Goal: Obtain resource: Download file/media

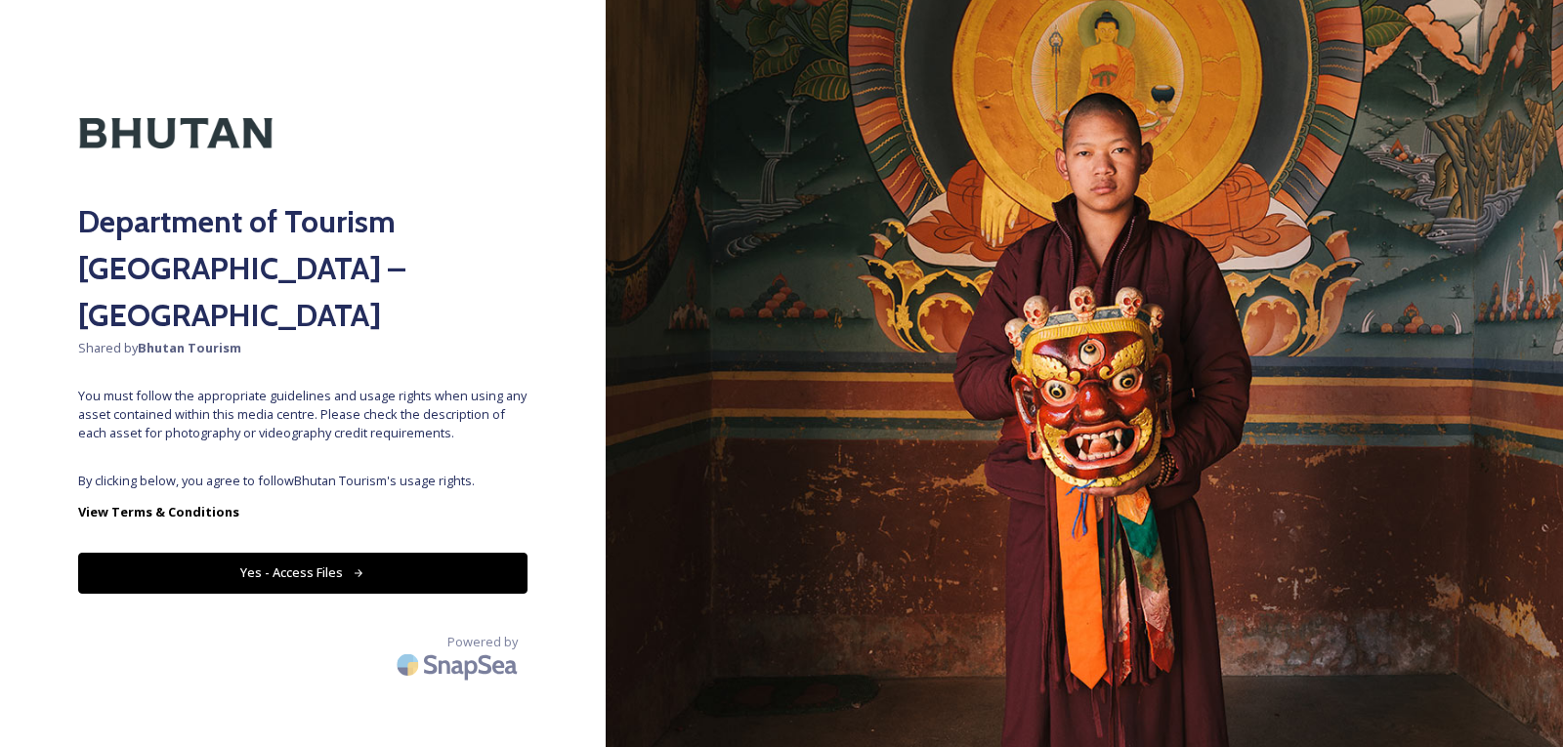
click at [527, 491] on div "Department of Tourism [GEOGRAPHIC_DATA] – Brand Centre Shared by Bhutan Tourism…" at bounding box center [303, 373] width 606 height 591
click at [285, 553] on button "Yes - Access Files" at bounding box center [302, 573] width 449 height 40
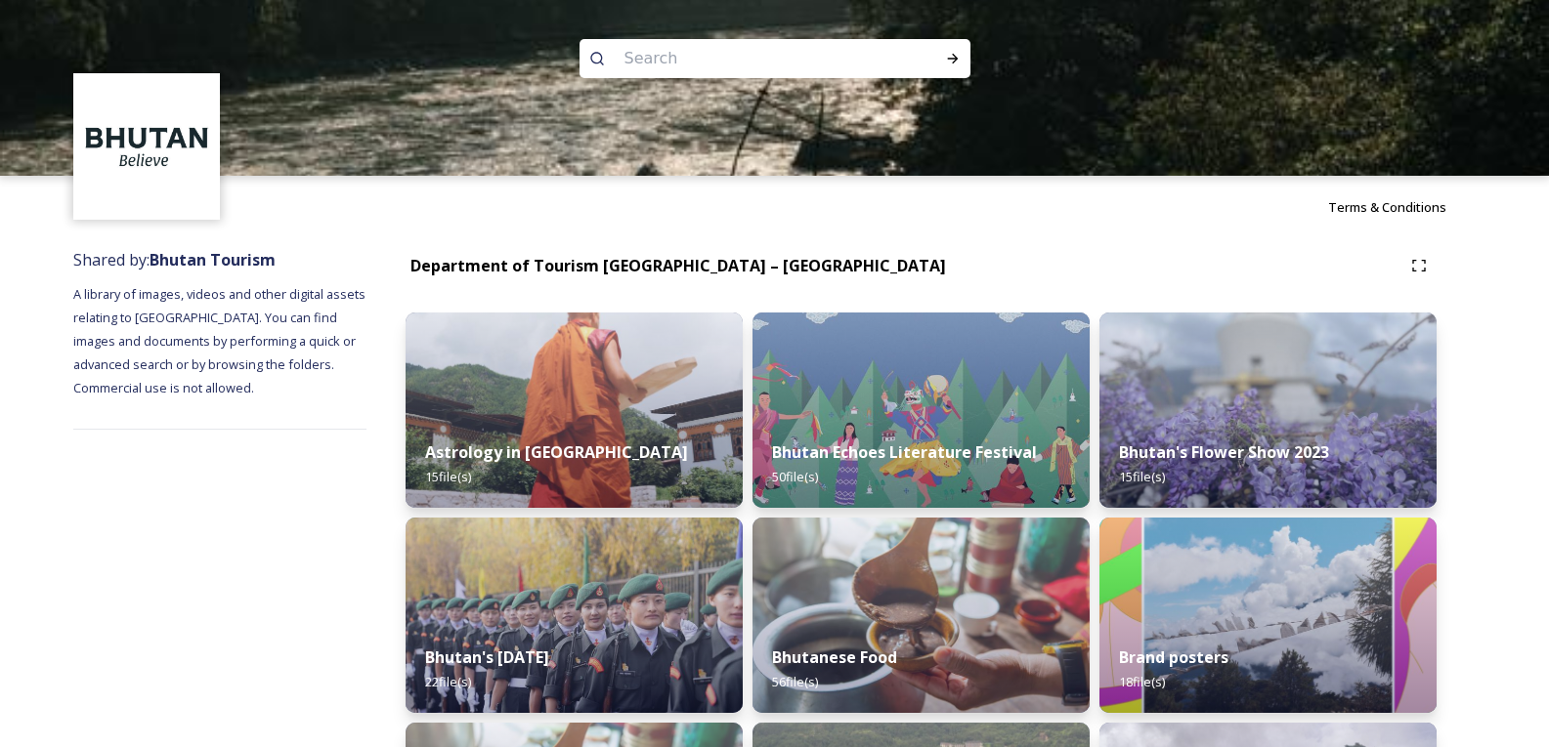
scroll to position [98, 0]
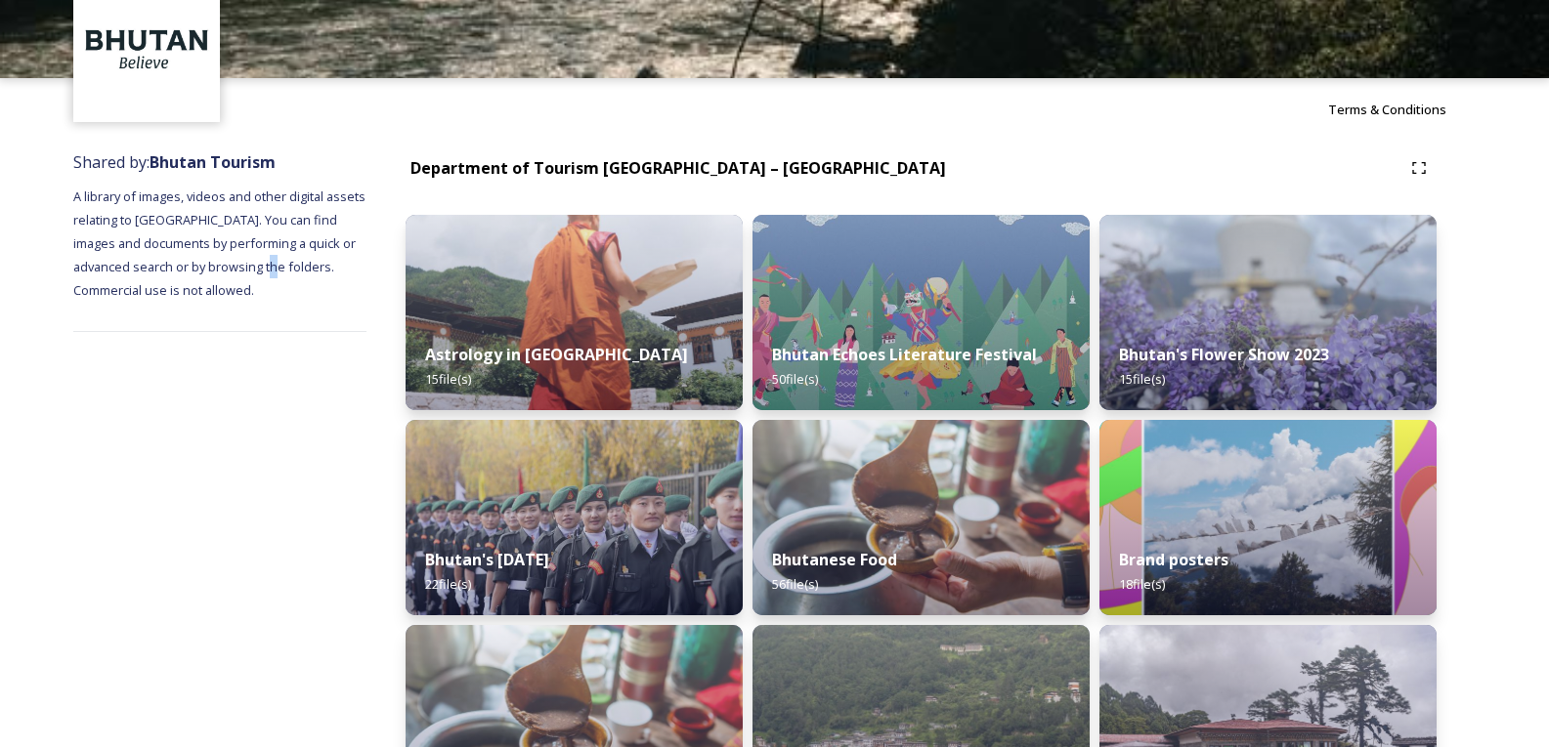
click at [272, 269] on span "A library of images, videos and other digital assets relating to [GEOGRAPHIC_DA…" at bounding box center [220, 243] width 295 height 111
click at [276, 271] on span "A library of images, videos and other digital assets relating to [GEOGRAPHIC_DA…" at bounding box center [220, 243] width 295 height 111
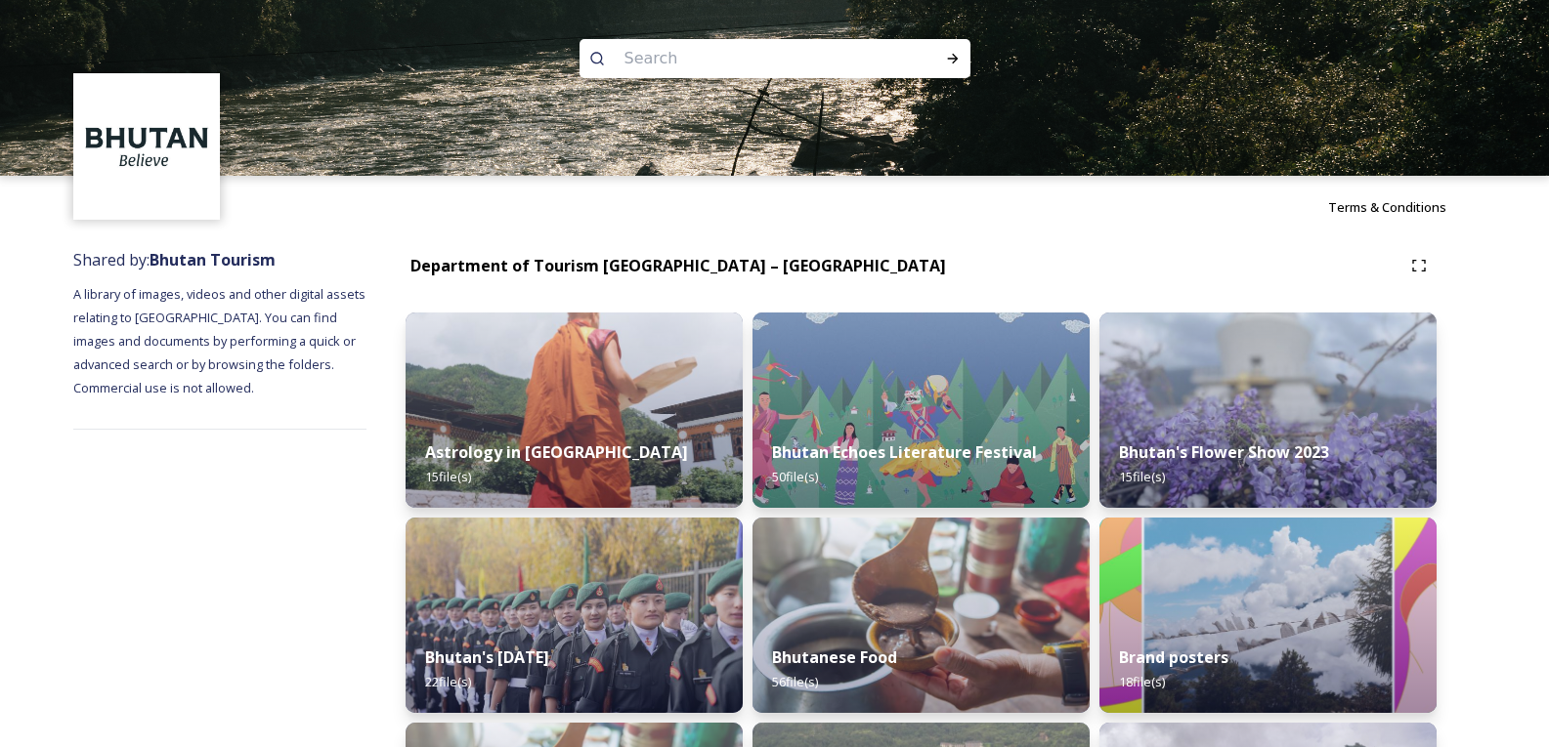
click at [655, 62] on input at bounding box center [749, 58] width 268 height 43
type input "p"
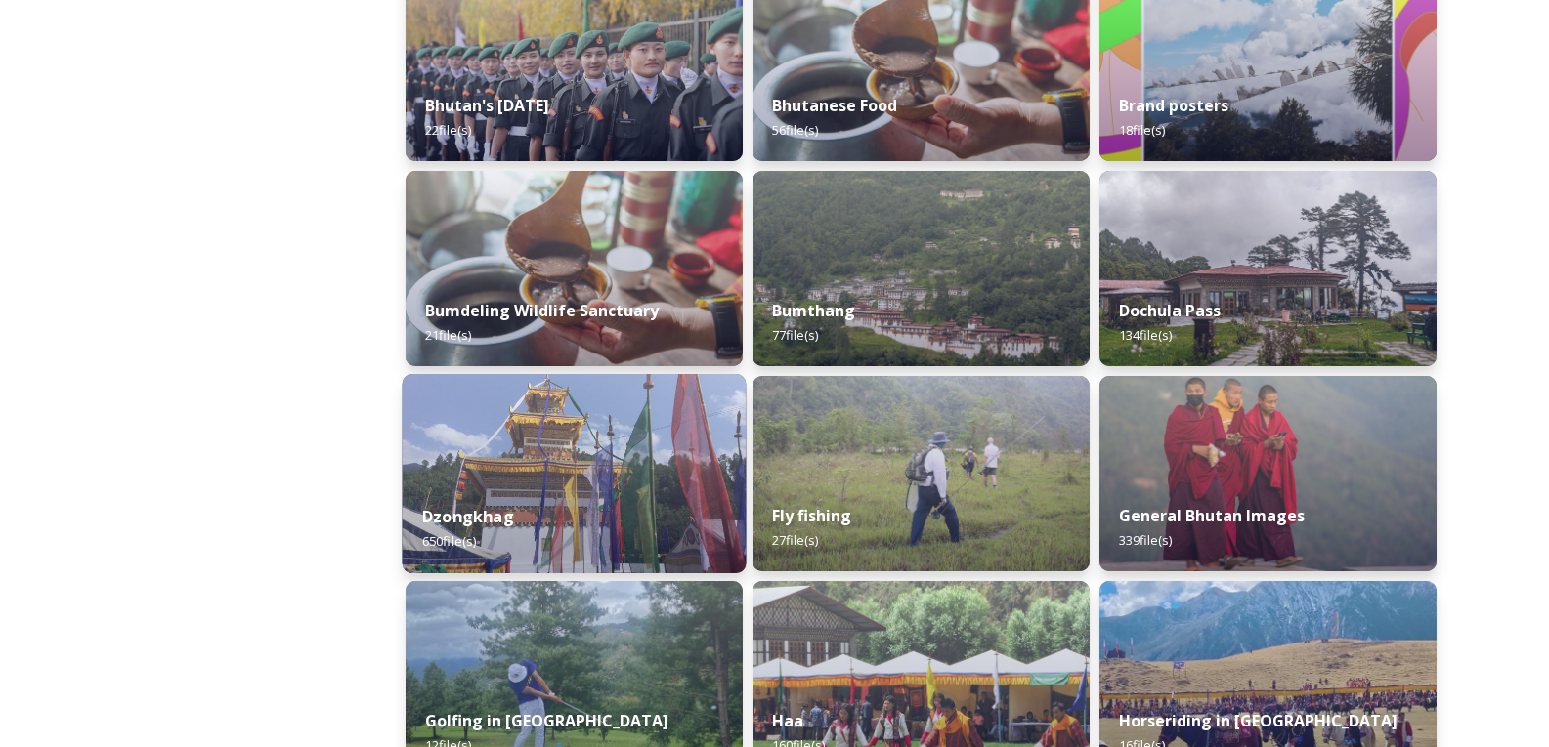
scroll to position [586, 0]
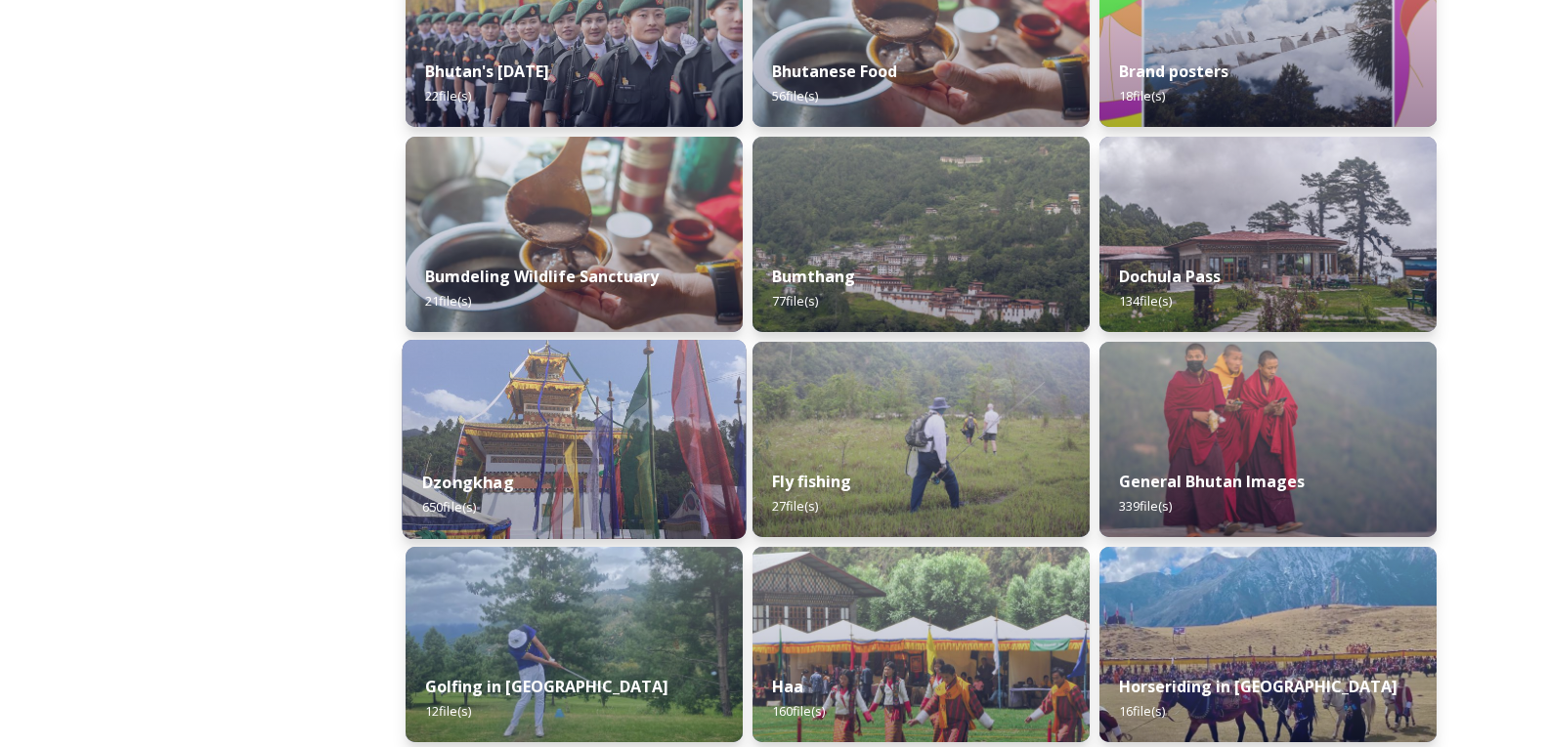
click at [557, 432] on img at bounding box center [575, 439] width 344 height 199
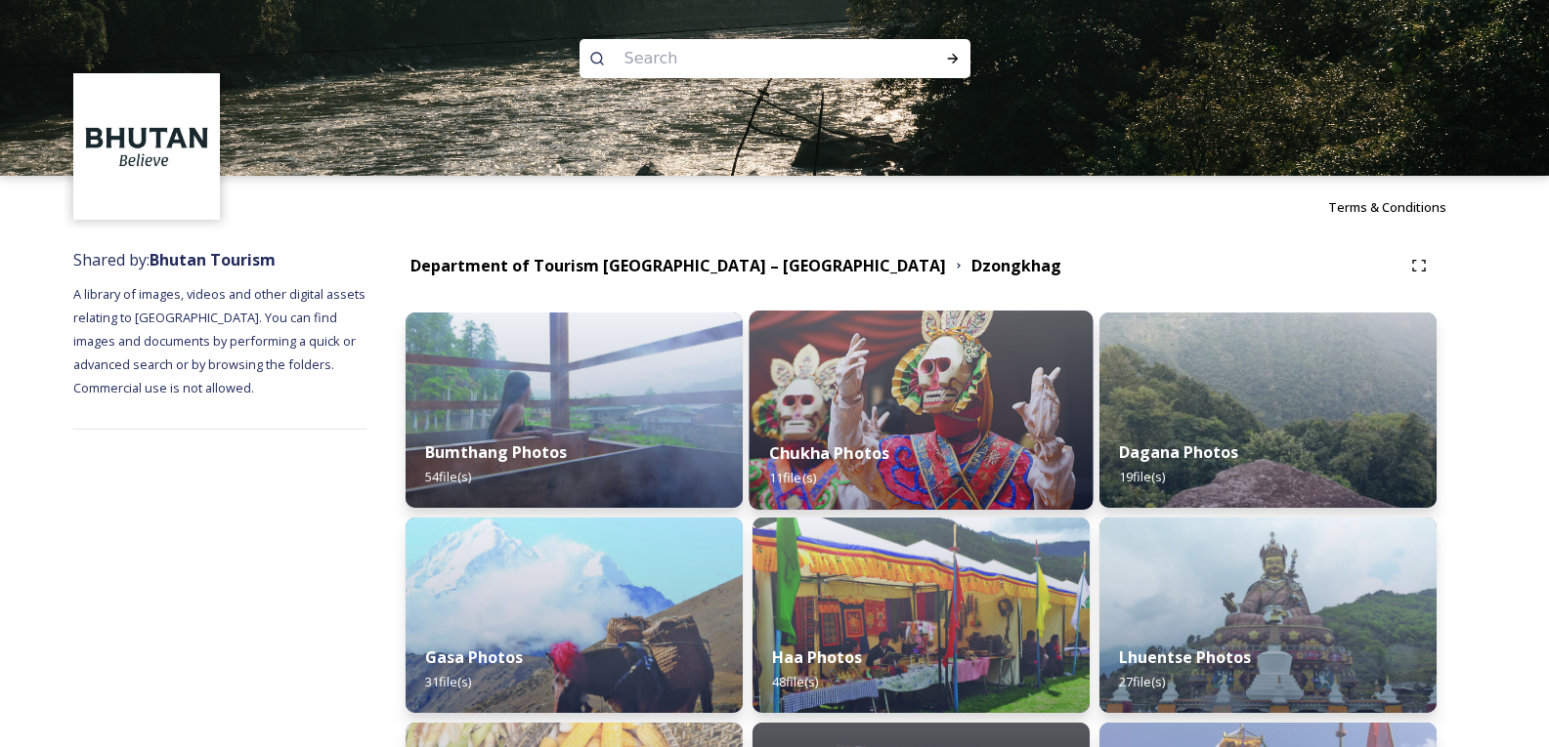
click at [905, 443] on div "Chukha Photos 11 file(s)" at bounding box center [921, 465] width 344 height 89
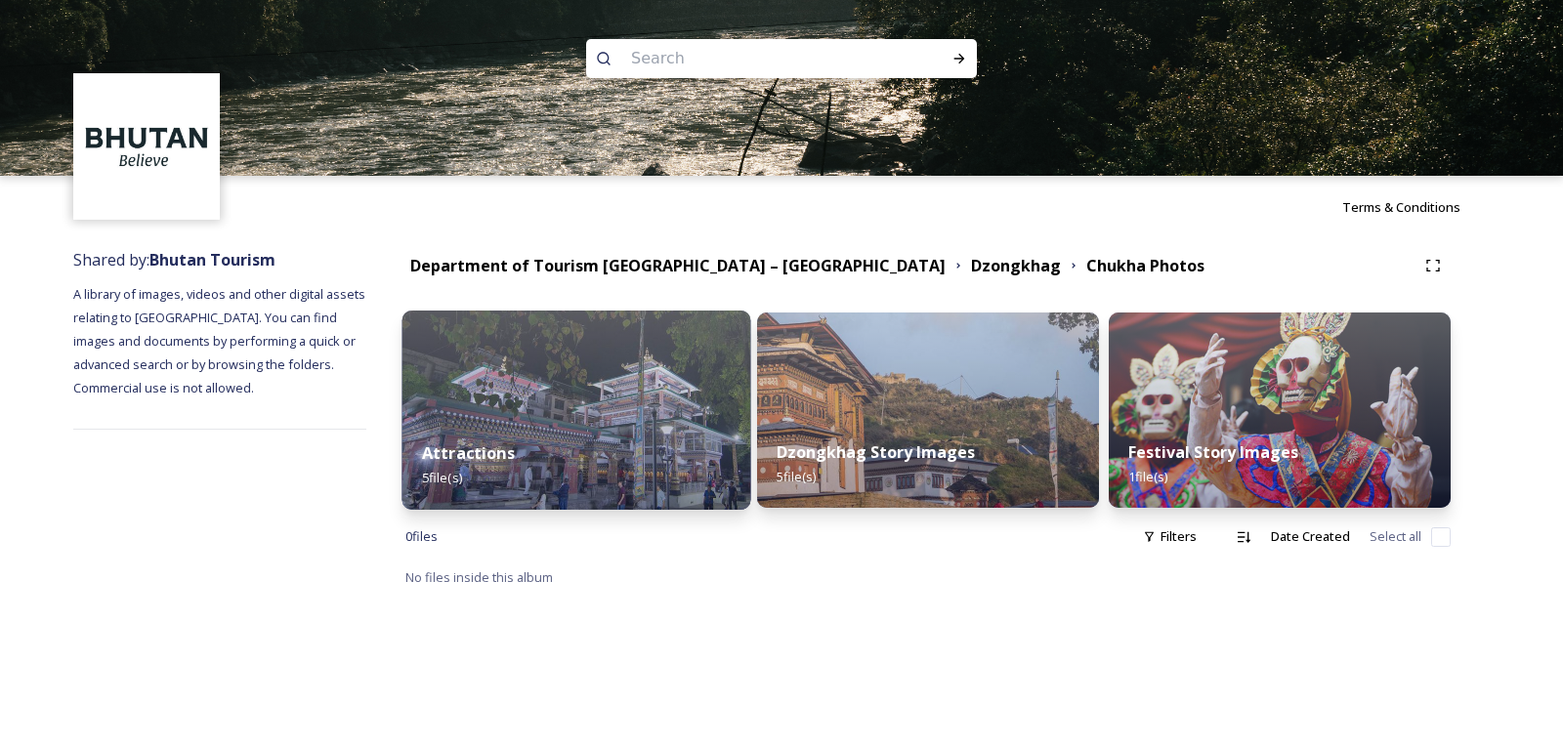
click at [589, 441] on div "Attractions 5 file(s)" at bounding box center [577, 465] width 349 height 89
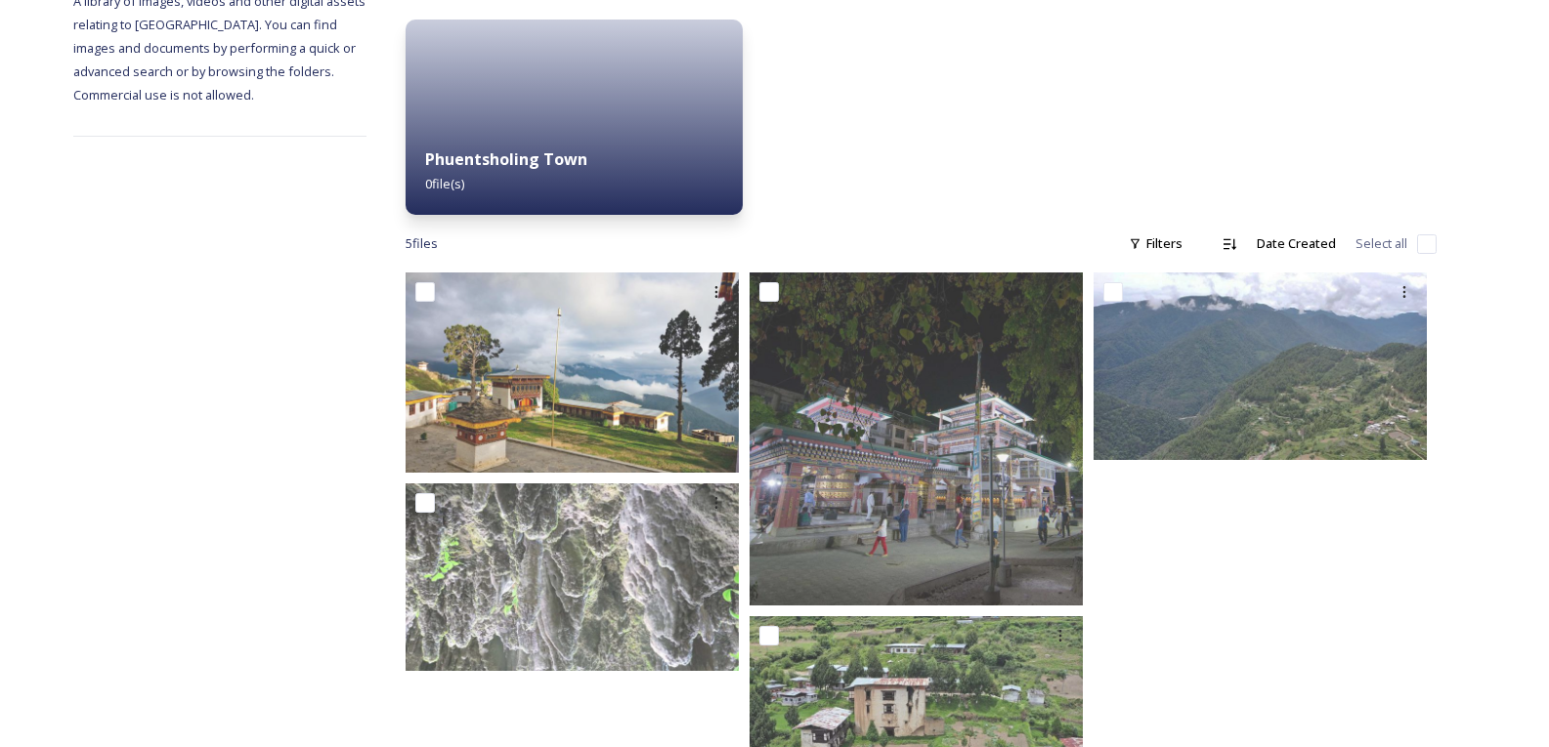
scroll to position [98, 0]
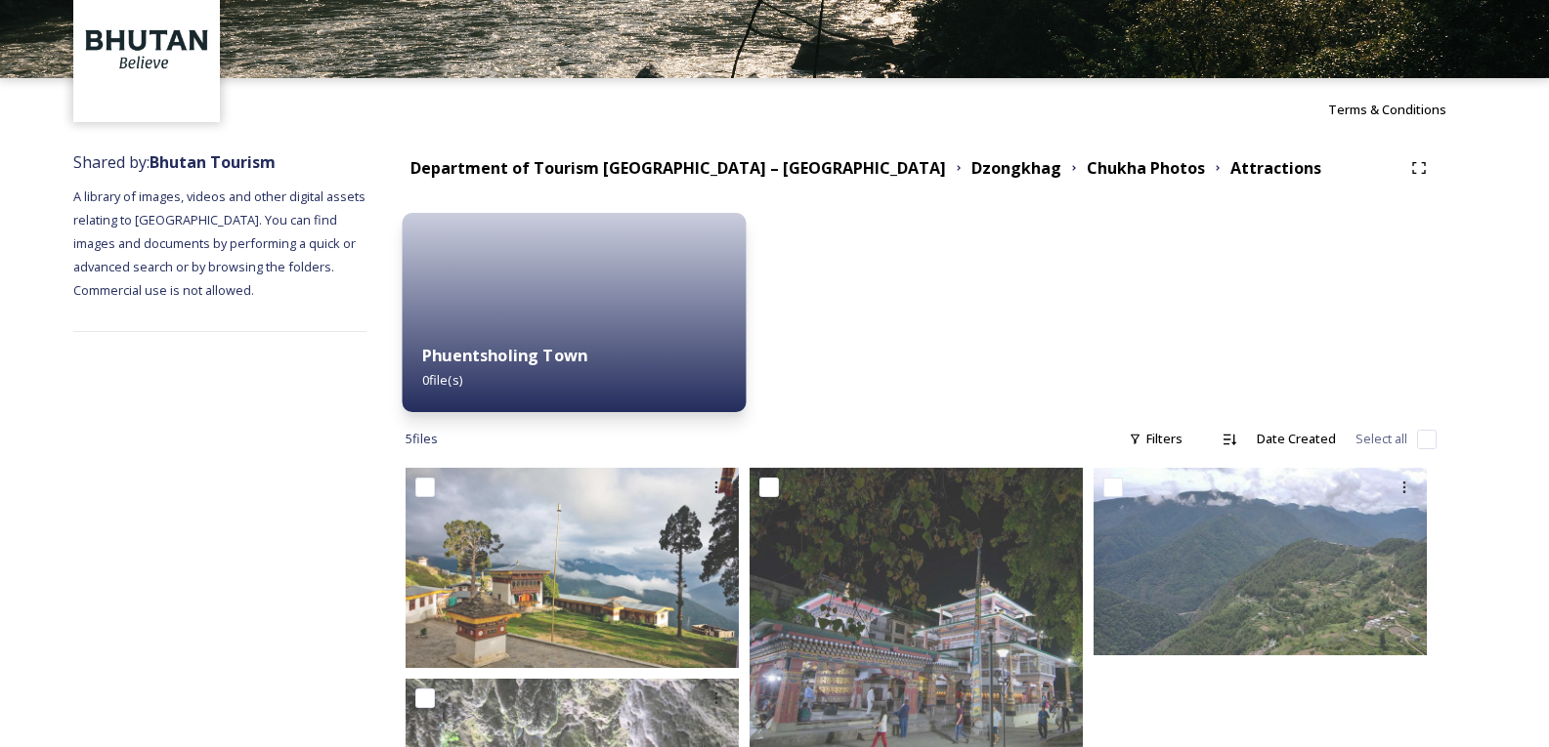
click at [639, 332] on div "Phuentsholing Town 0 file(s)" at bounding box center [575, 367] width 344 height 89
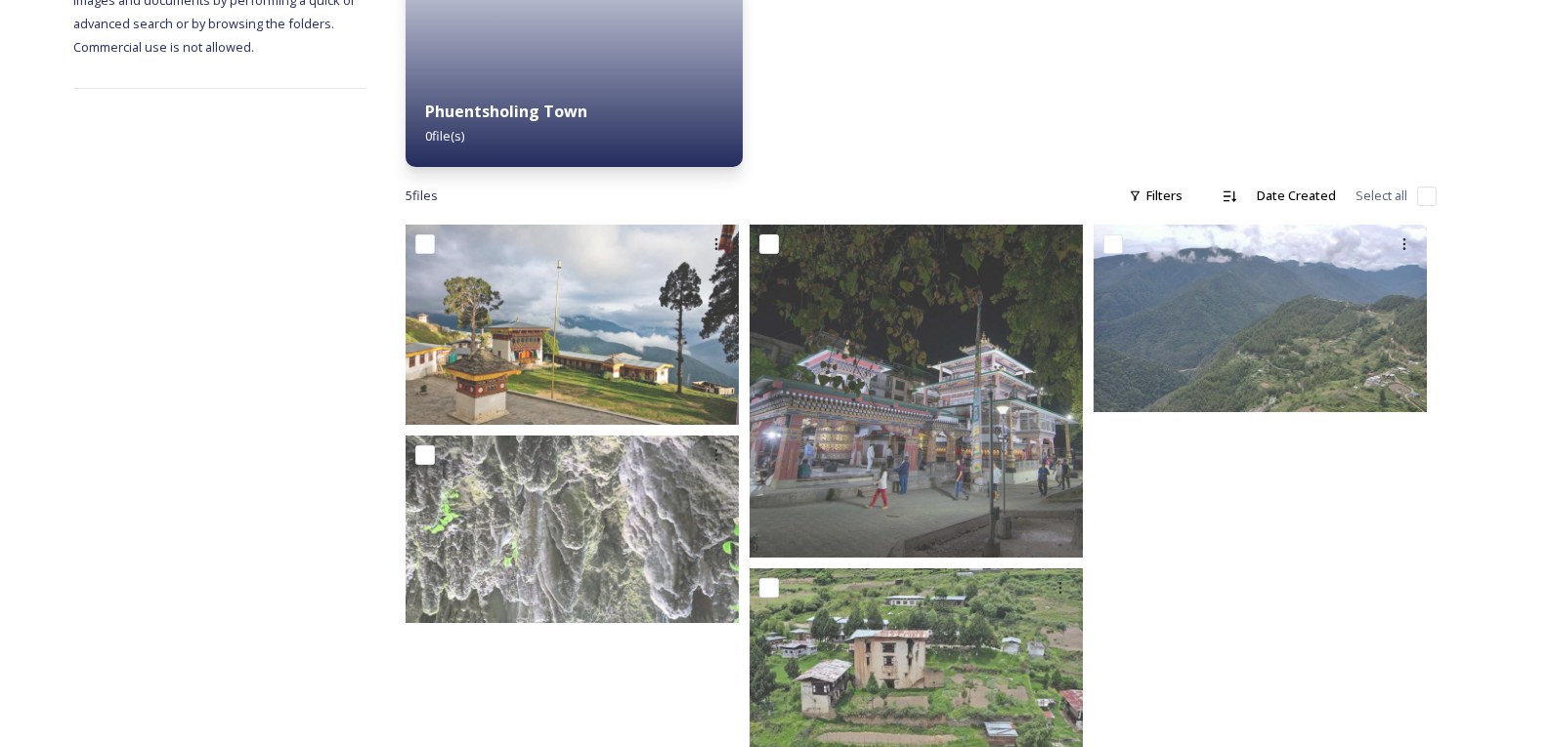
scroll to position [405, 0]
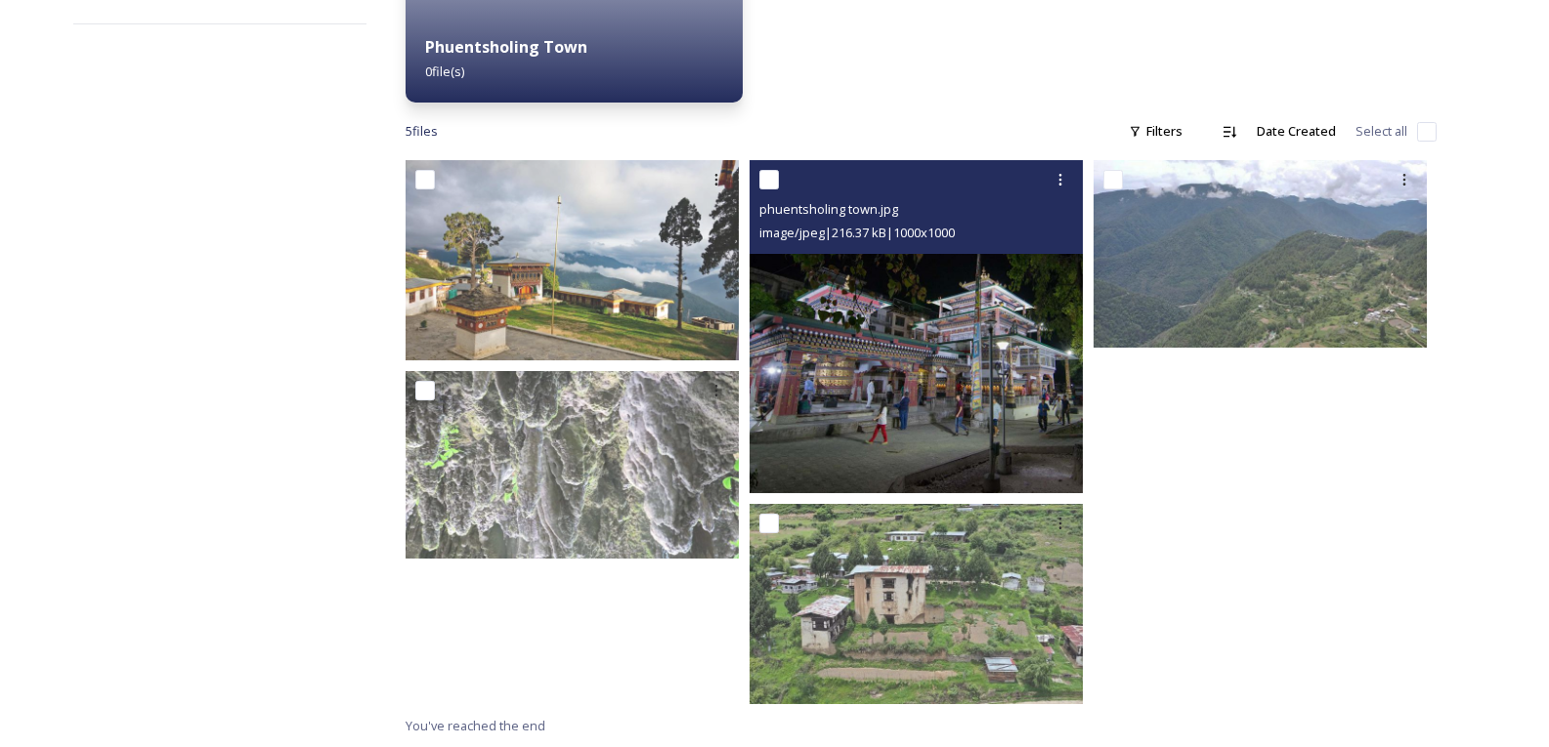
click at [893, 367] on img at bounding box center [915, 326] width 333 height 333
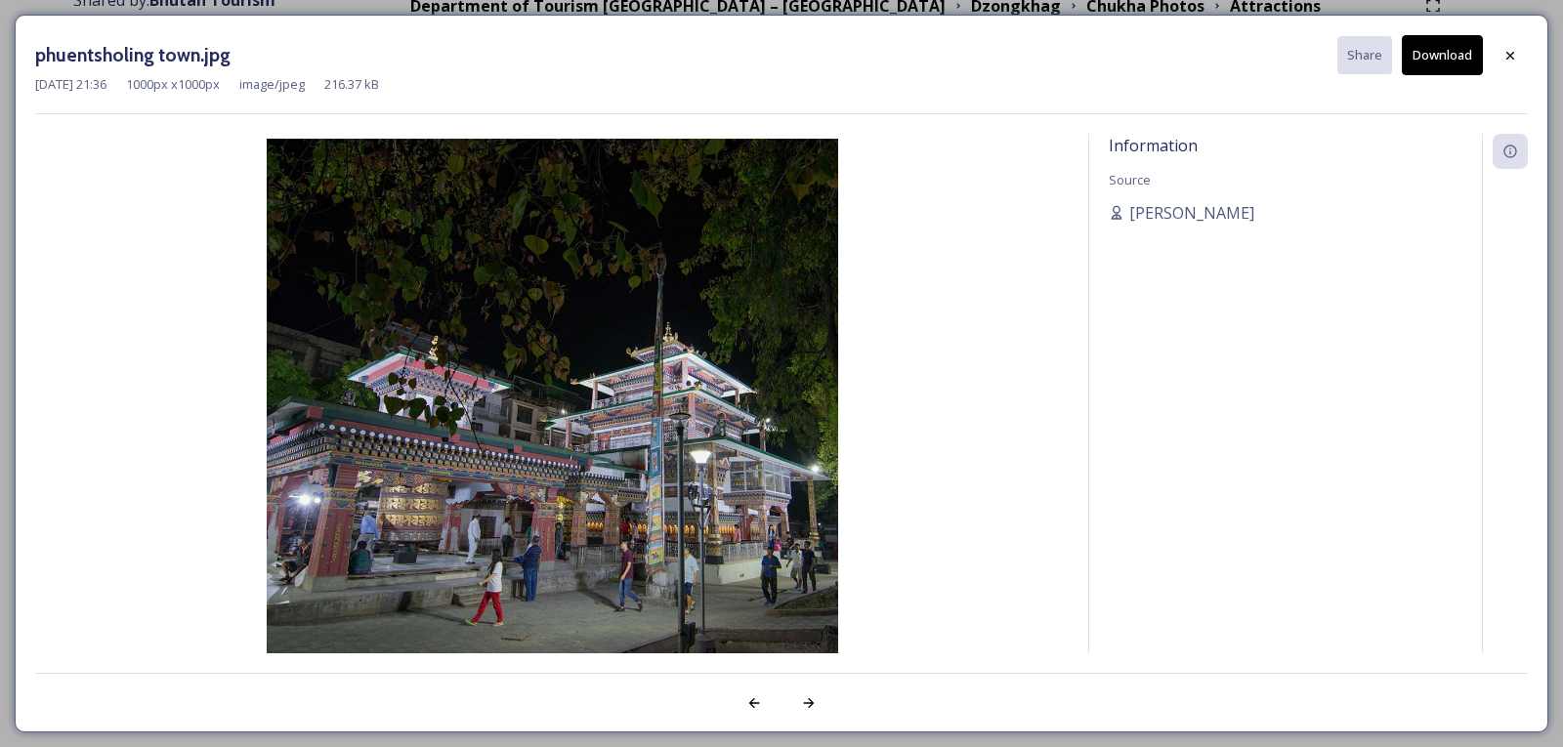
click at [1429, 56] on button "Download" at bounding box center [1442, 55] width 81 height 40
click at [1506, 59] on icon at bounding box center [1511, 56] width 16 height 16
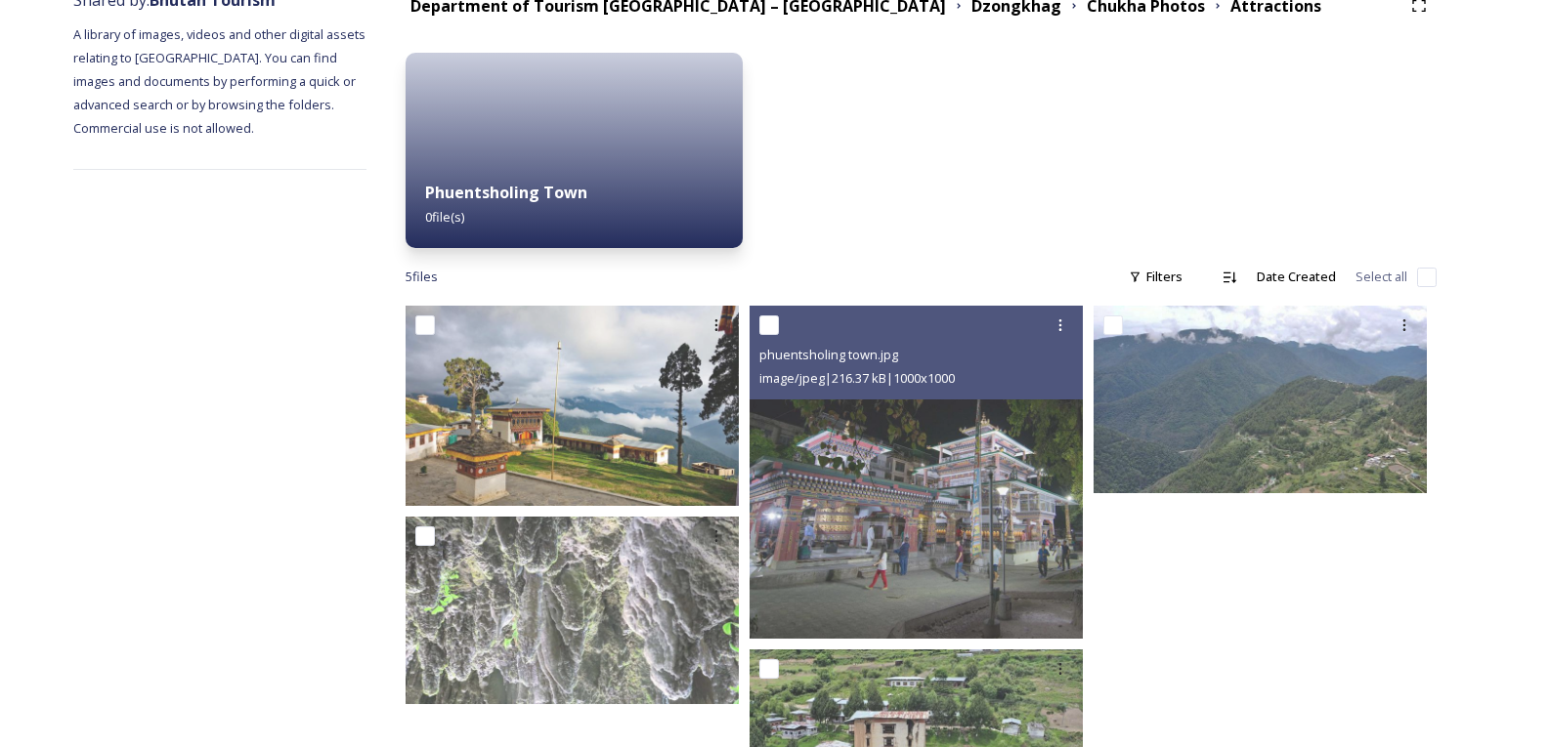
scroll to position [0, 0]
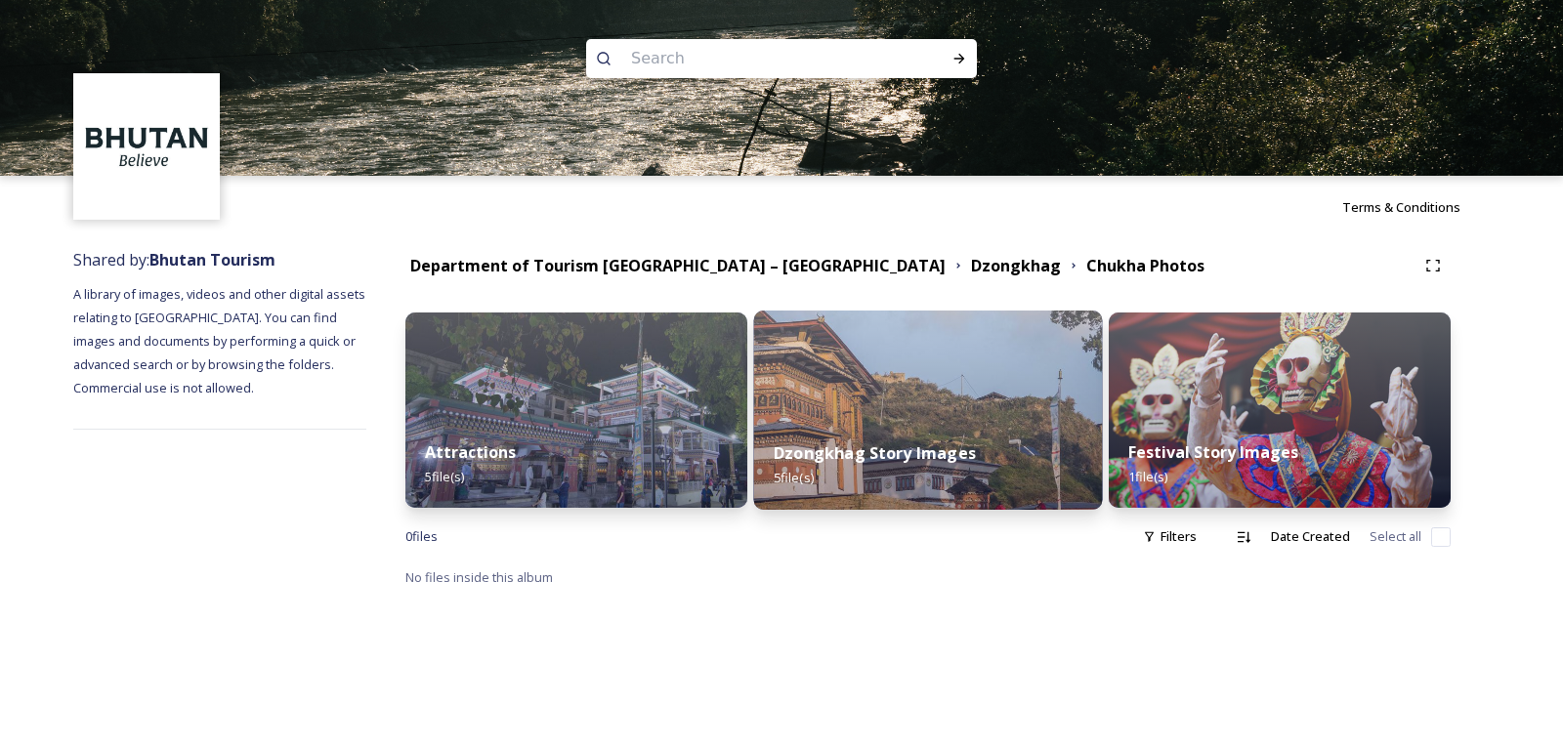
click at [926, 467] on div "Dzongkhag Story Images 5 file(s)" at bounding box center [928, 465] width 349 height 89
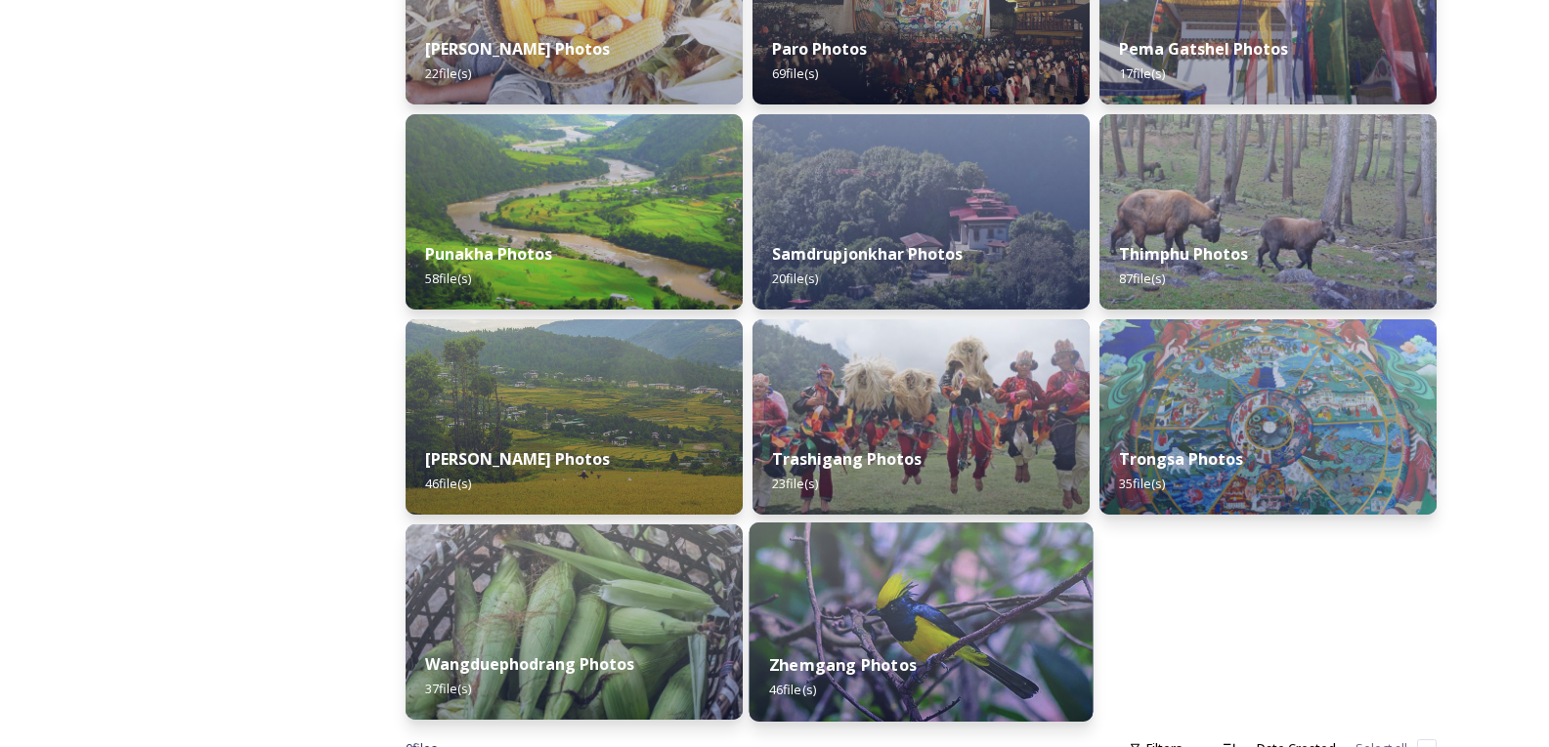
scroll to position [780, 0]
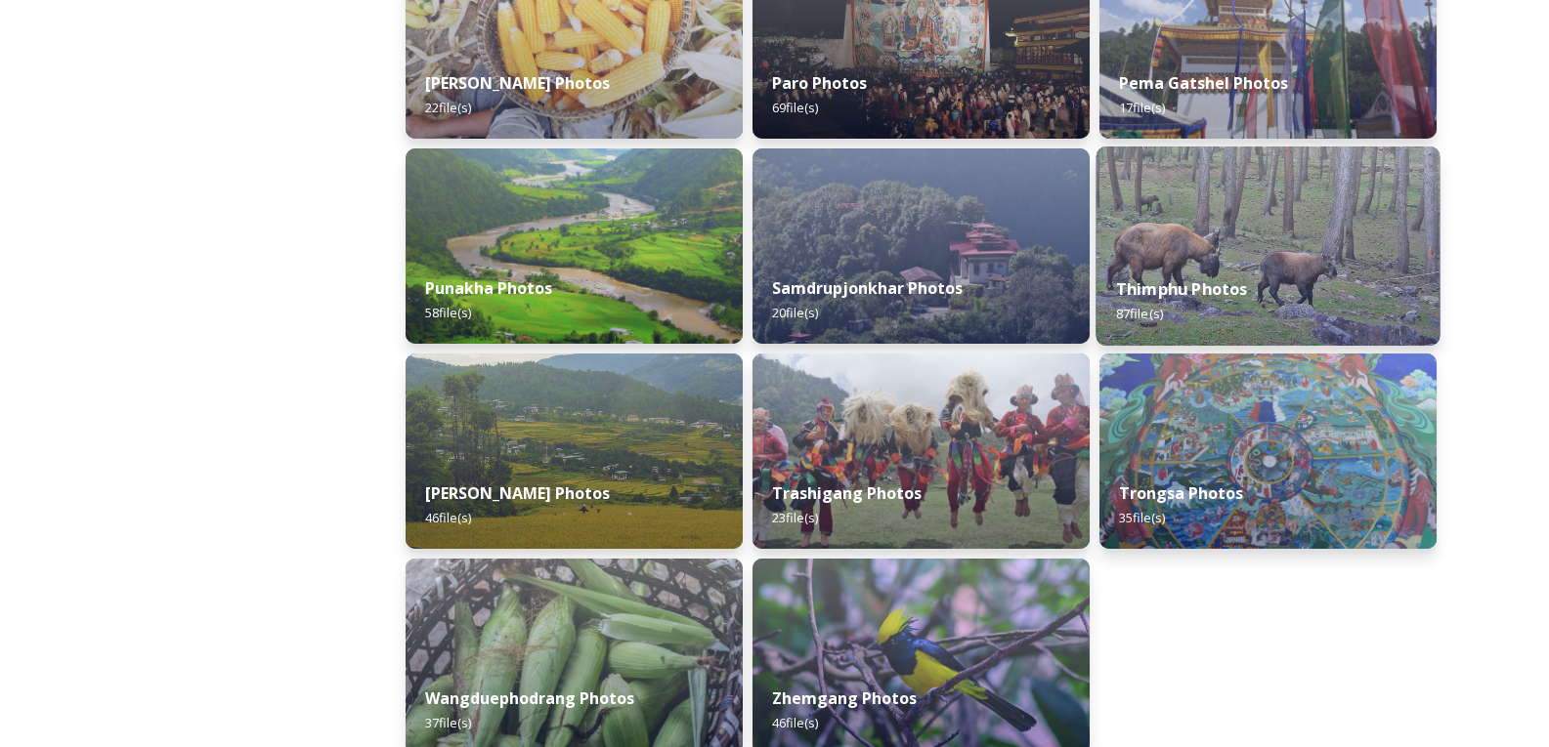
click at [1172, 291] on strong "Thimphu Photos" at bounding box center [1182, 288] width 132 height 21
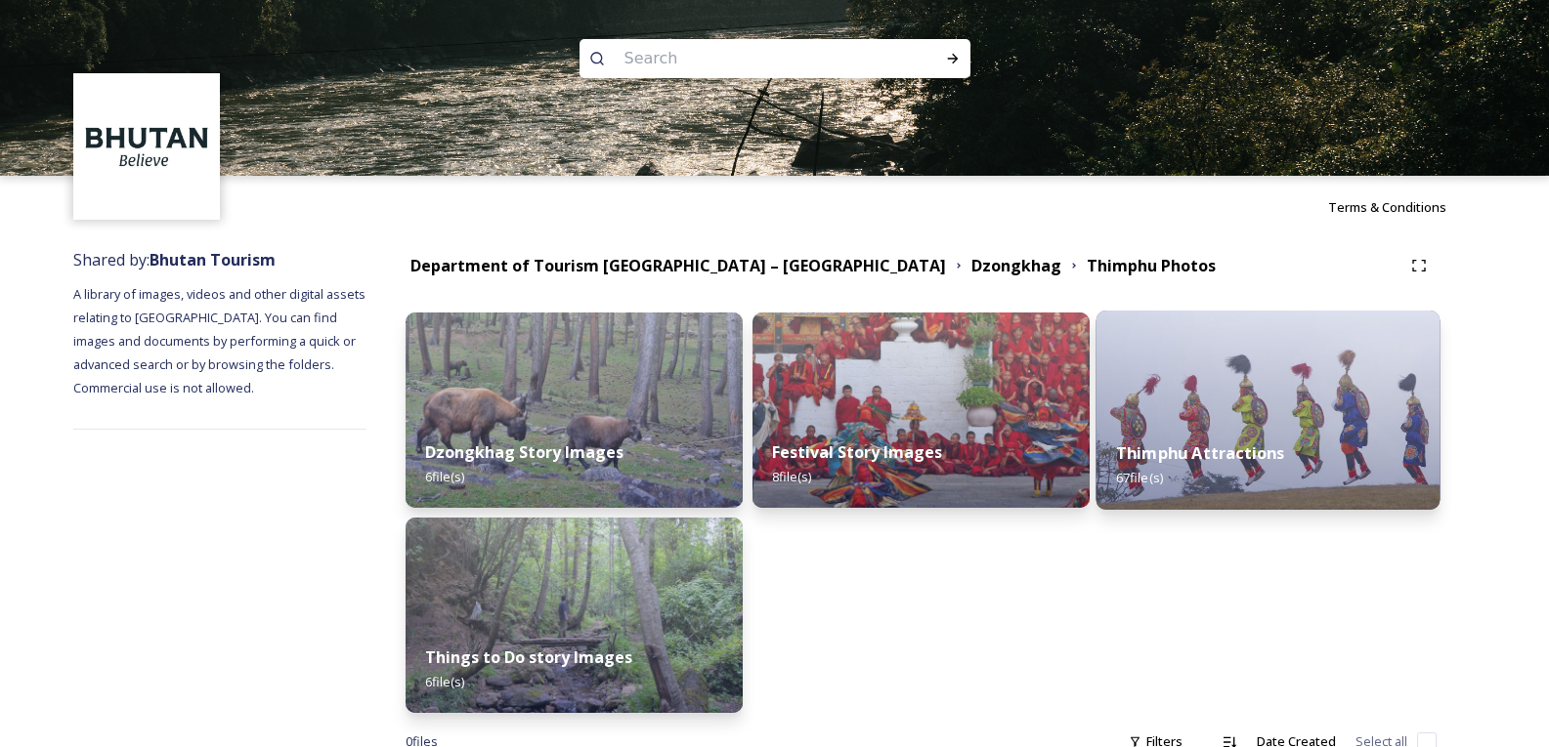
click at [1233, 446] on strong "Thimphu Attractions" at bounding box center [1200, 453] width 168 height 21
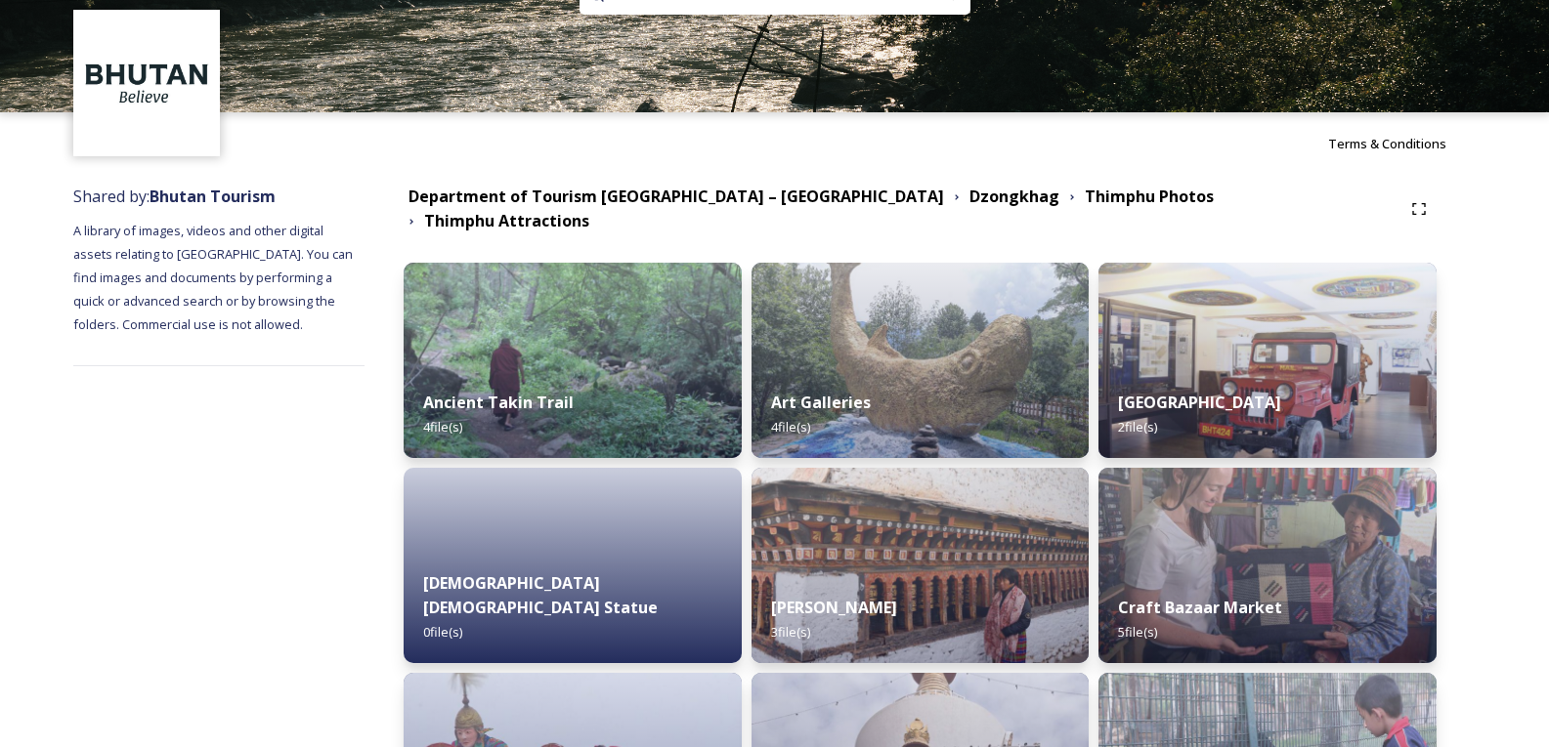
scroll to position [98, 0]
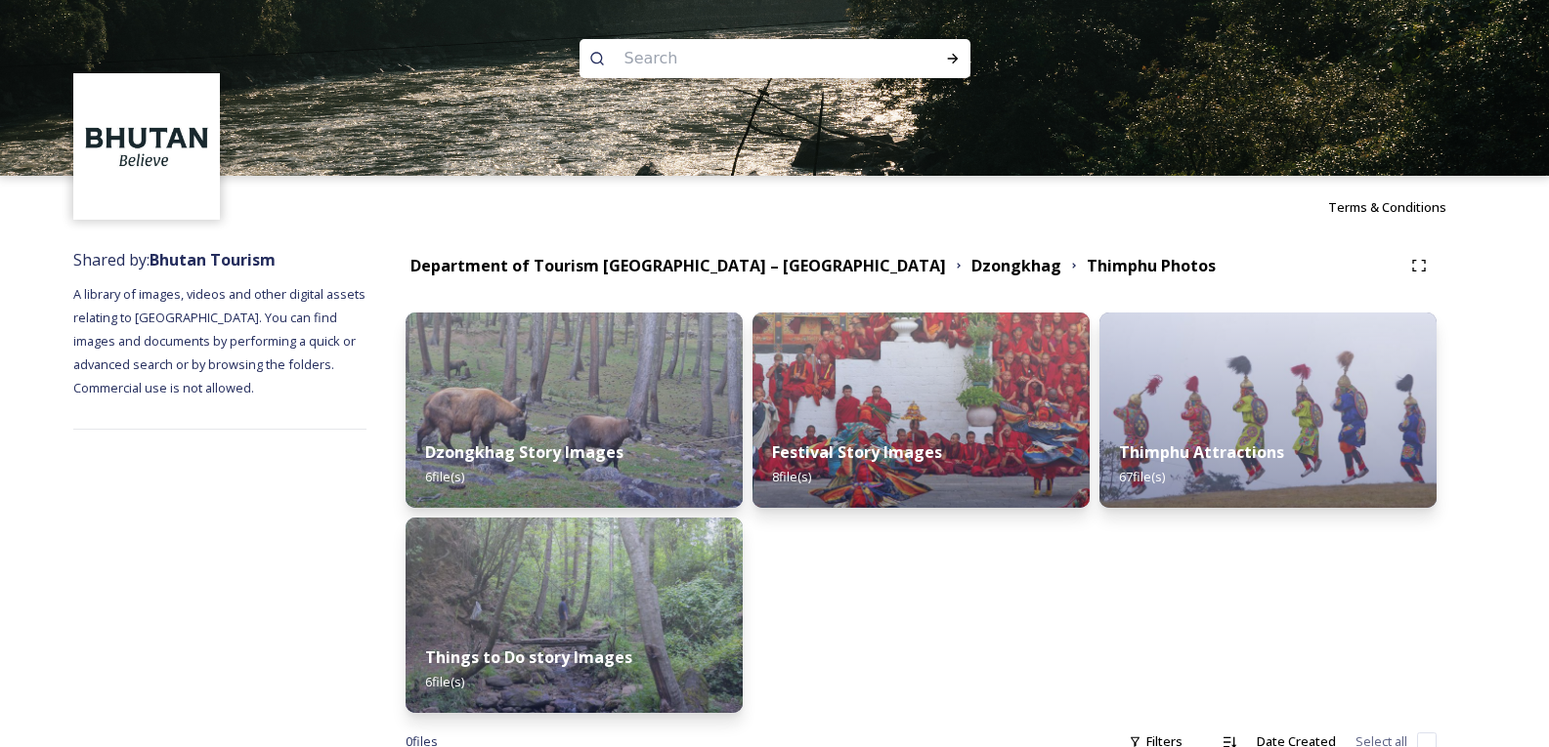
click at [501, 405] on img at bounding box center [573, 410] width 337 height 195
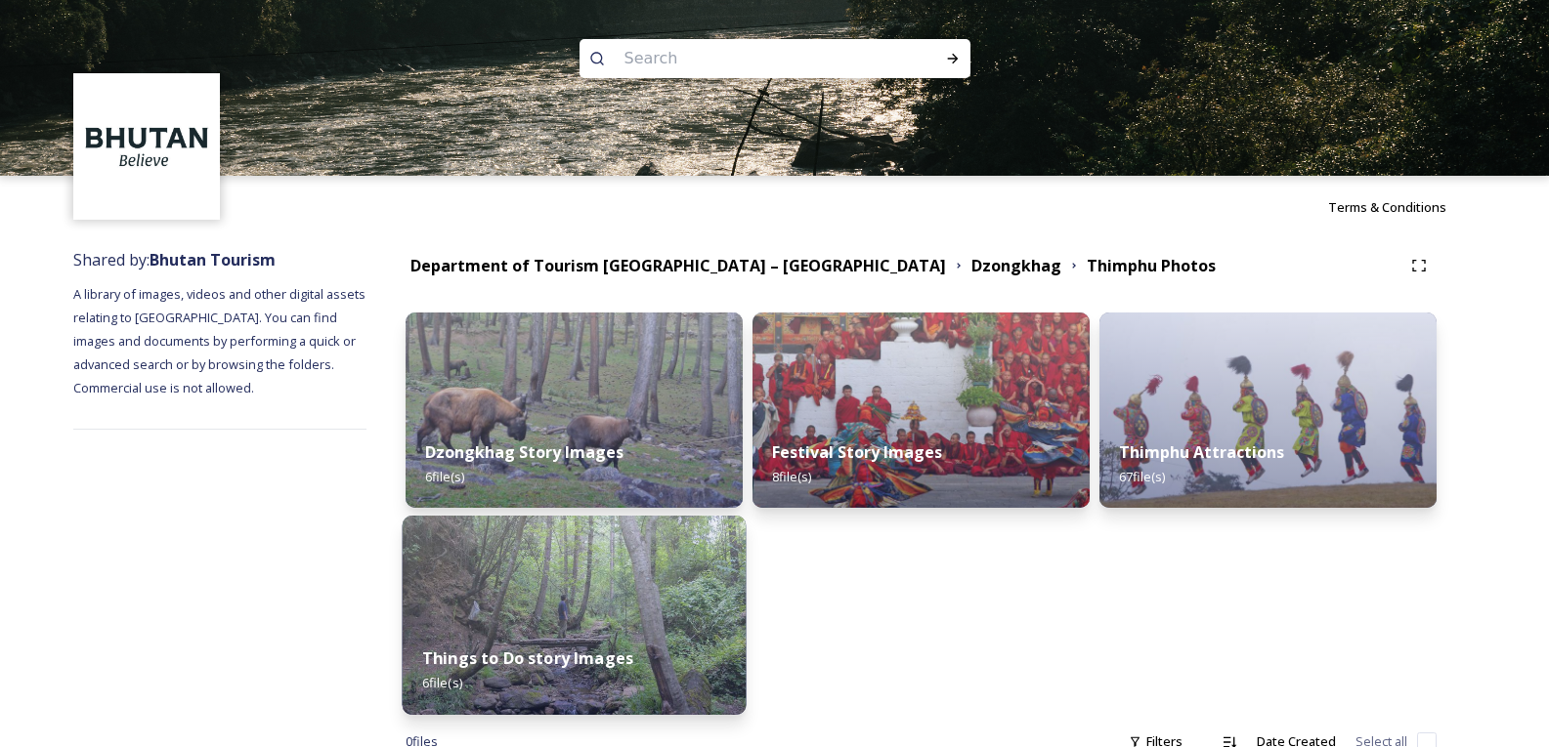
click at [552, 603] on img at bounding box center [575, 615] width 344 height 199
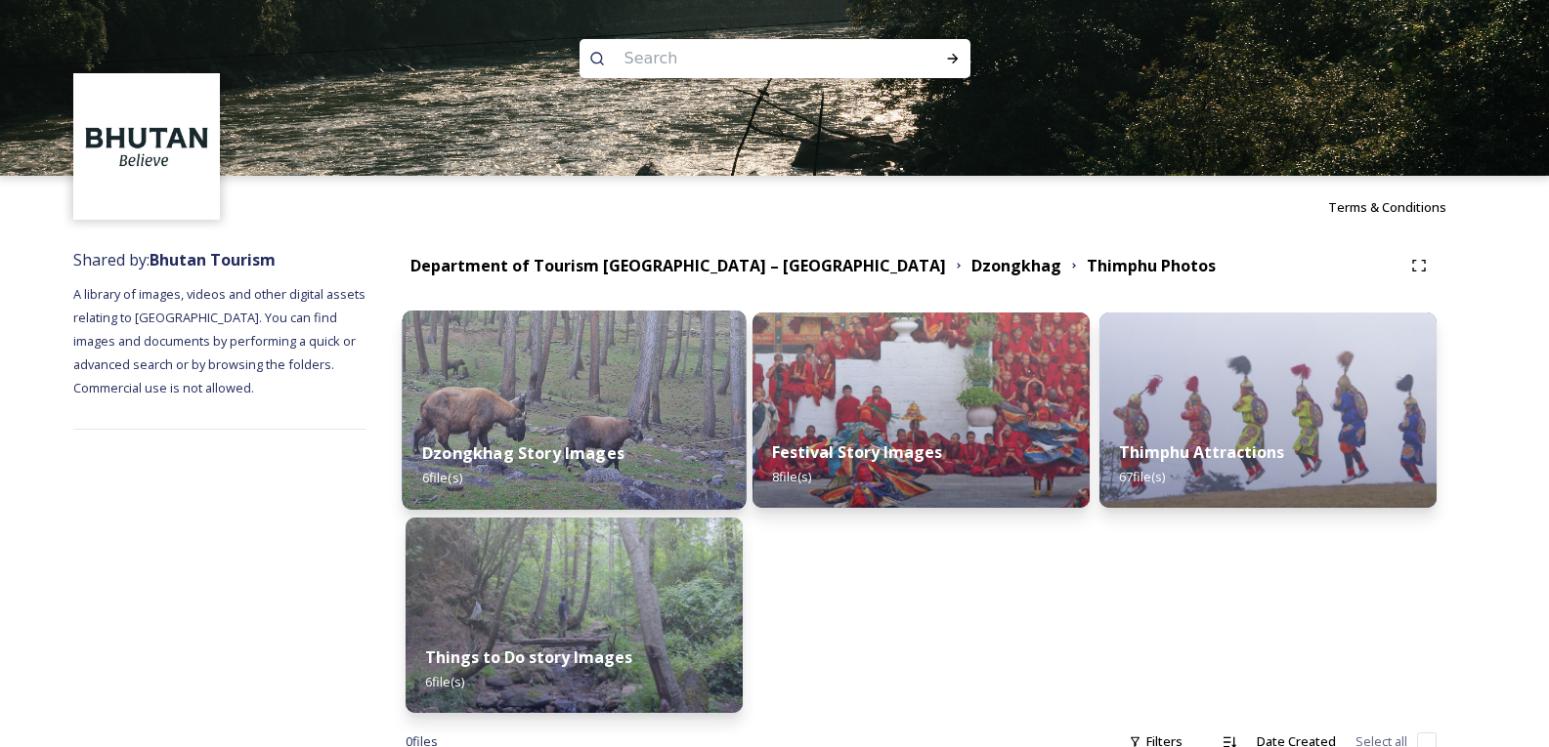
click at [568, 453] on strong "Dzongkhag Story Images" at bounding box center [523, 453] width 202 height 21
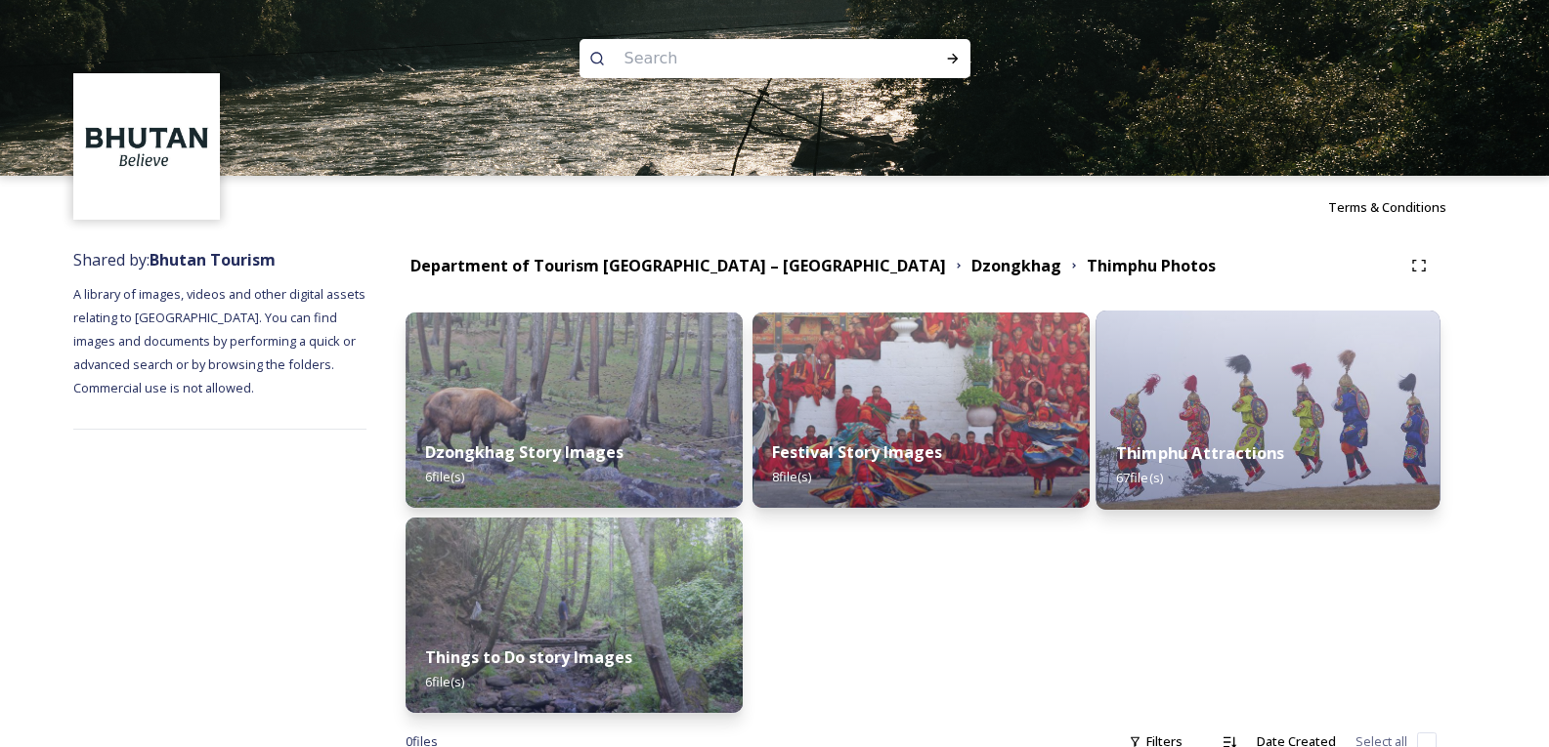
click at [1207, 417] on img at bounding box center [1268, 410] width 344 height 199
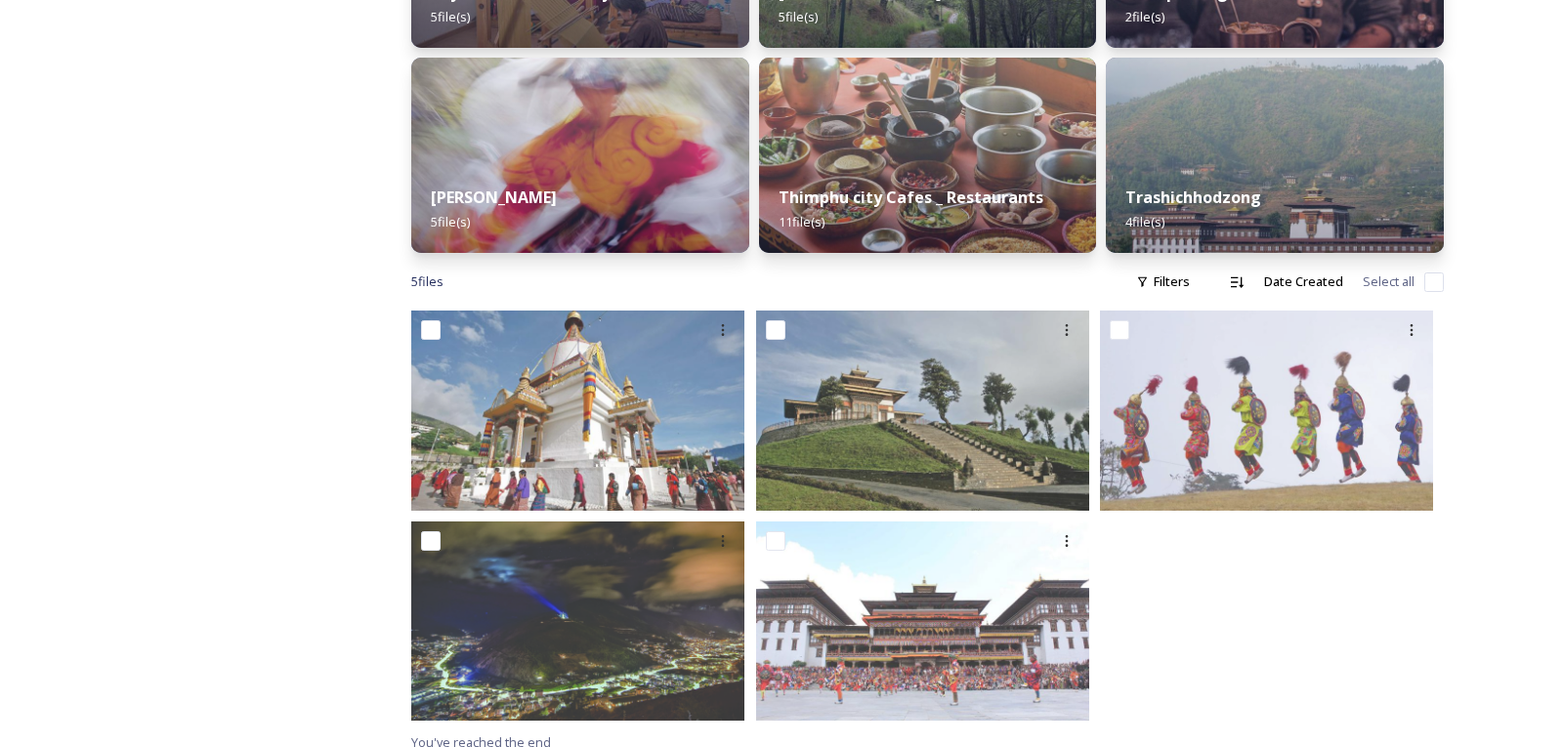
scroll to position [1092, 0]
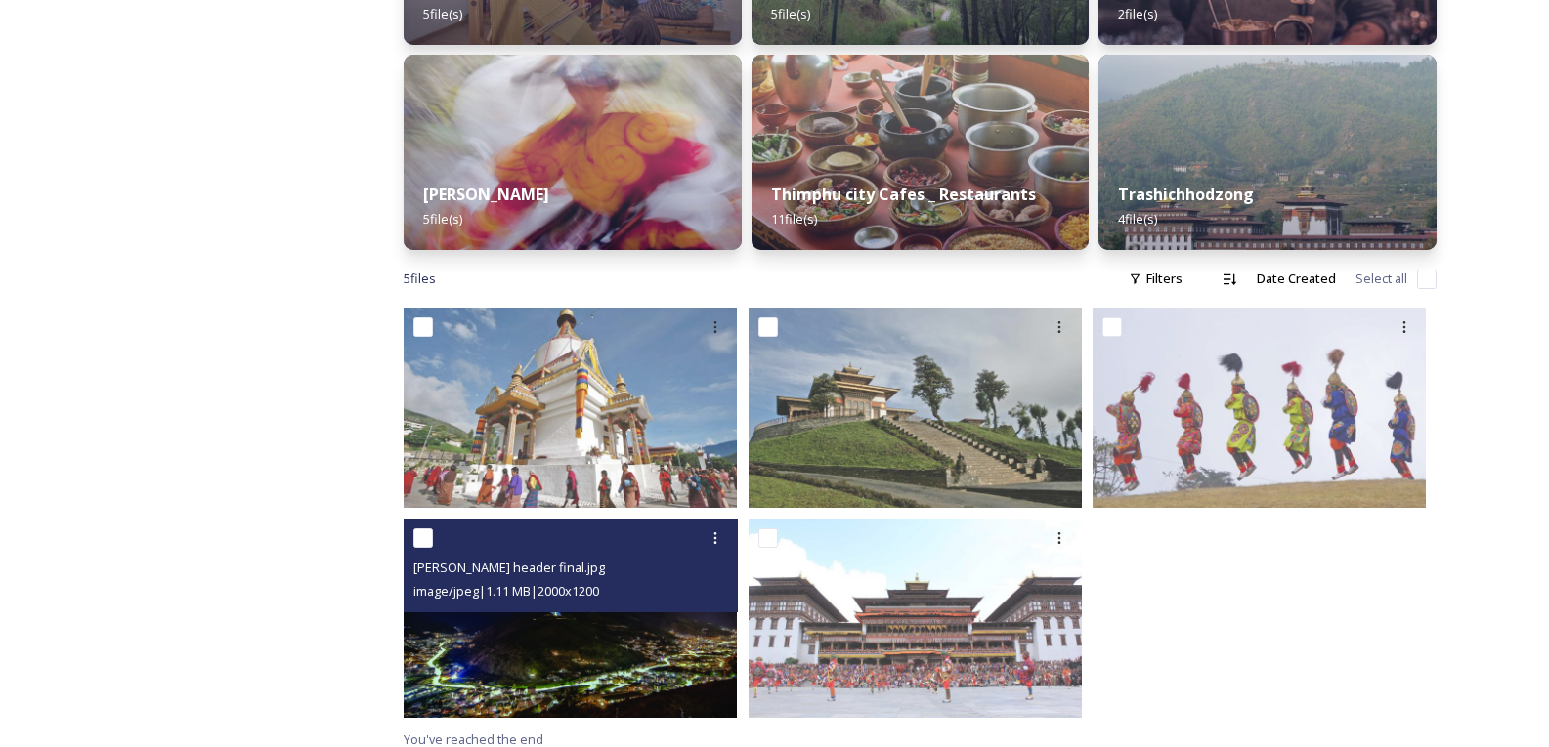
click at [627, 615] on img at bounding box center [570, 619] width 333 height 200
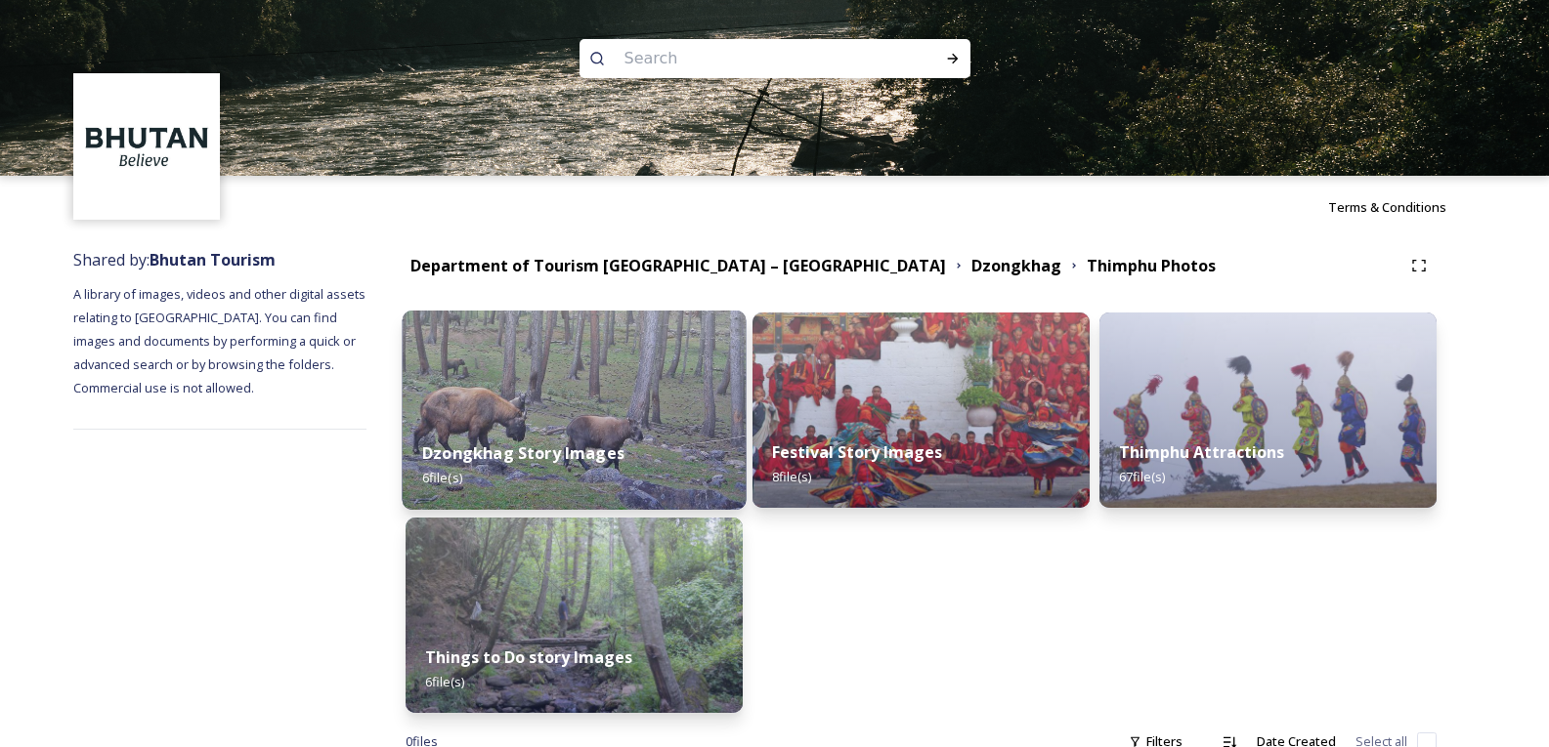
click at [632, 436] on div "Dzongkhag Story Images 6 file(s)" at bounding box center [575, 465] width 344 height 89
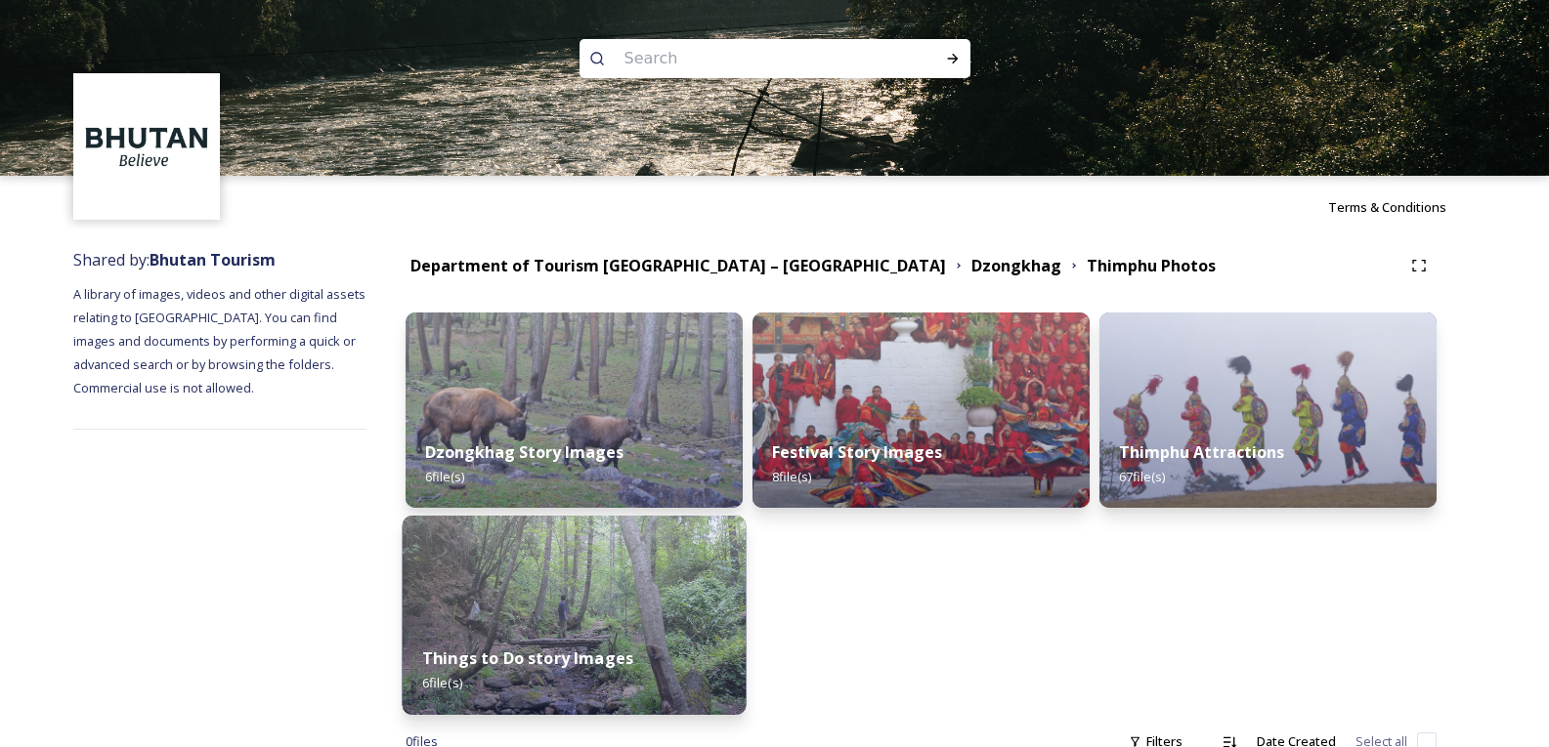
click at [657, 616] on img at bounding box center [575, 615] width 344 height 199
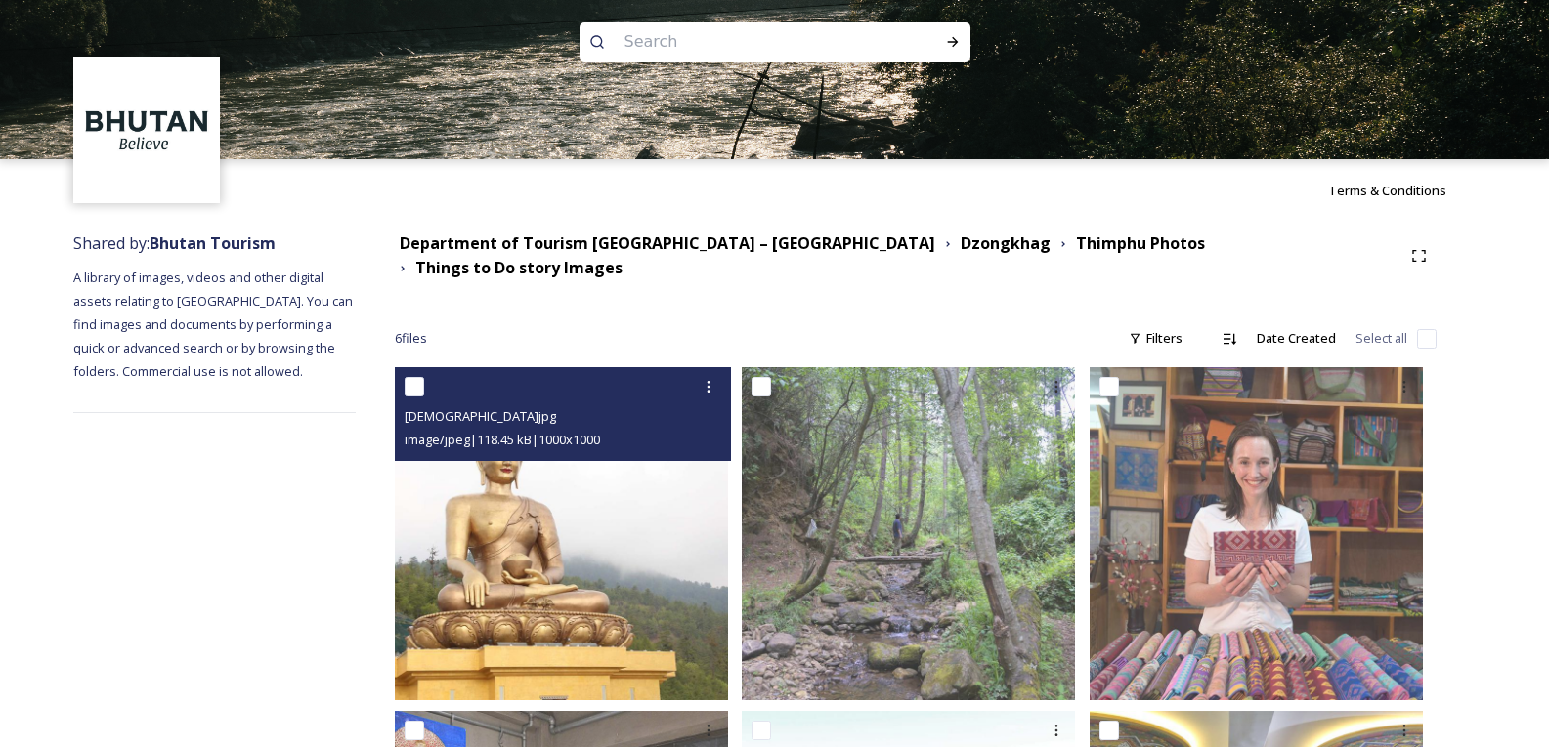
scroll to position [293, 0]
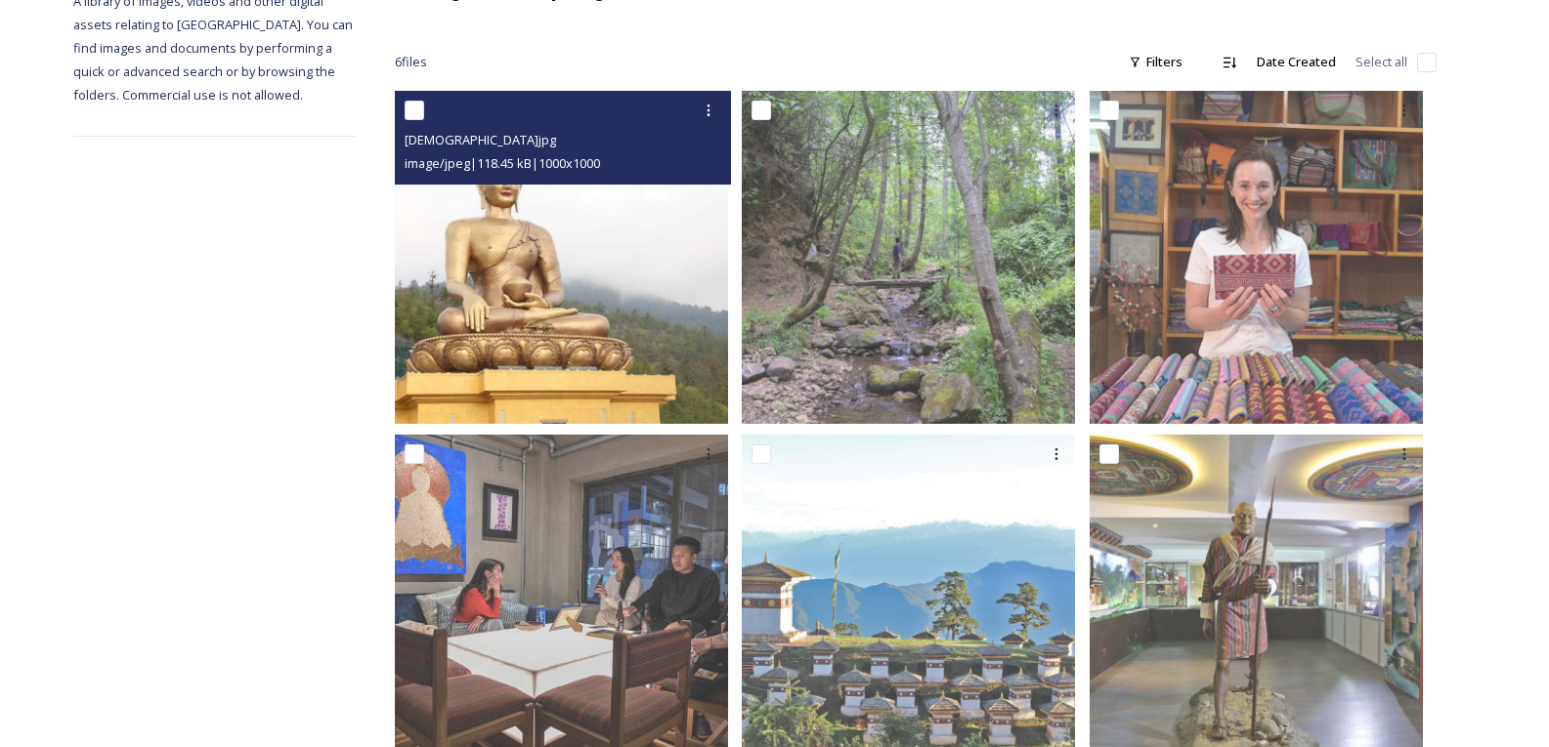
click at [574, 309] on img at bounding box center [561, 257] width 333 height 333
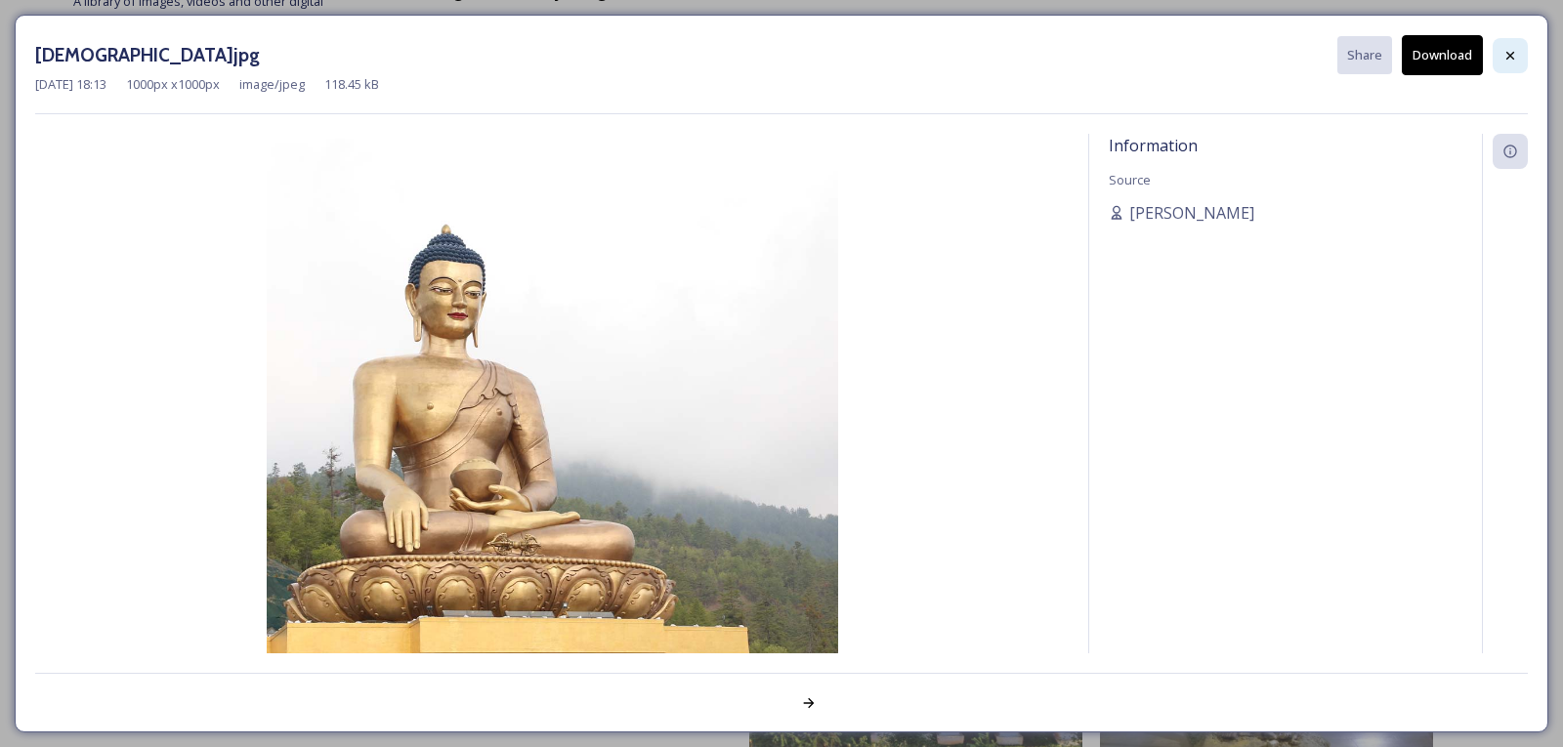
click at [1507, 59] on icon at bounding box center [1511, 55] width 8 height 8
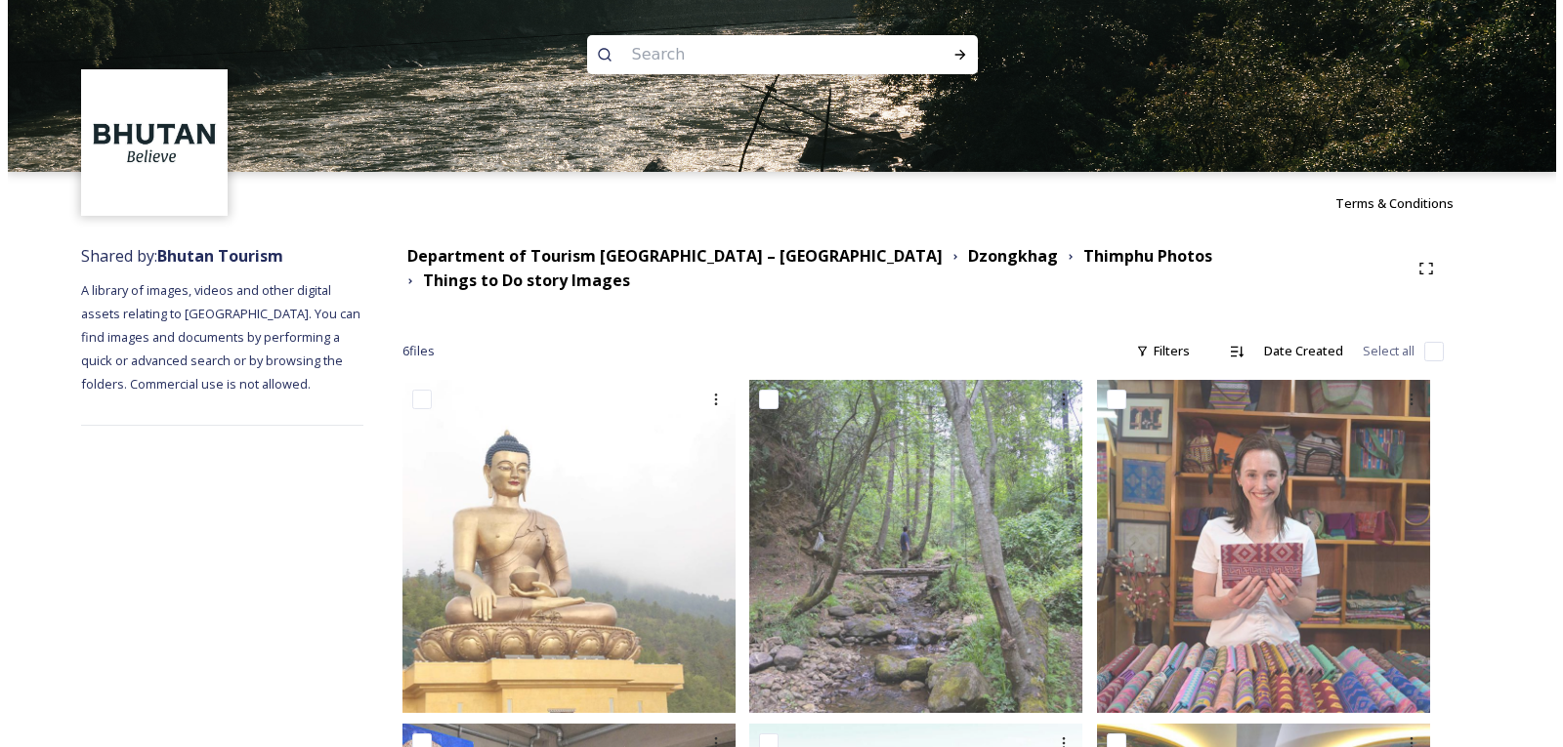
scroll to position [0, 0]
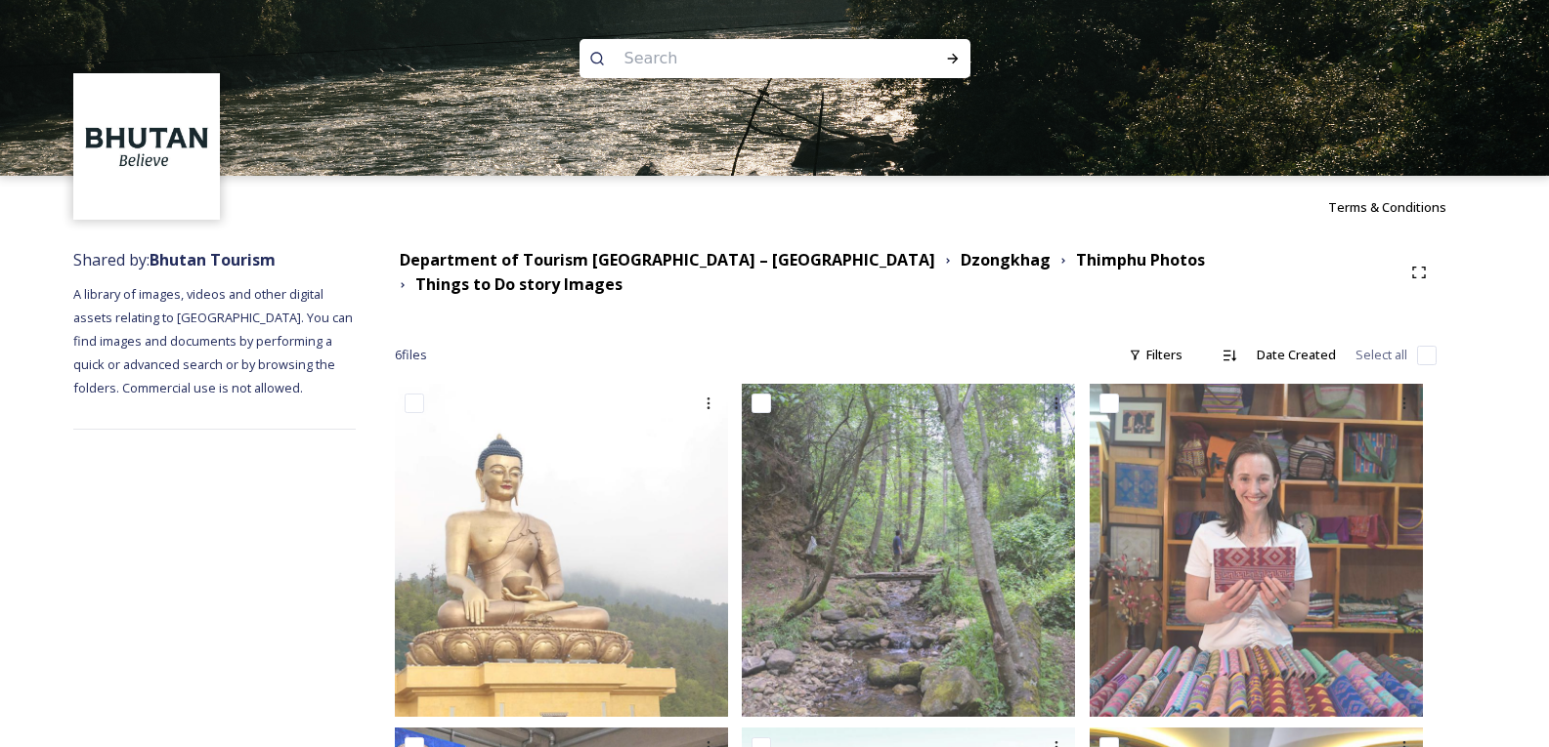
click at [656, 65] on input at bounding box center [749, 58] width 268 height 43
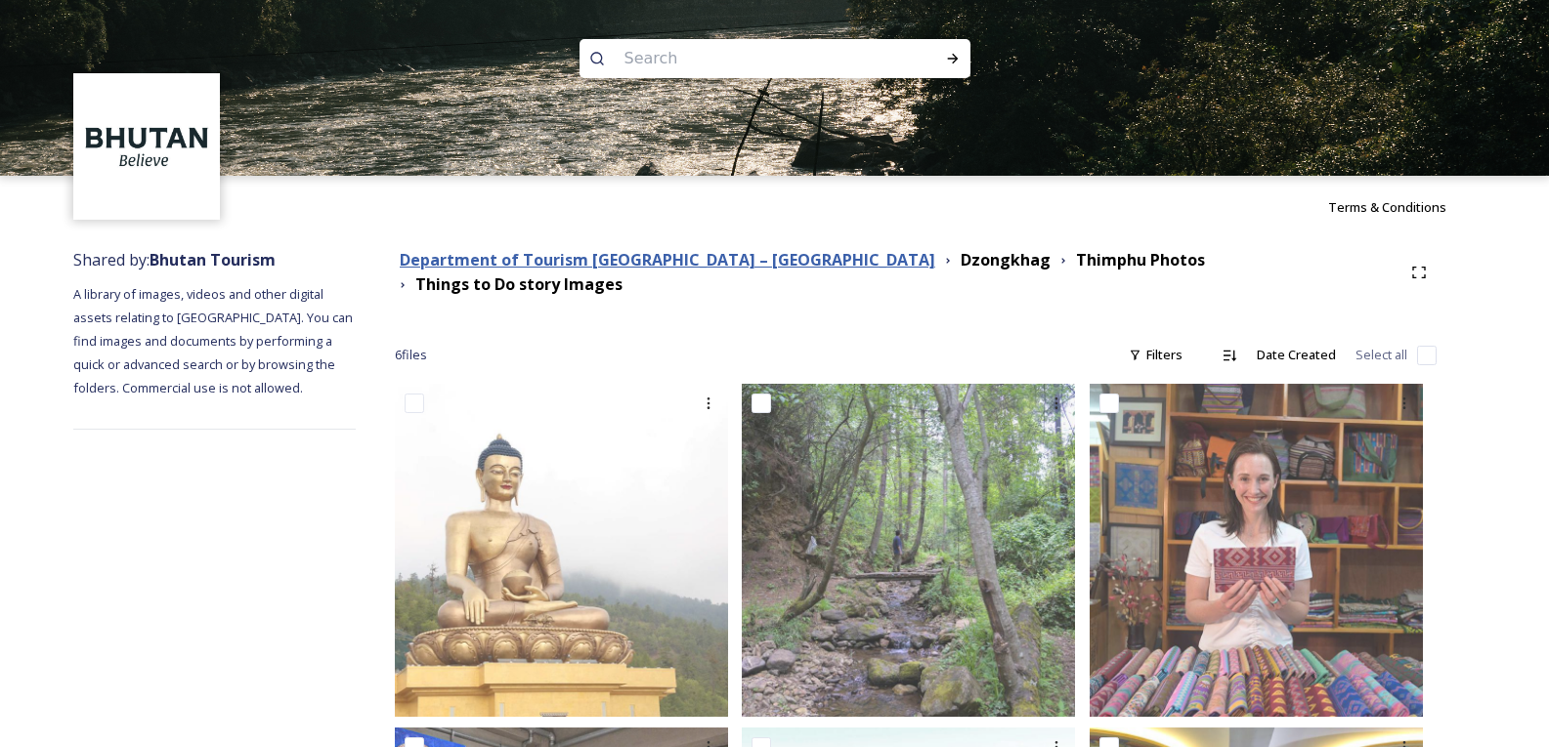
click at [627, 263] on strong "Department of Tourism [GEOGRAPHIC_DATA] – [GEOGRAPHIC_DATA]" at bounding box center [667, 259] width 535 height 21
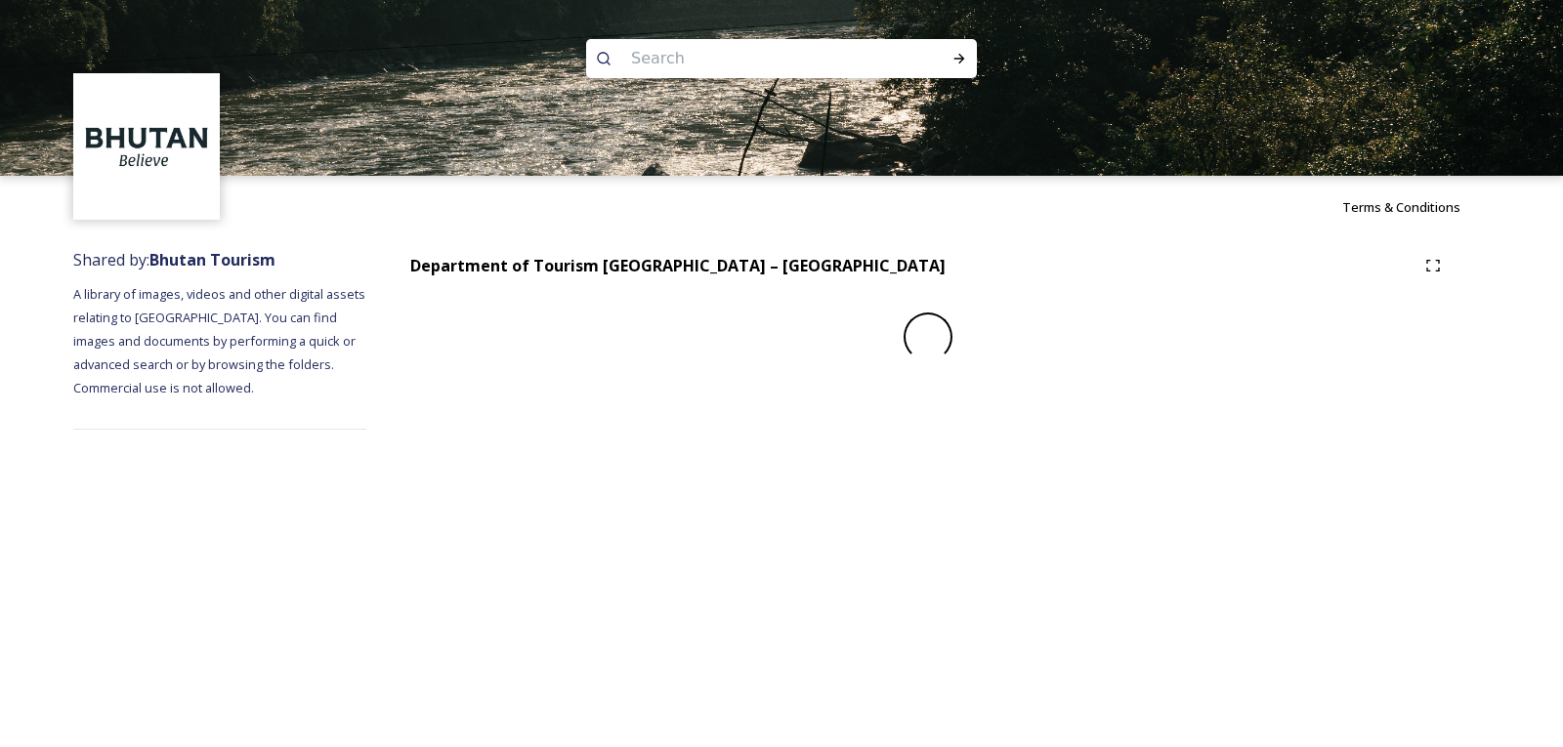
click at [670, 55] on input at bounding box center [755, 58] width 268 height 43
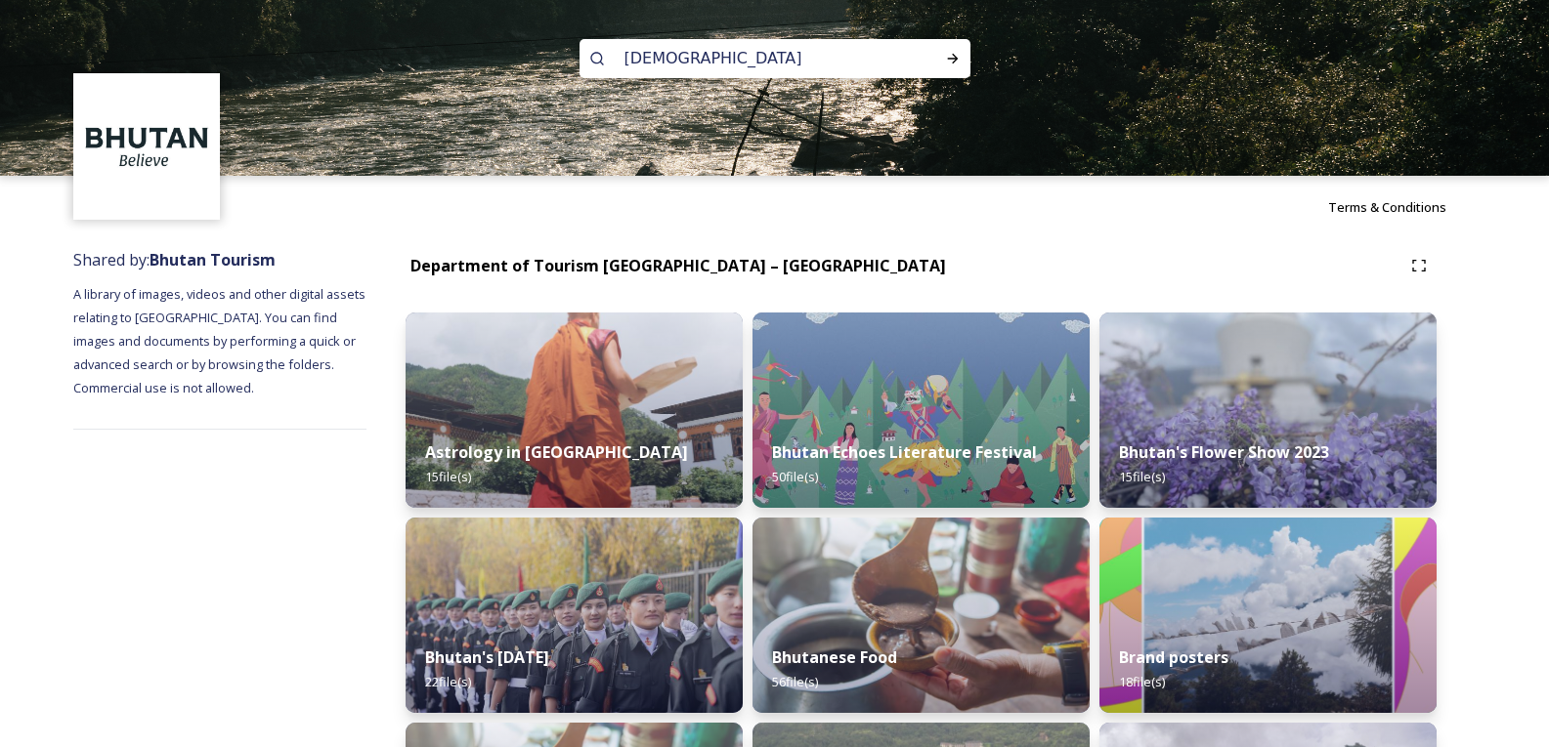
type input "buddha"
click at [948, 60] on icon at bounding box center [953, 59] width 16 height 16
click at [770, 69] on input at bounding box center [852, 58] width 165 height 43
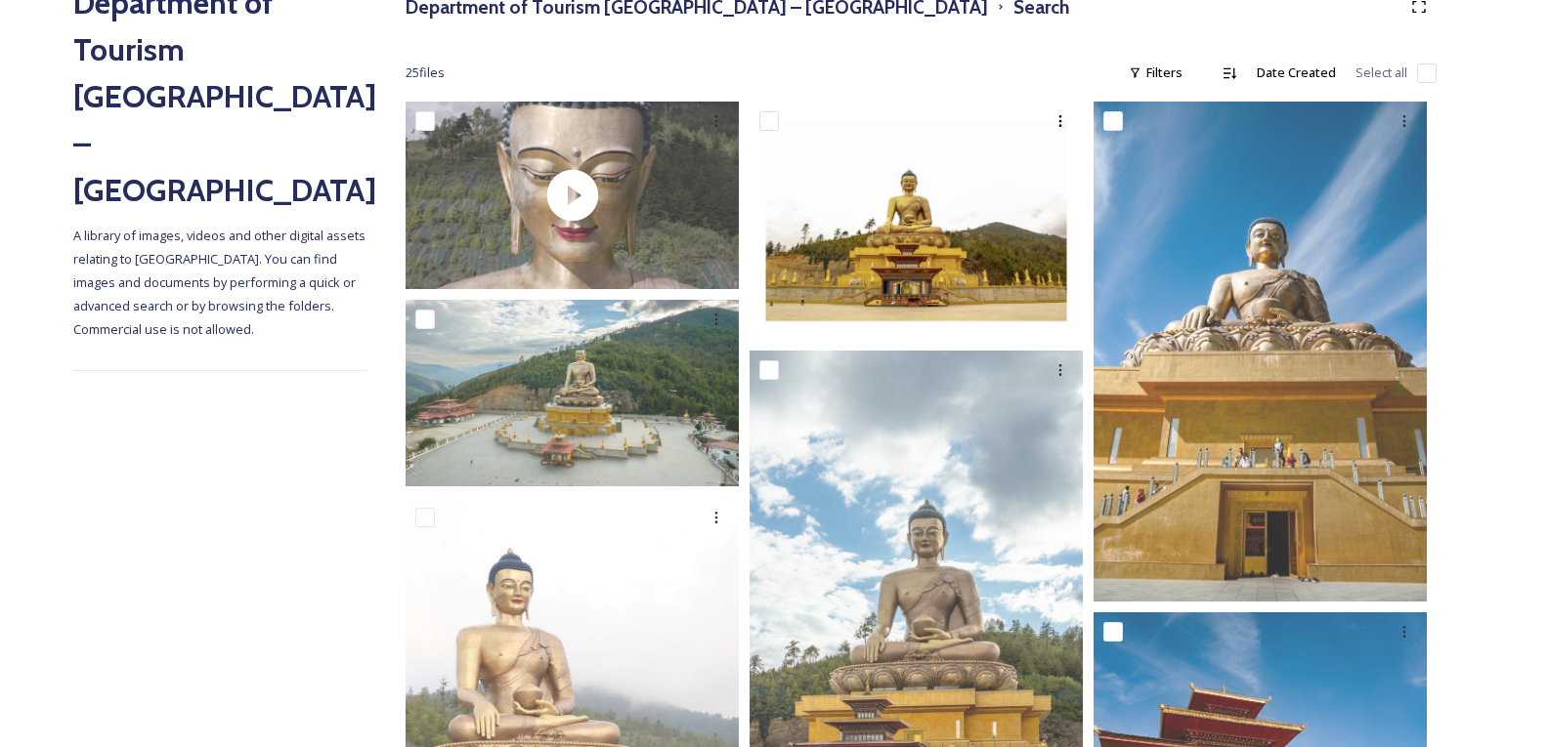
scroll to position [293, 0]
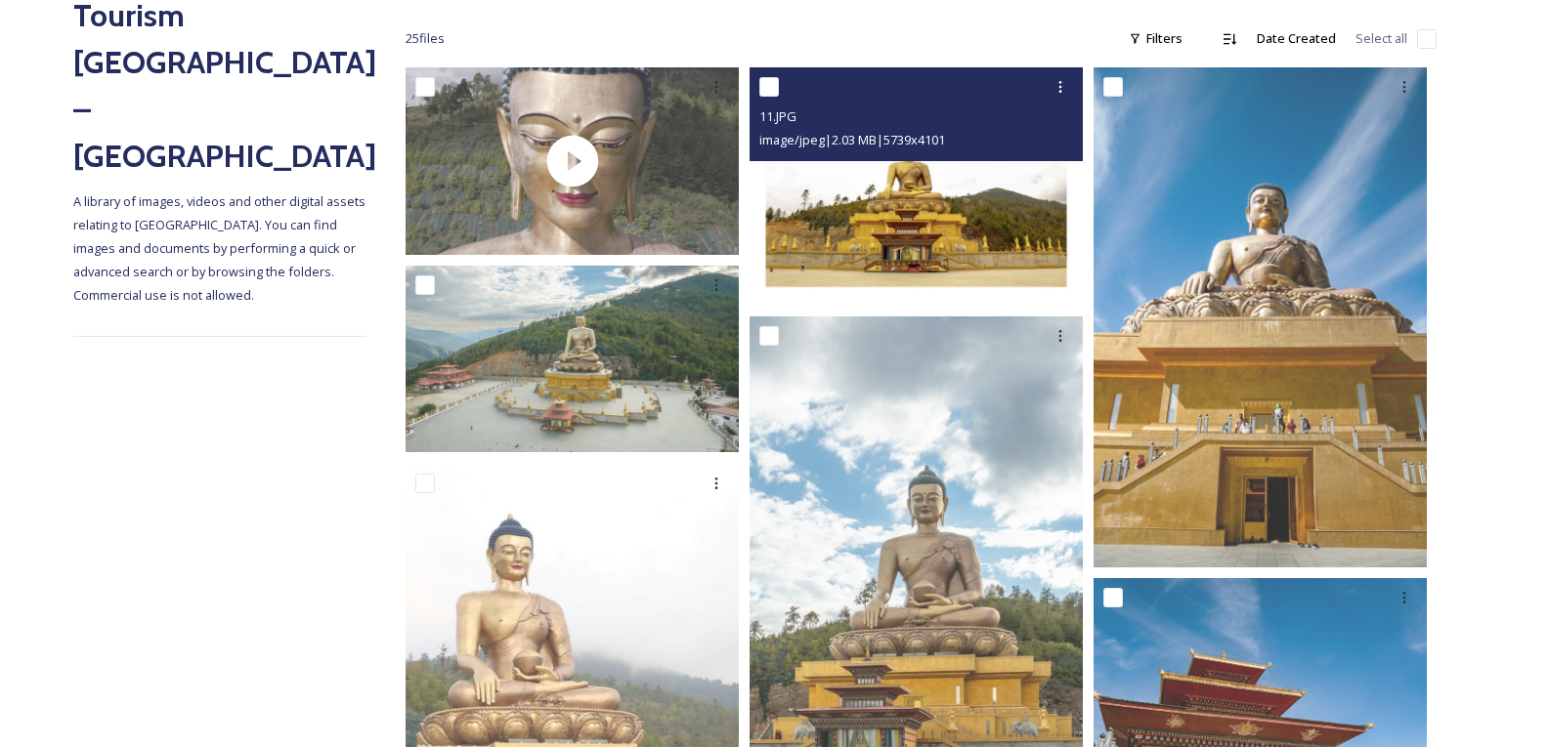
click at [914, 218] on img at bounding box center [915, 186] width 333 height 238
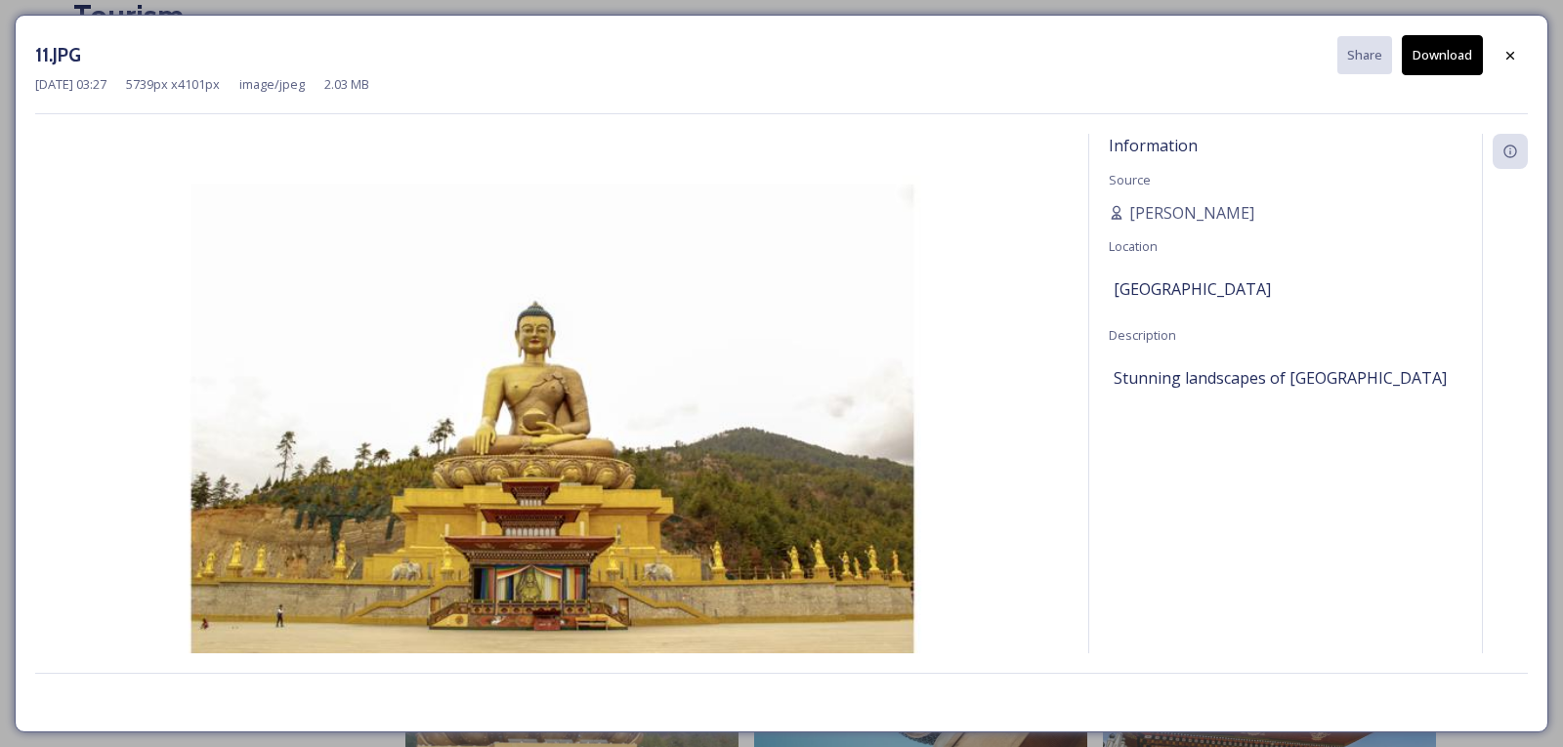
click at [1469, 59] on button "Download" at bounding box center [1442, 55] width 81 height 40
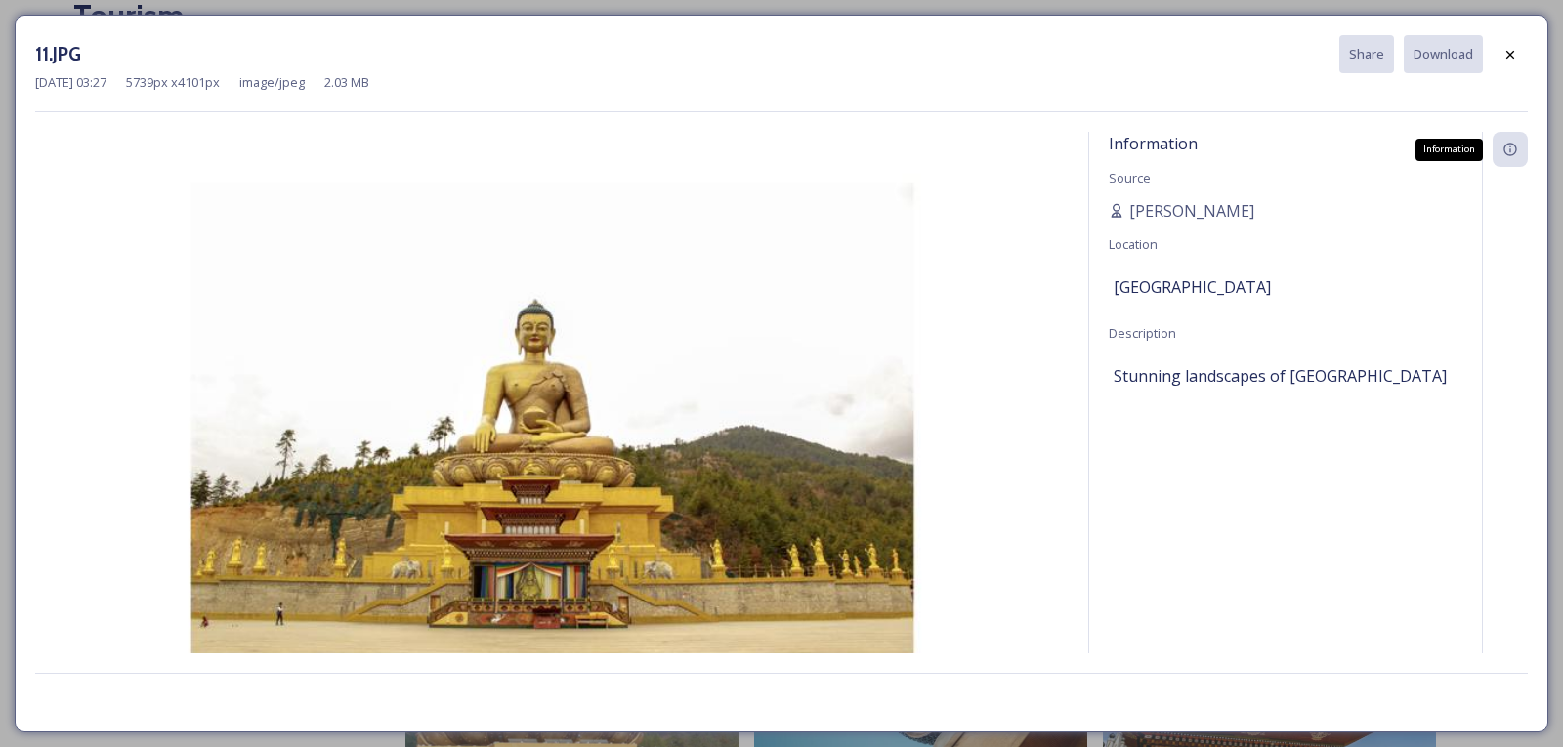
click at [1514, 161] on div "Information" at bounding box center [1510, 149] width 35 height 35
click at [824, 296] on img at bounding box center [552, 423] width 1034 height 572
click at [1501, 49] on div at bounding box center [1510, 54] width 35 height 35
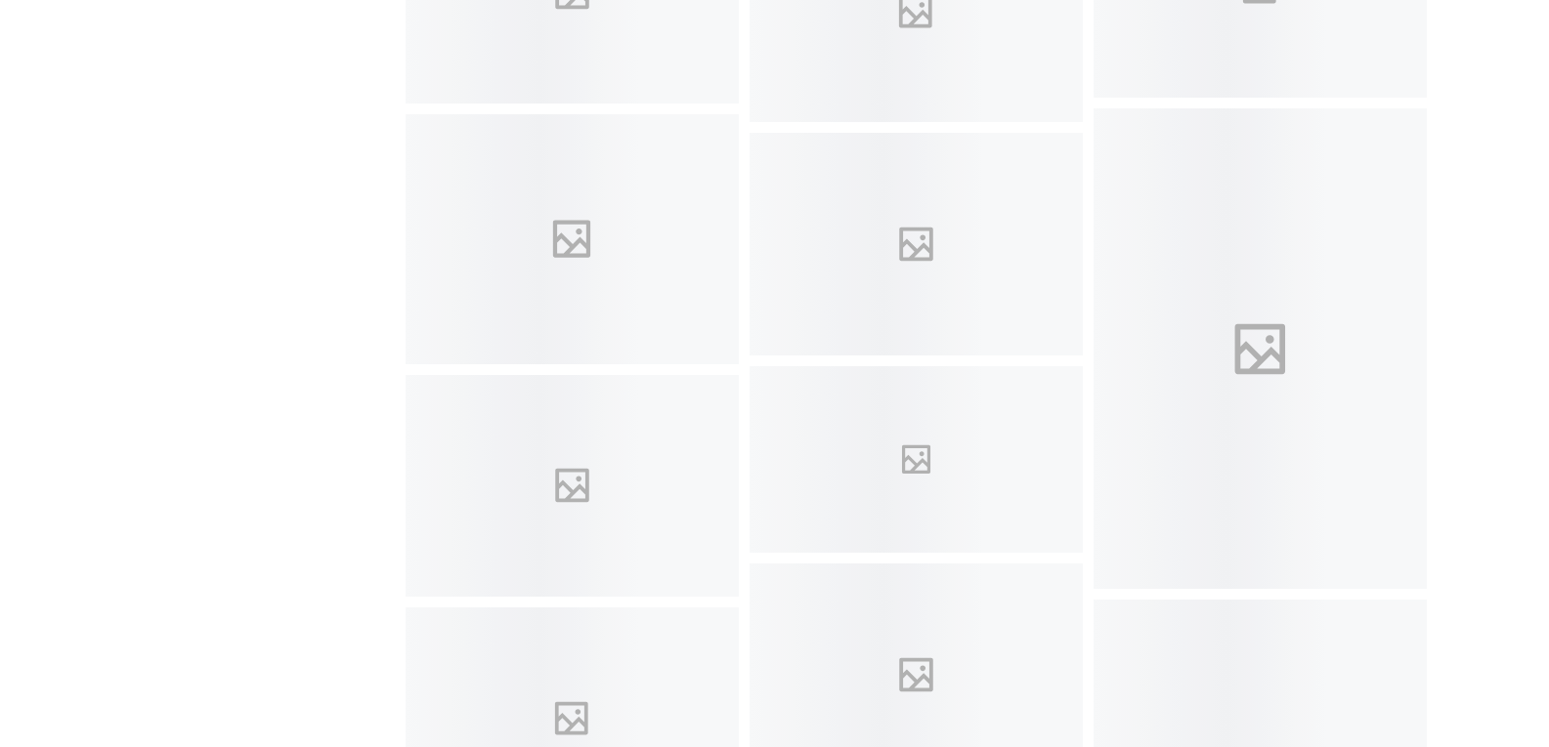
scroll to position [1759, 0]
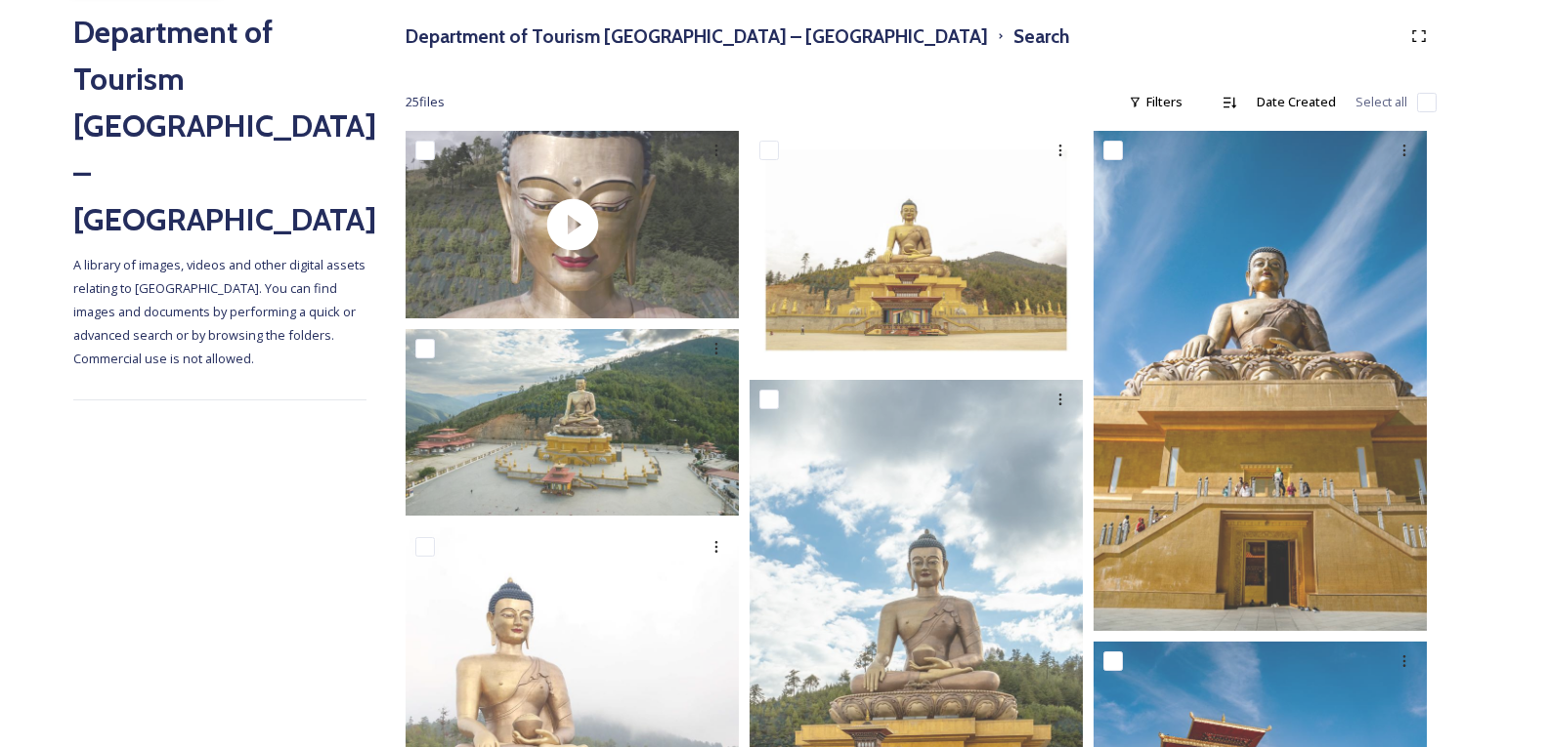
scroll to position [164, 0]
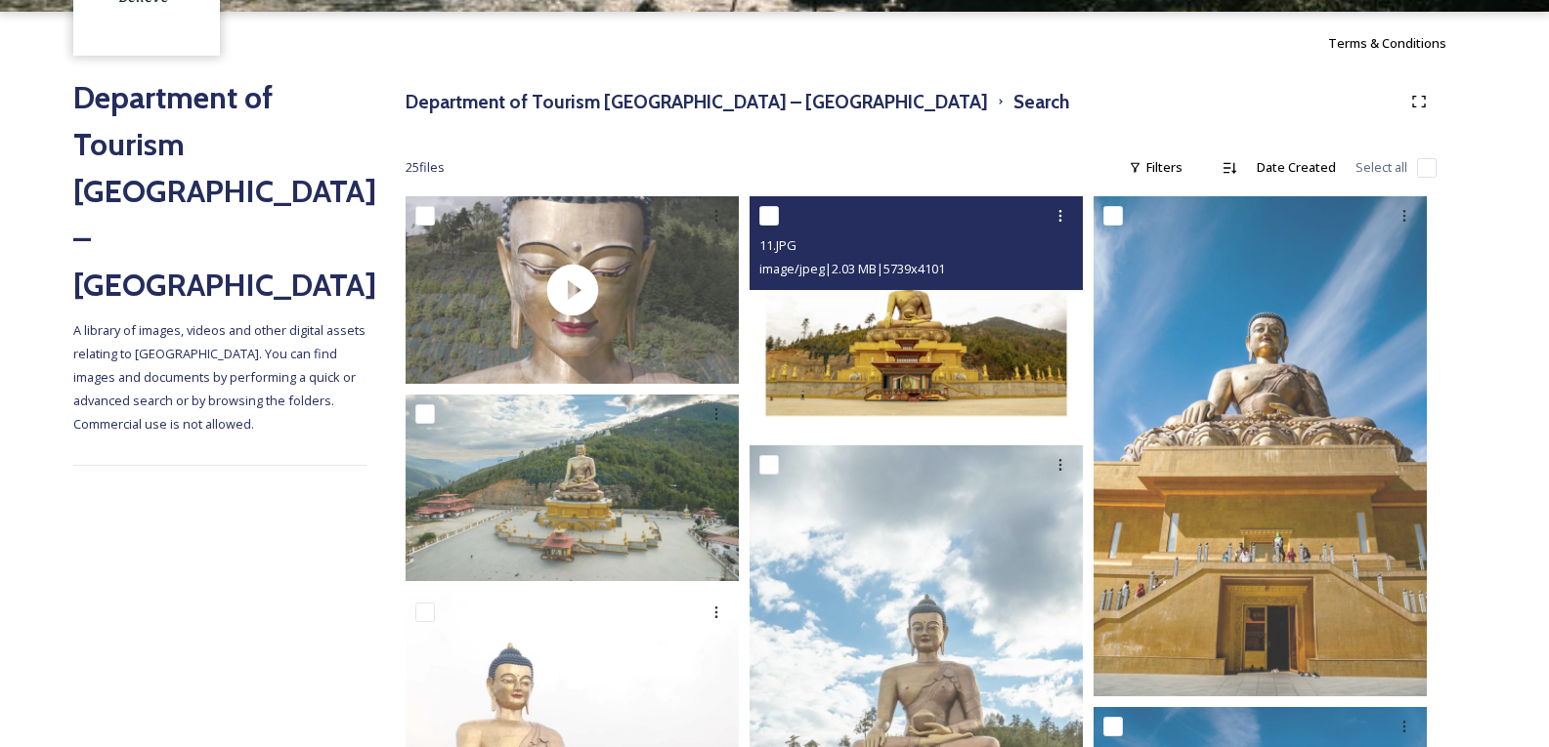
click at [918, 365] on img at bounding box center [915, 315] width 333 height 238
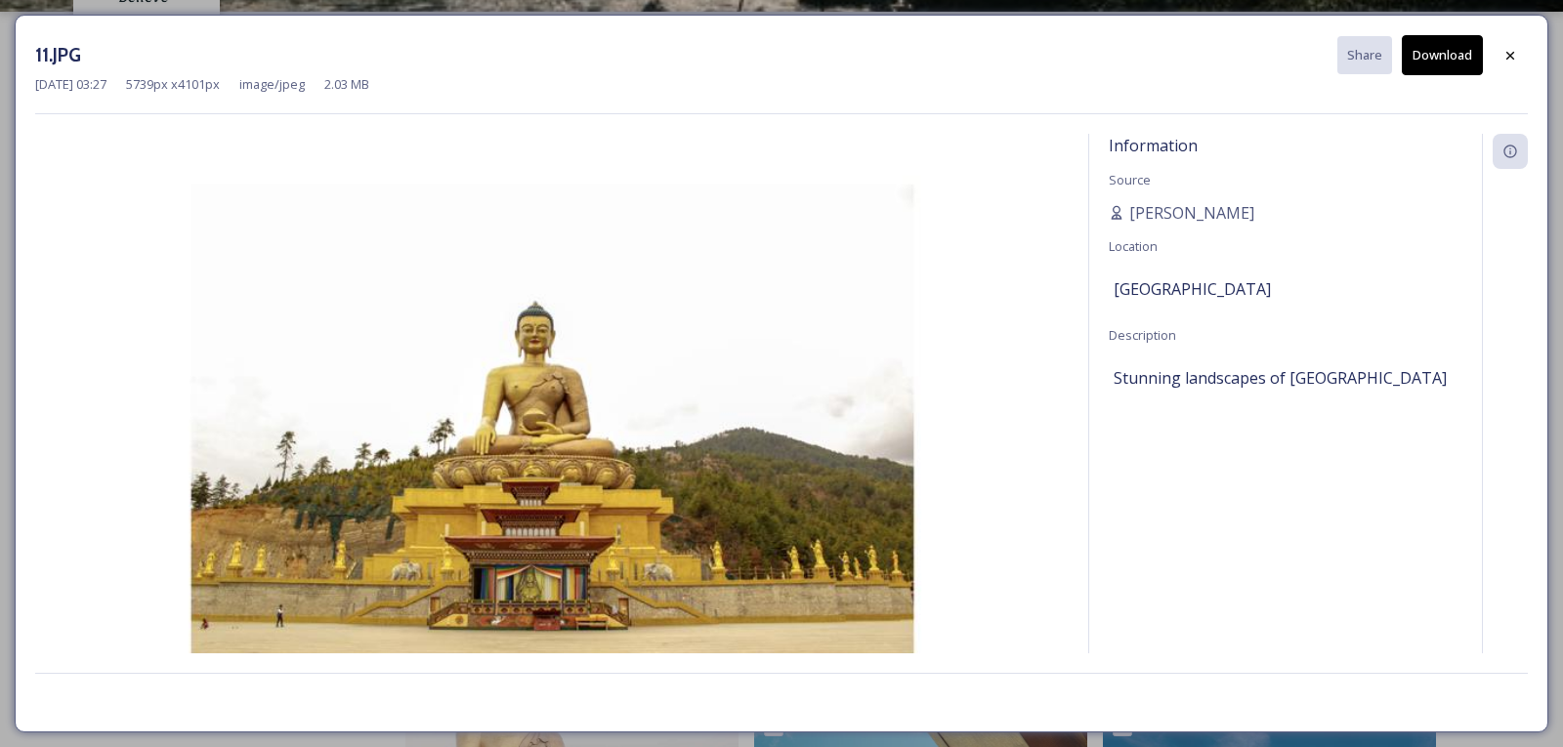
click at [1442, 60] on button "Download" at bounding box center [1442, 55] width 81 height 40
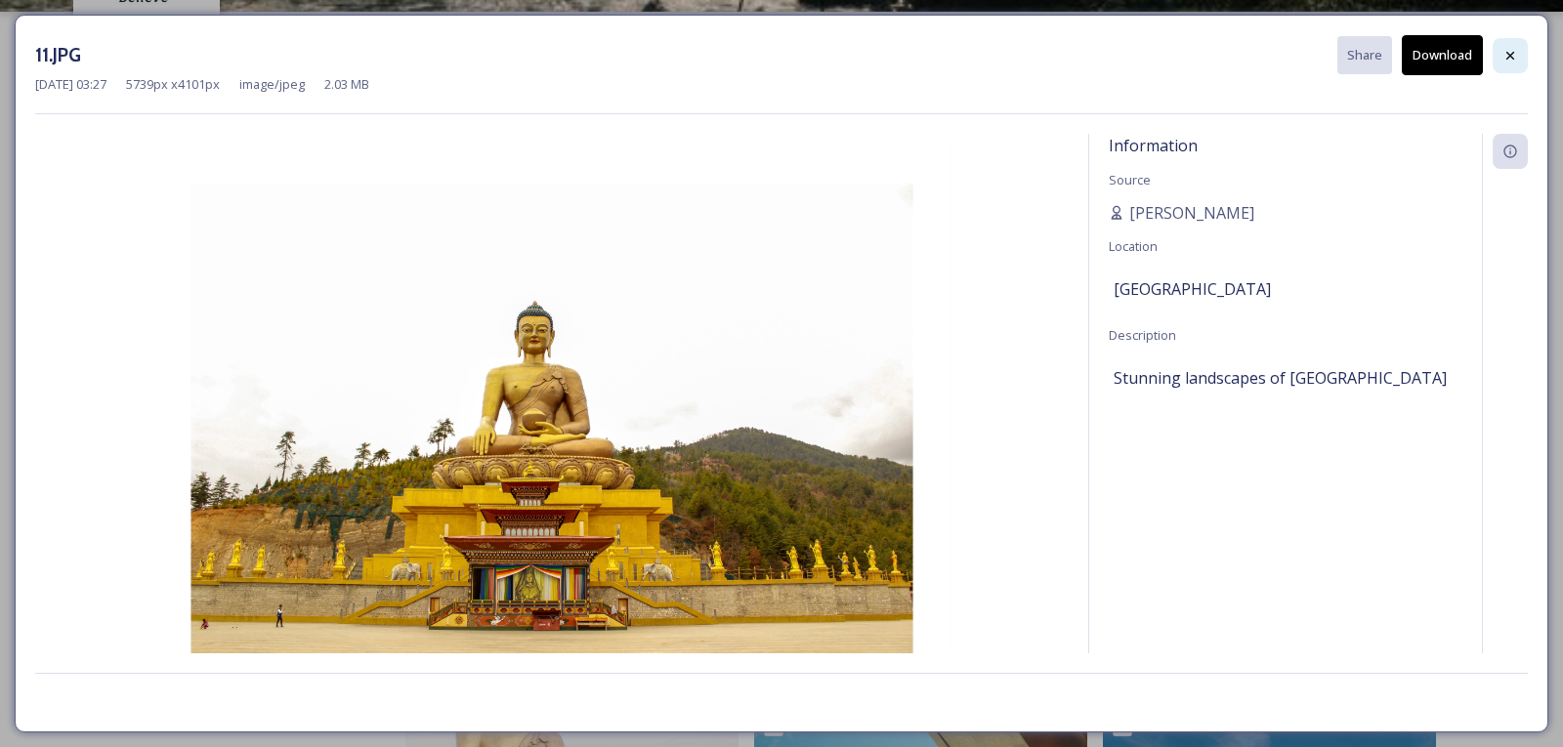
click at [1514, 48] on icon at bounding box center [1511, 56] width 16 height 16
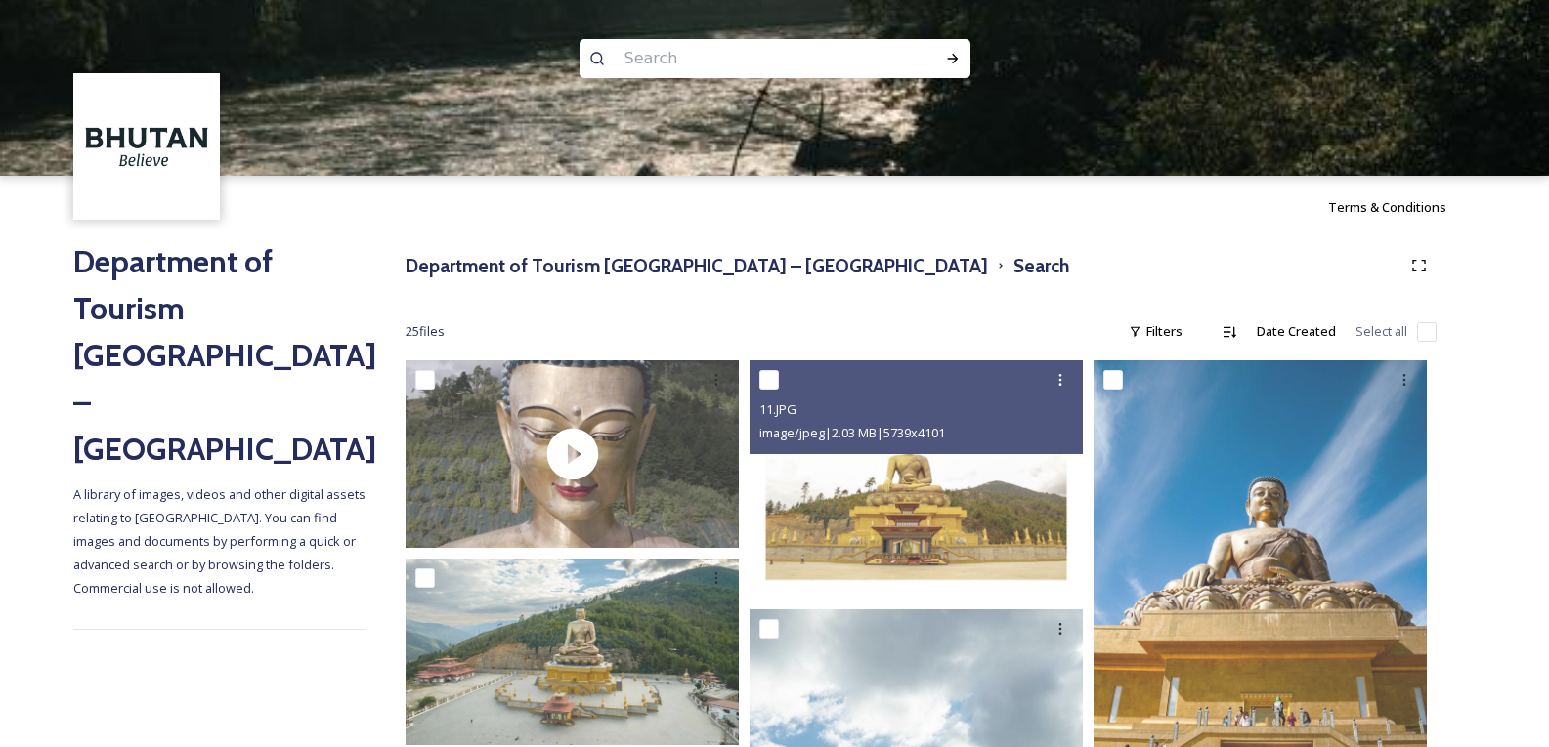
click at [700, 57] on input at bounding box center [749, 58] width 268 height 43
type input "punakha dzong"
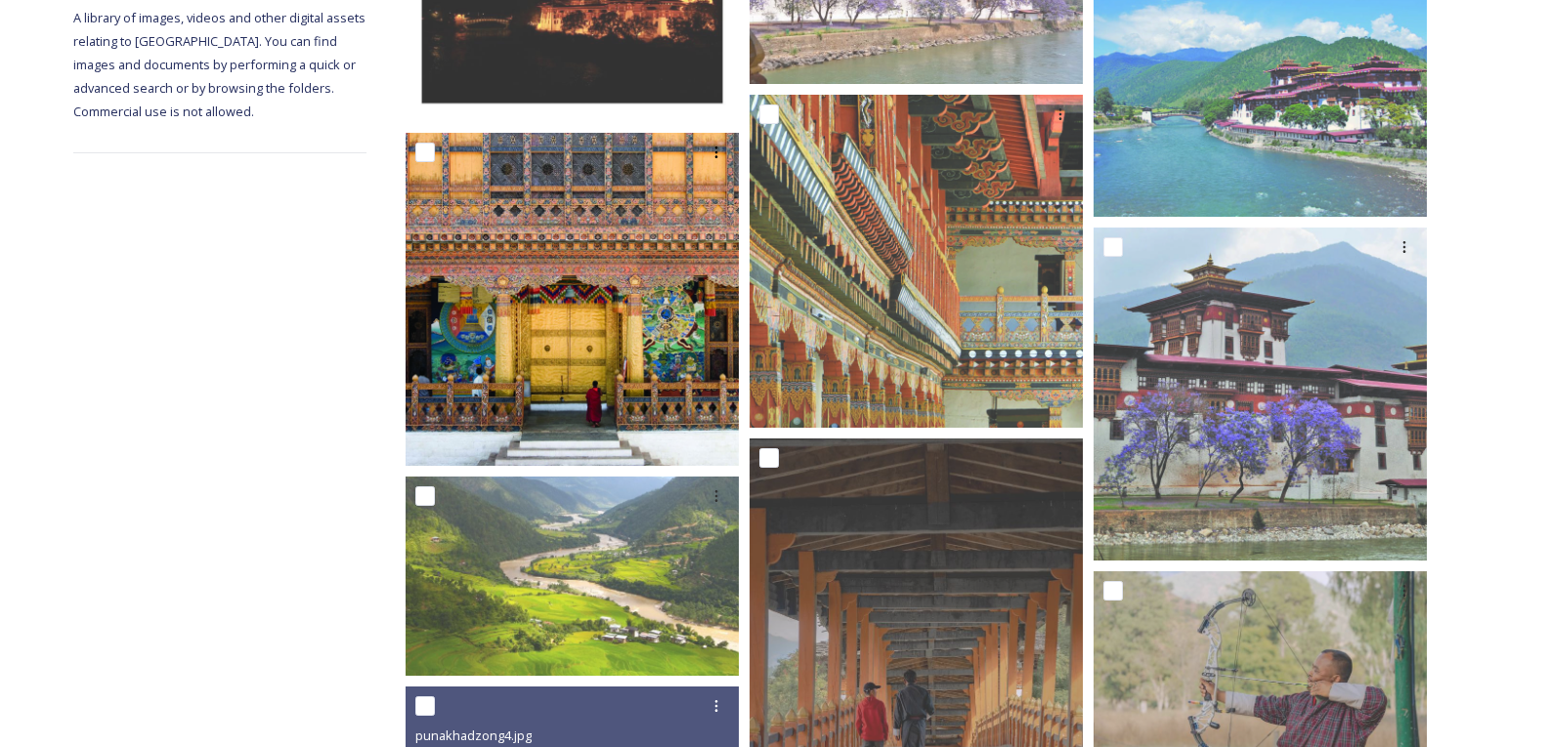
scroll to position [11, 0]
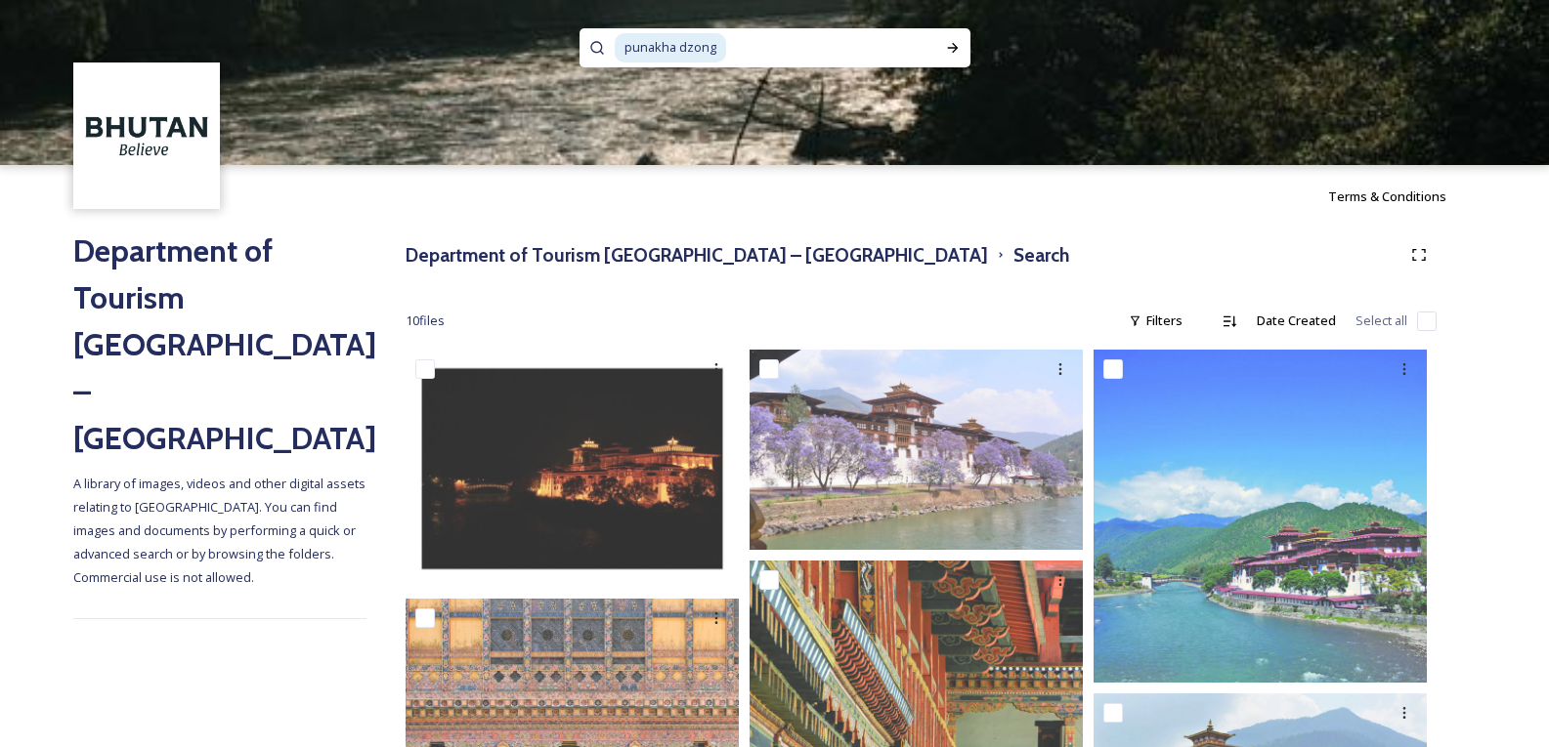
click at [464, 248] on div at bounding box center [774, 253] width 1549 height 176
click at [471, 251] on div at bounding box center [774, 253] width 1549 height 176
click at [491, 256] on div at bounding box center [774, 253] width 1549 height 176
click at [699, 250] on div at bounding box center [774, 253] width 1549 height 176
click at [534, 253] on div at bounding box center [774, 253] width 1549 height 176
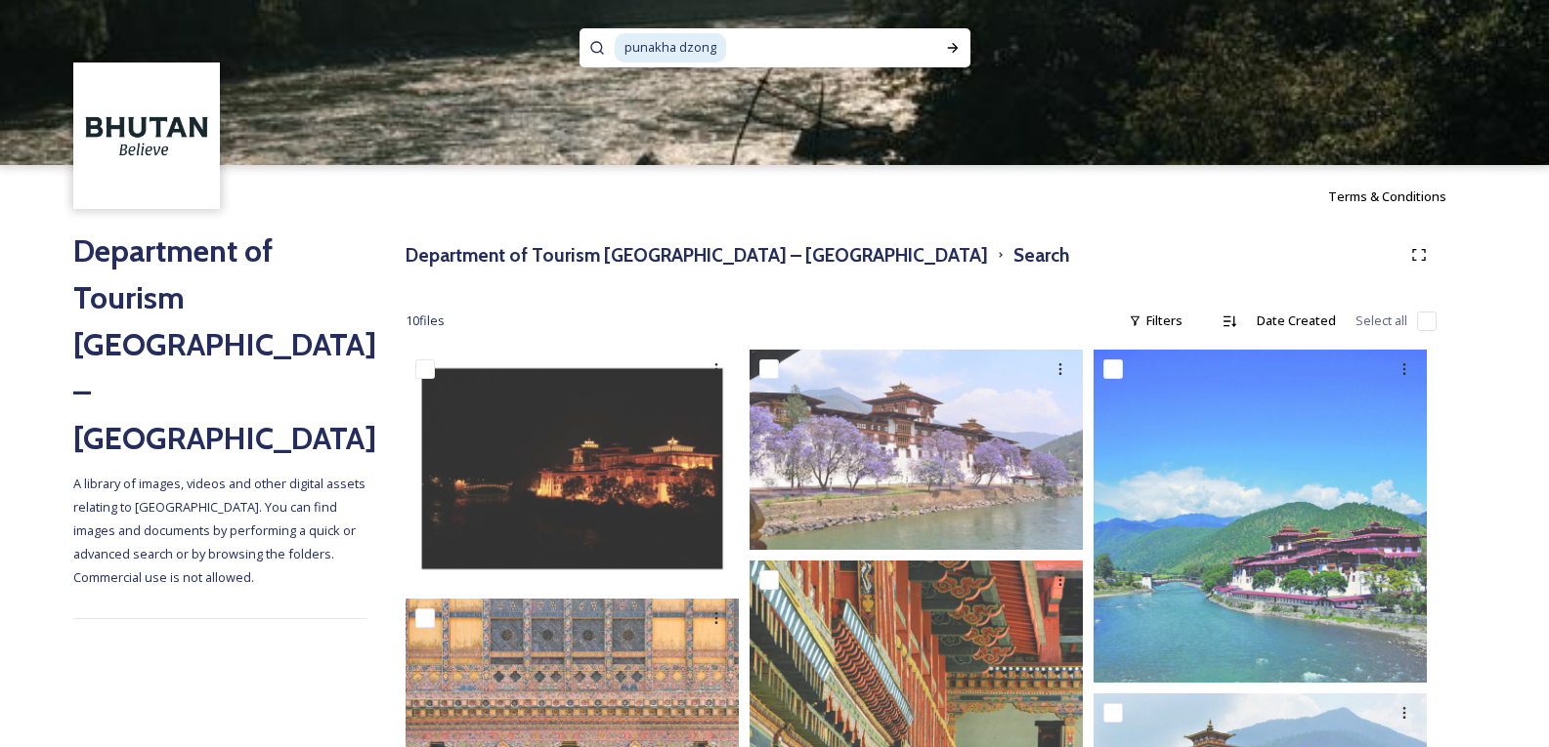
click at [492, 263] on div at bounding box center [774, 253] width 1549 height 176
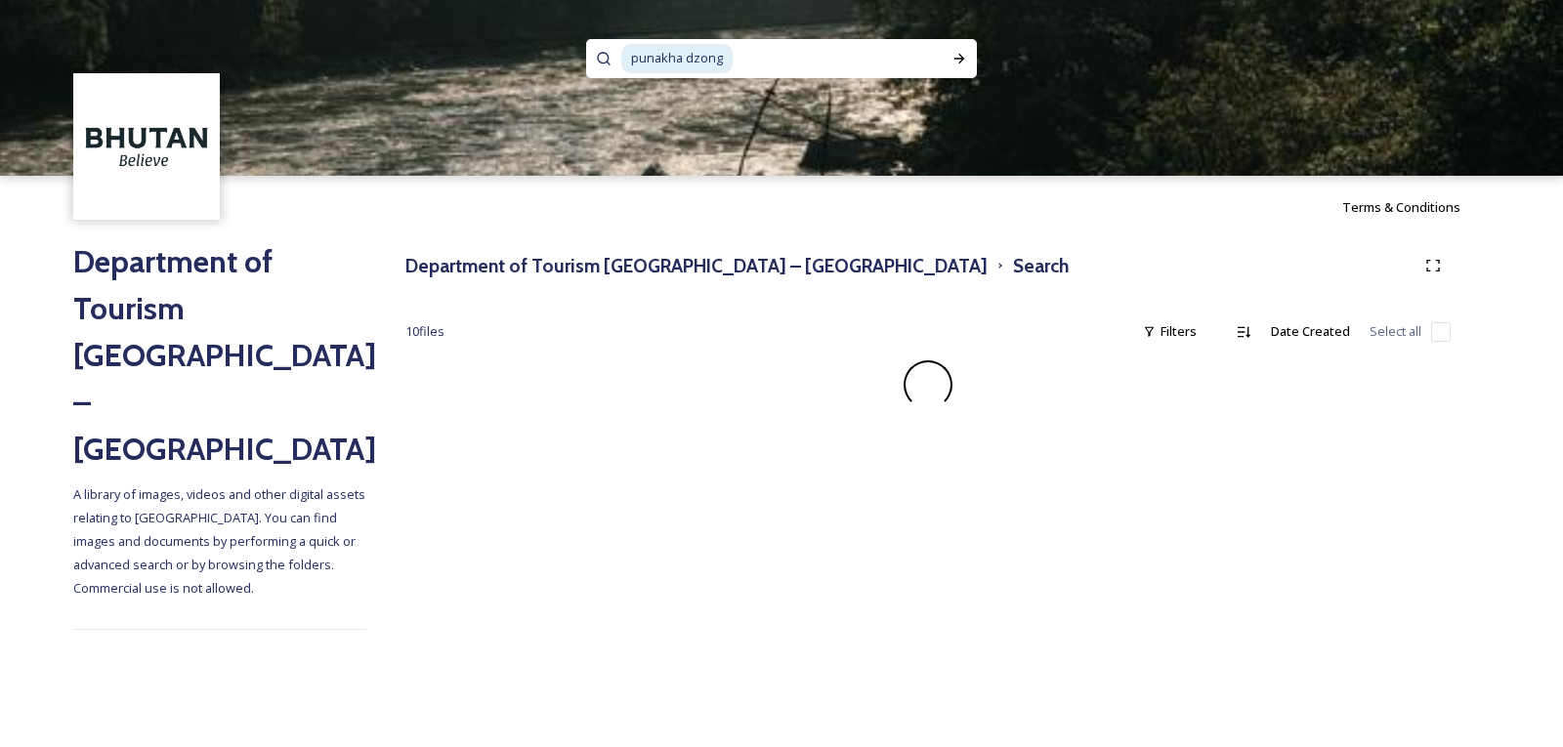
click at [600, 267] on div at bounding box center [781, 264] width 1563 height 176
click at [710, 50] on span "punakha dzong" at bounding box center [676, 58] width 111 height 28
drag, startPoint x: 721, startPoint y: 55, endPoint x: 739, endPoint y: 60, distance: 18.3
click at [723, 56] on span "punakha dzong" at bounding box center [676, 58] width 111 height 28
click at [742, 61] on input at bounding box center [838, 58] width 207 height 43
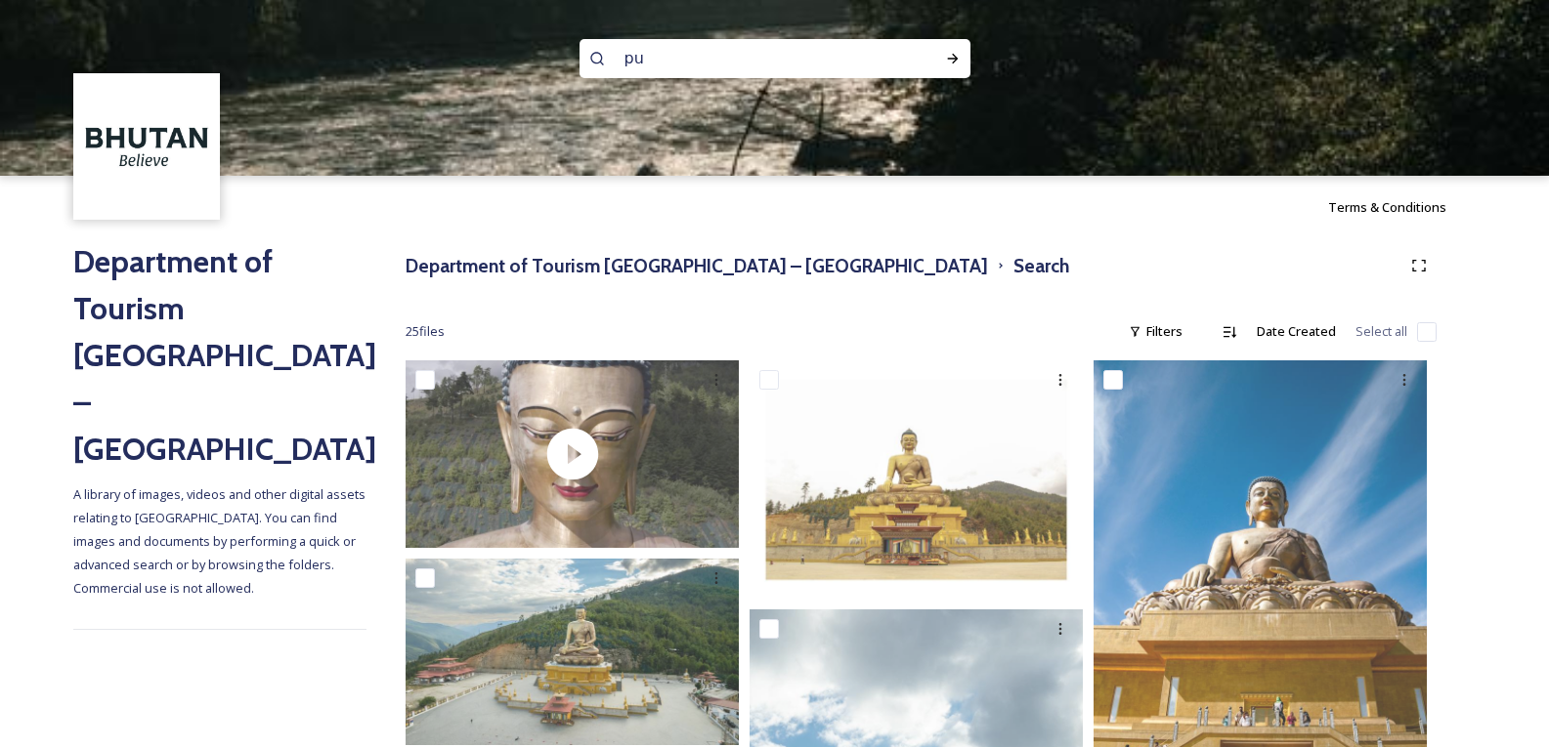
type input "p"
click at [529, 267] on div at bounding box center [774, 264] width 1549 height 176
click at [442, 245] on div at bounding box center [774, 264] width 1549 height 176
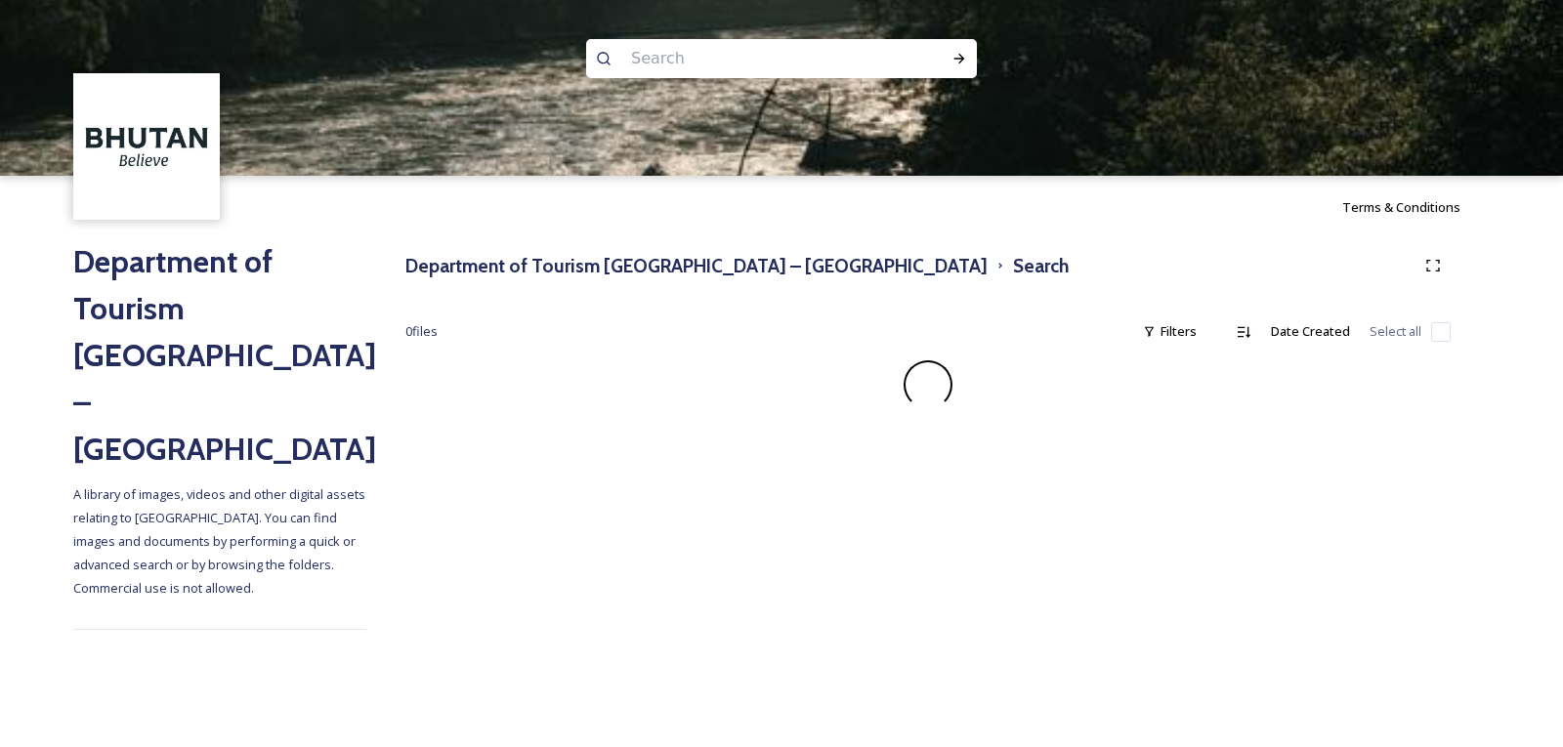
click at [643, 270] on div at bounding box center [781, 264] width 1563 height 176
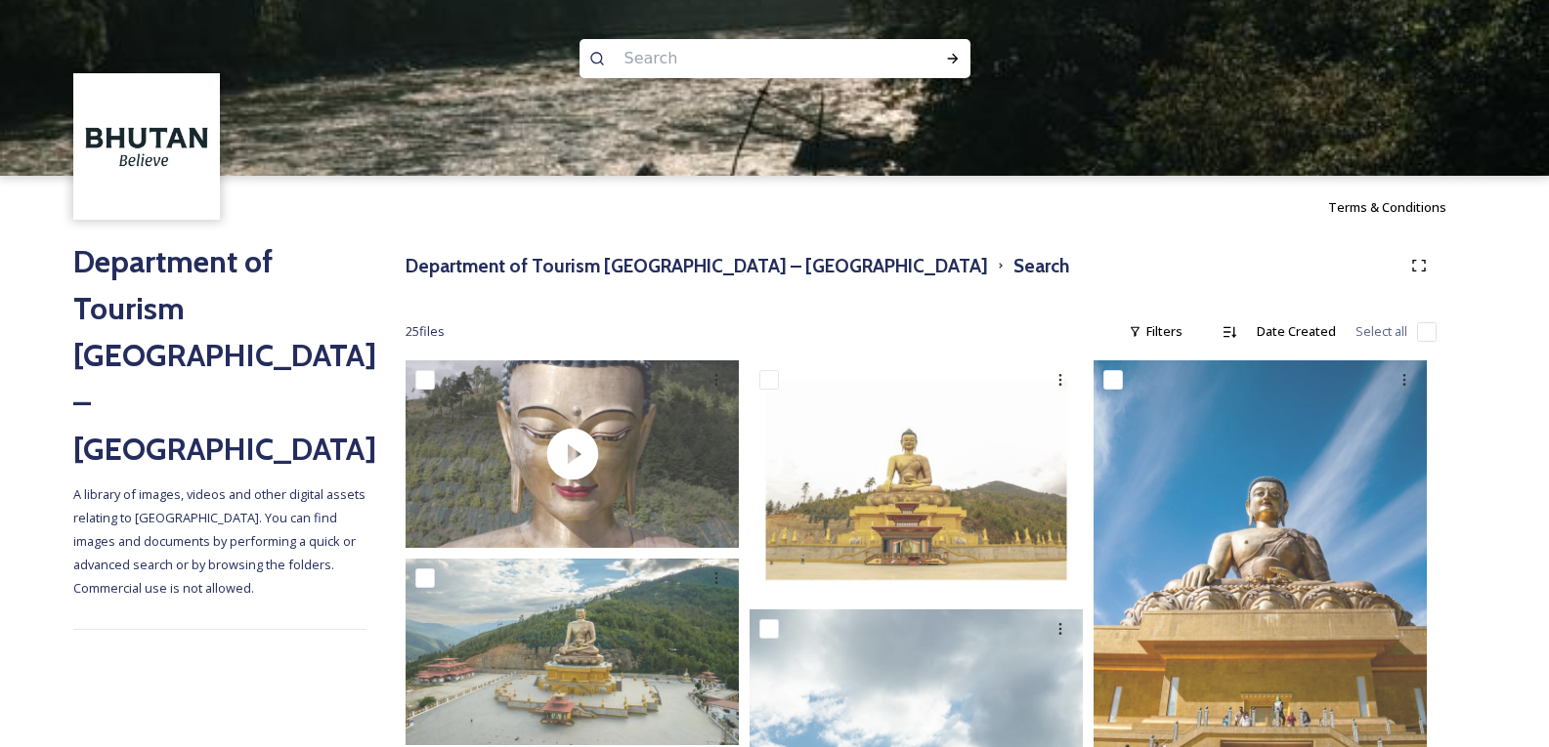
click at [609, 270] on div at bounding box center [774, 264] width 1549 height 176
click at [794, 264] on div at bounding box center [774, 264] width 1549 height 176
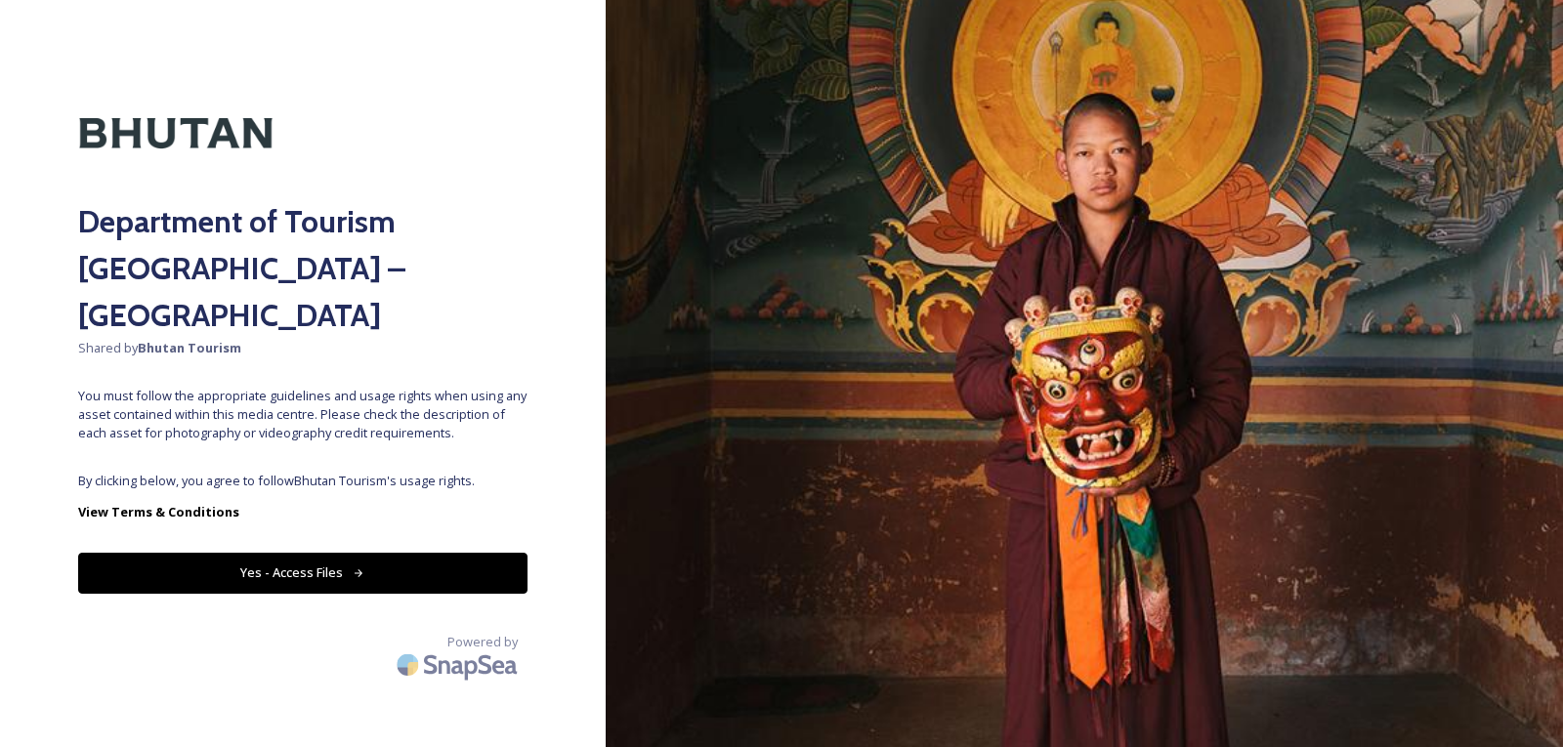
click at [318, 553] on button "Yes - Access Files" at bounding box center [302, 573] width 449 height 40
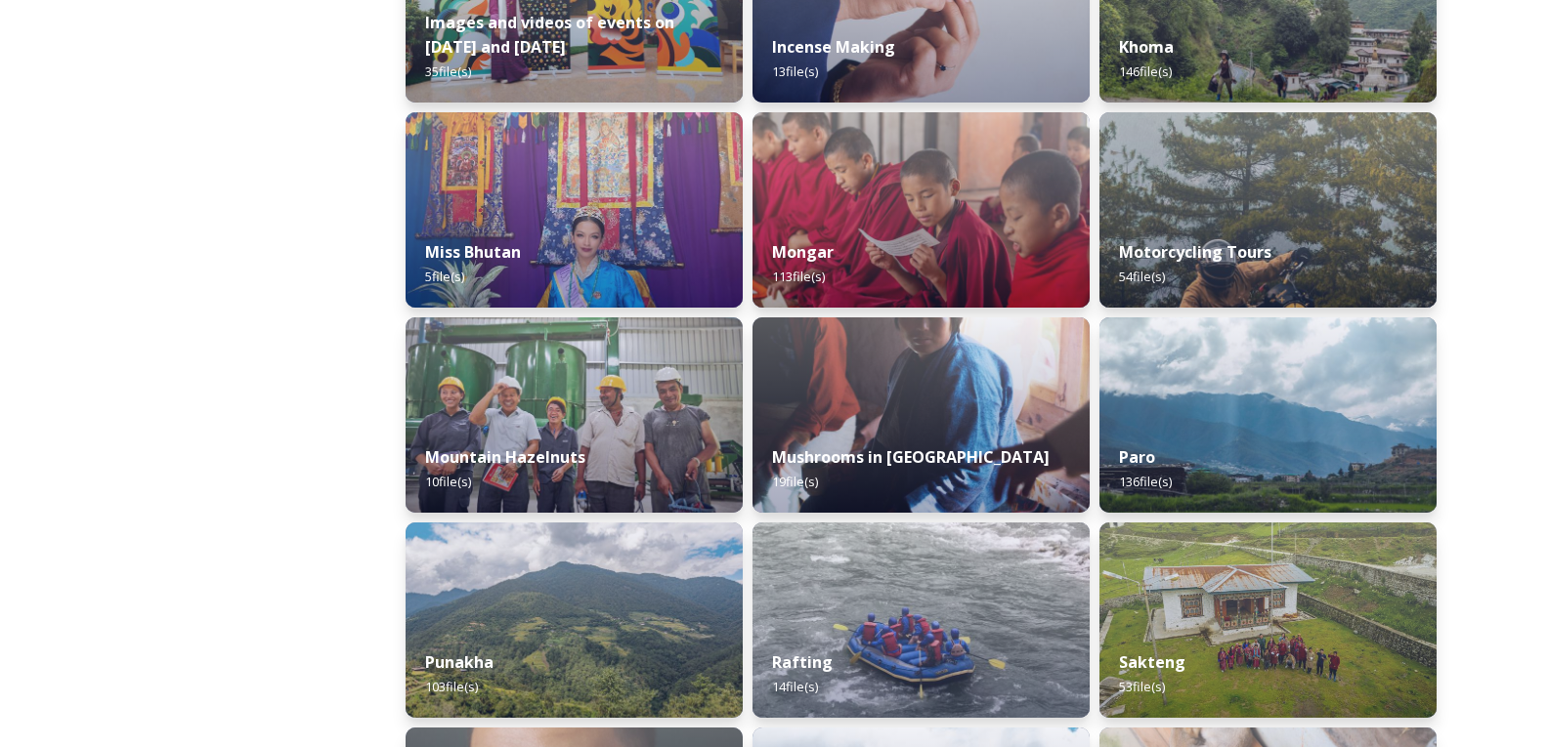
scroll to position [1466, 0]
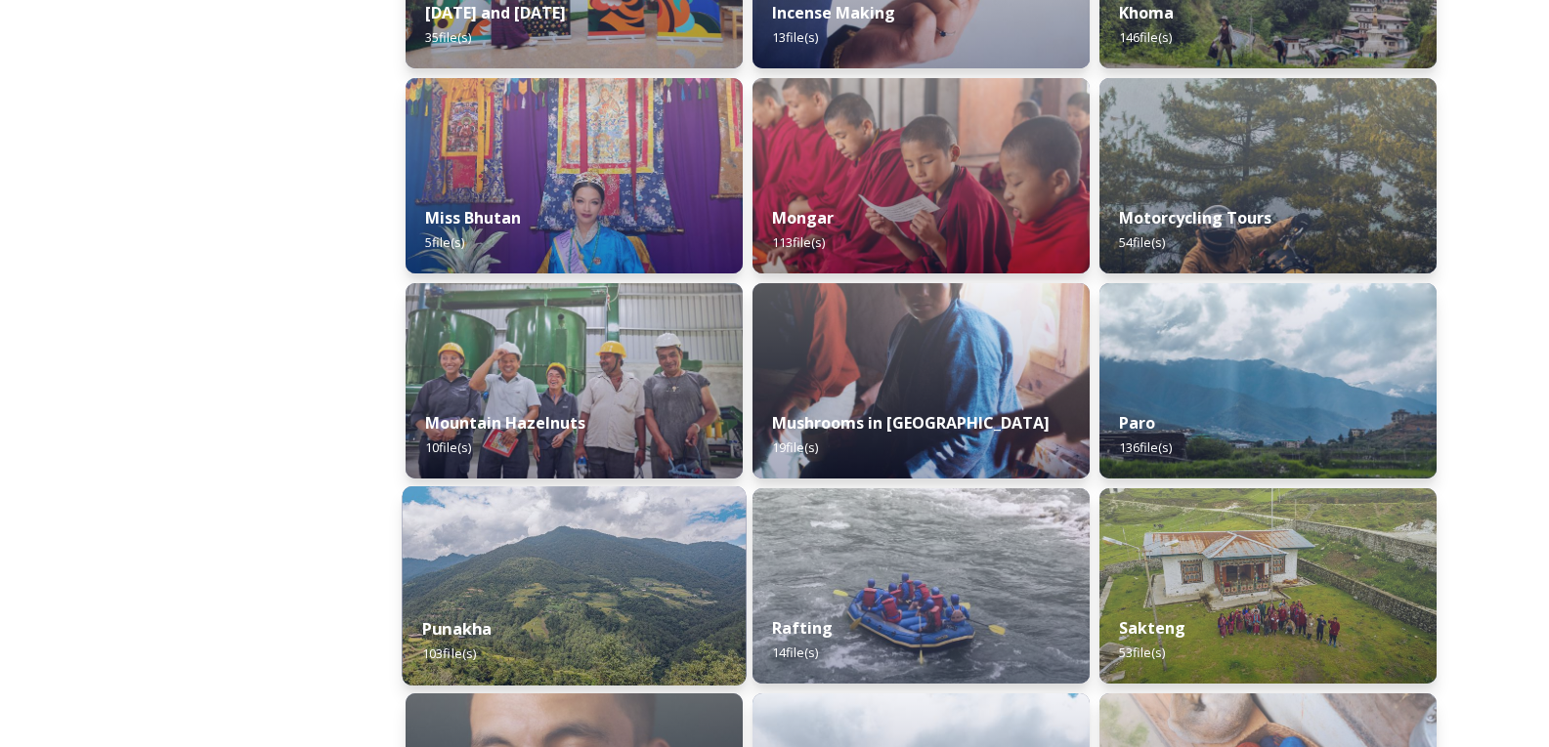
click at [561, 604] on div "Punakha 103 file(s)" at bounding box center [575, 641] width 344 height 89
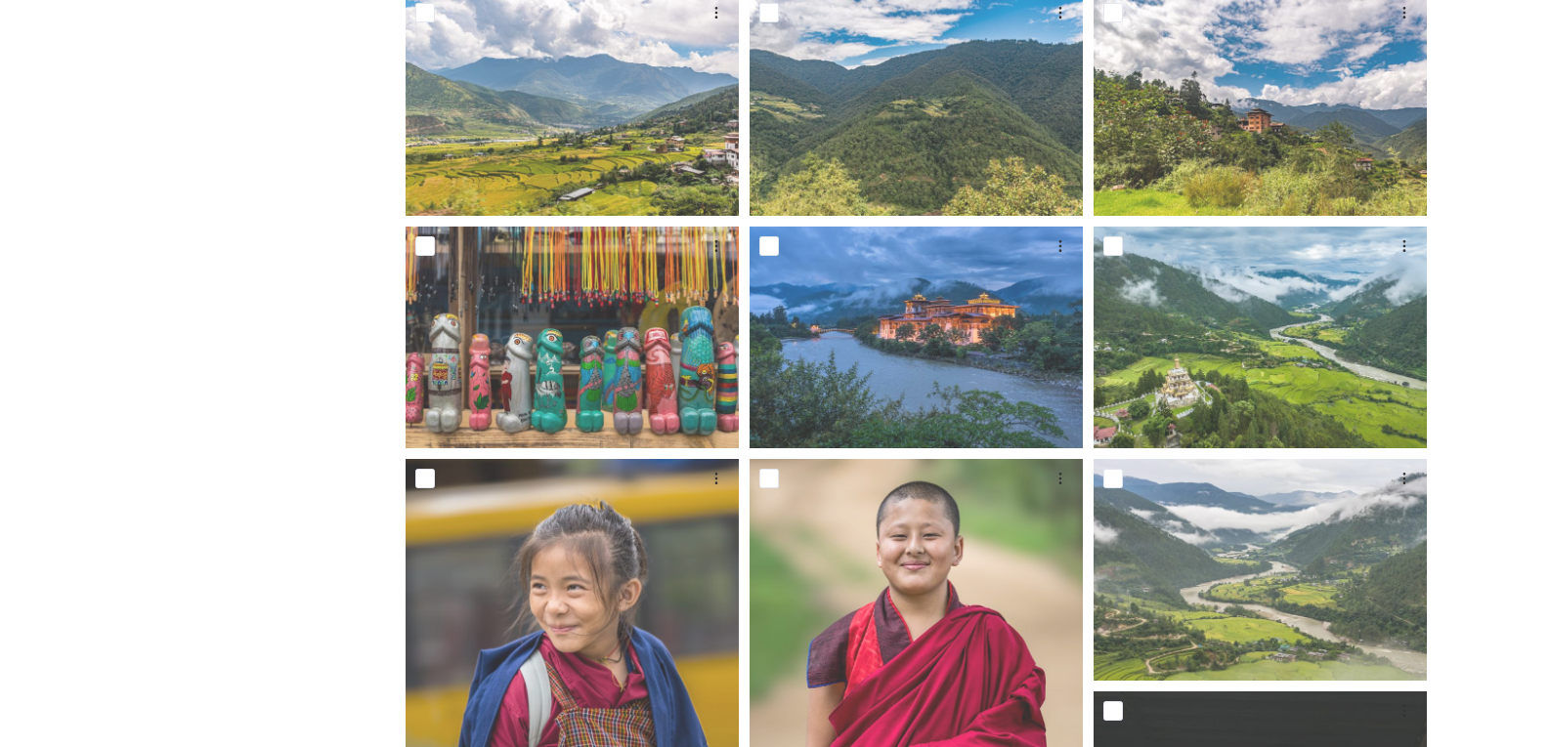
scroll to position [1075, 0]
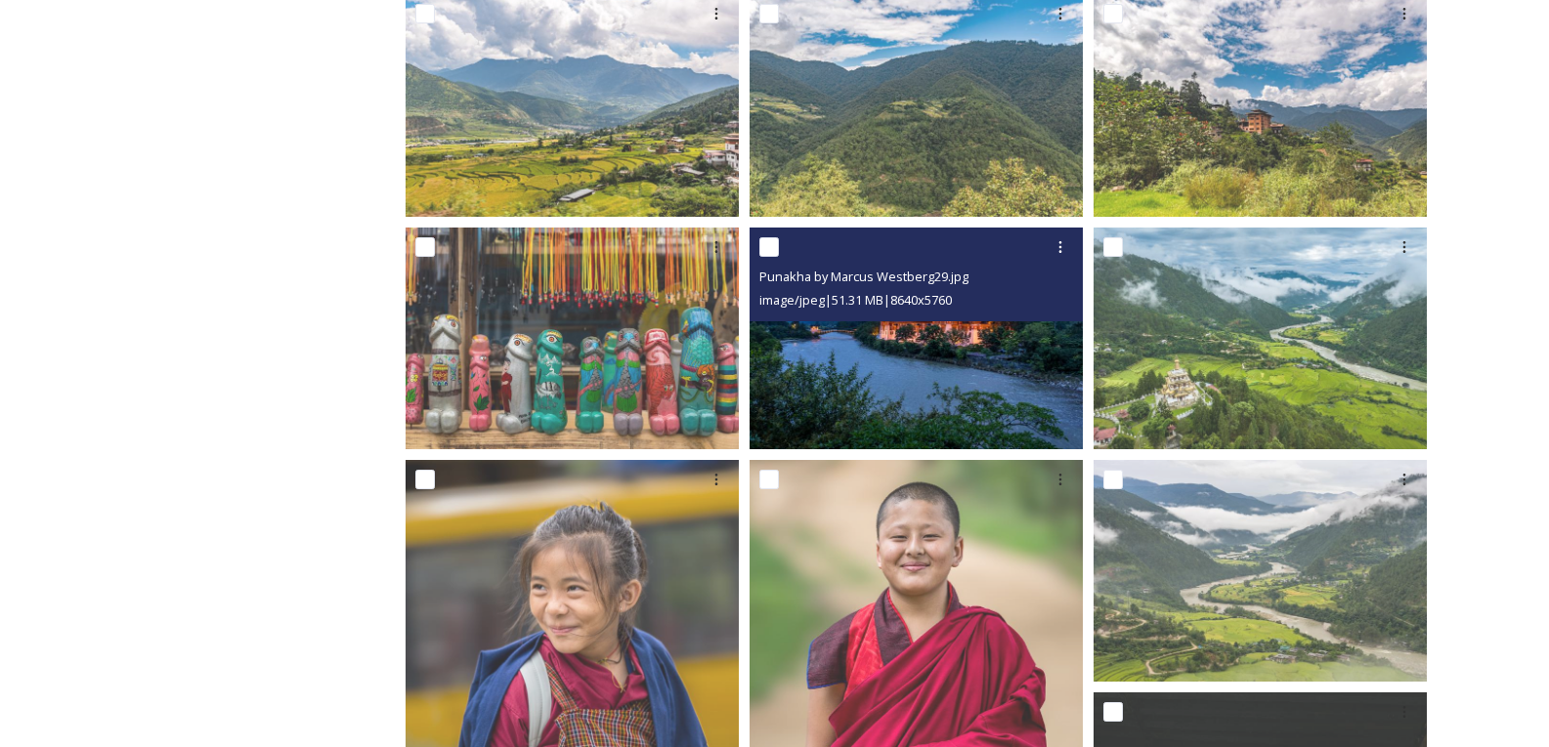
click at [893, 378] on img at bounding box center [915, 338] width 333 height 222
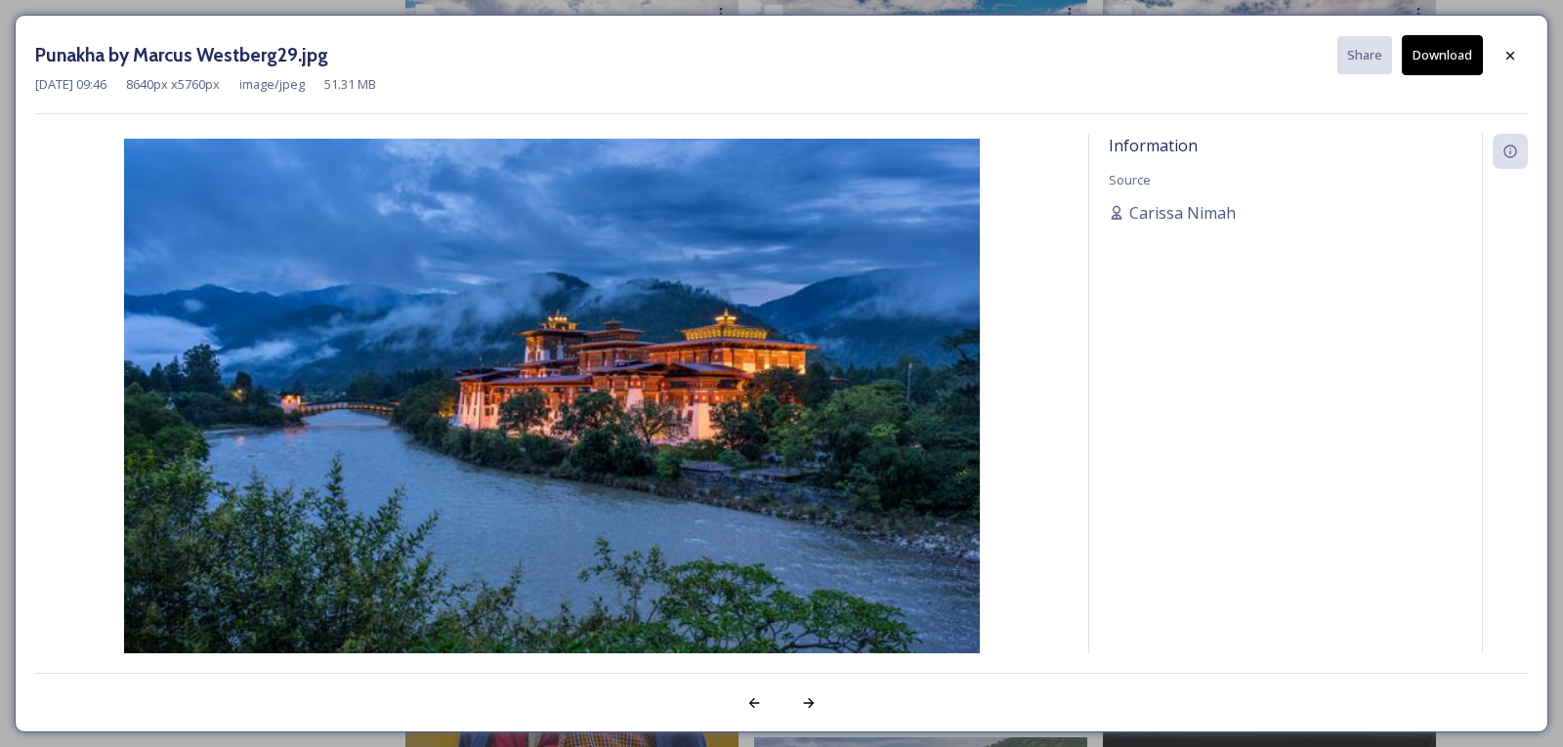
click at [1427, 51] on button "Download" at bounding box center [1442, 55] width 81 height 40
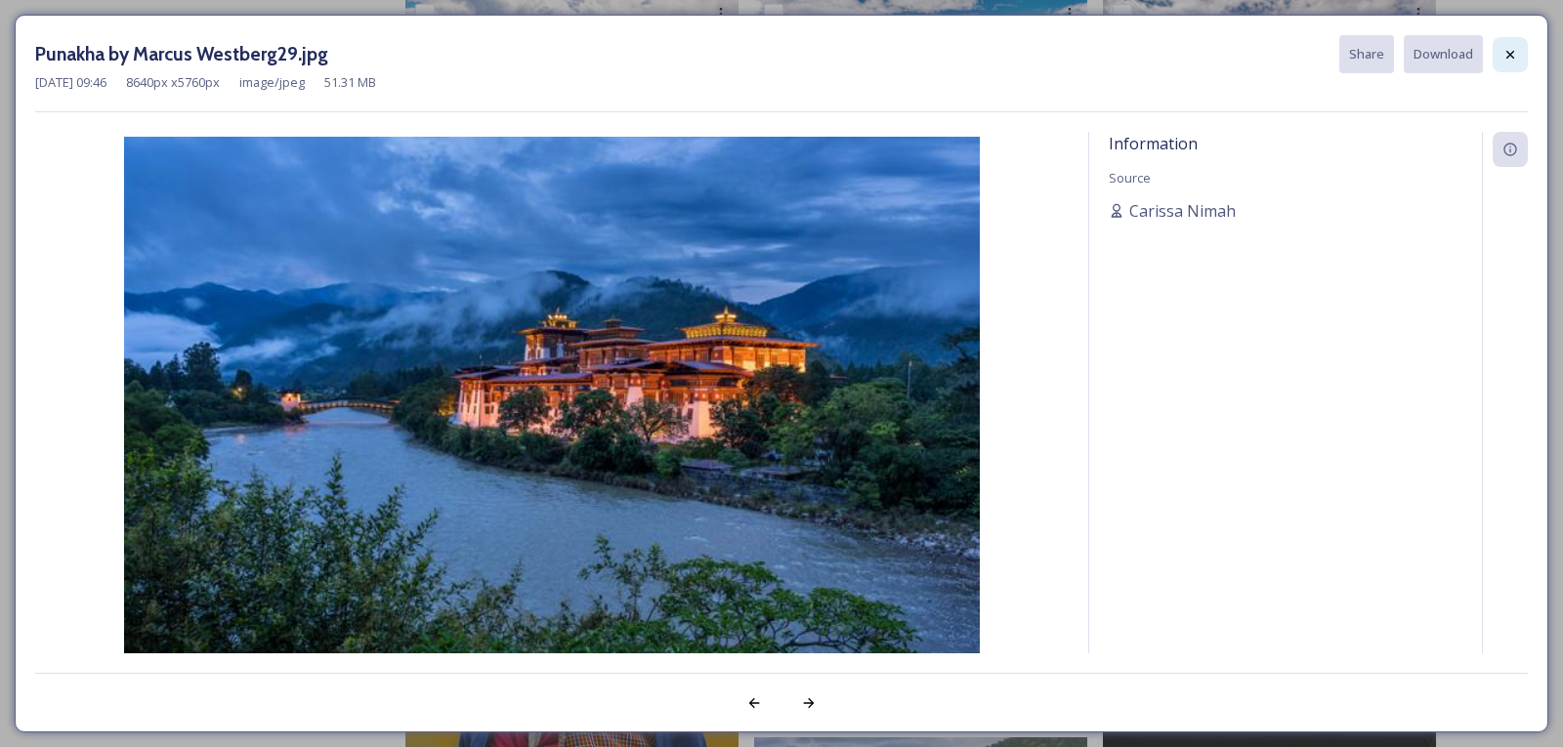
click at [1507, 54] on icon at bounding box center [1511, 55] width 16 height 16
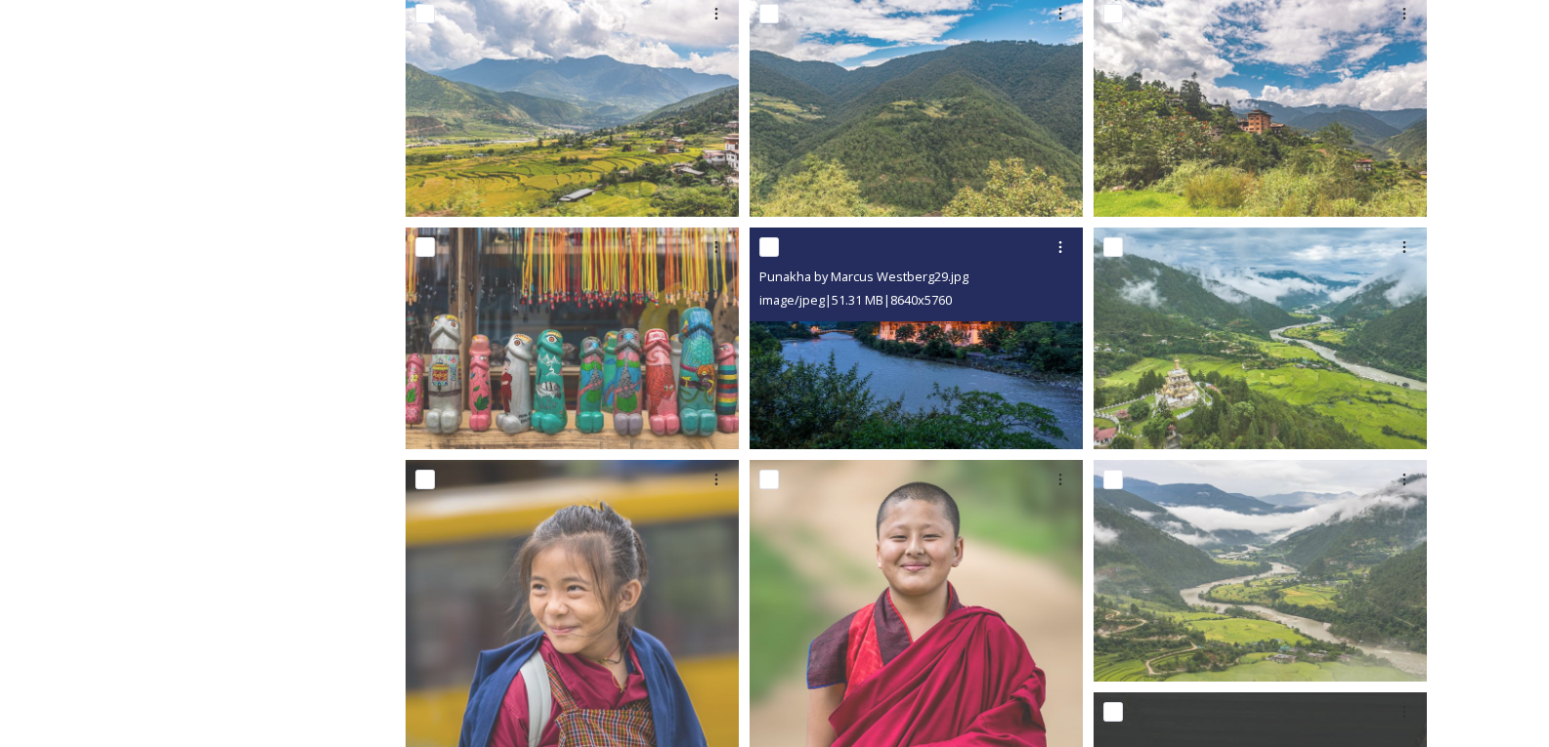
click at [880, 358] on img at bounding box center [915, 338] width 333 height 222
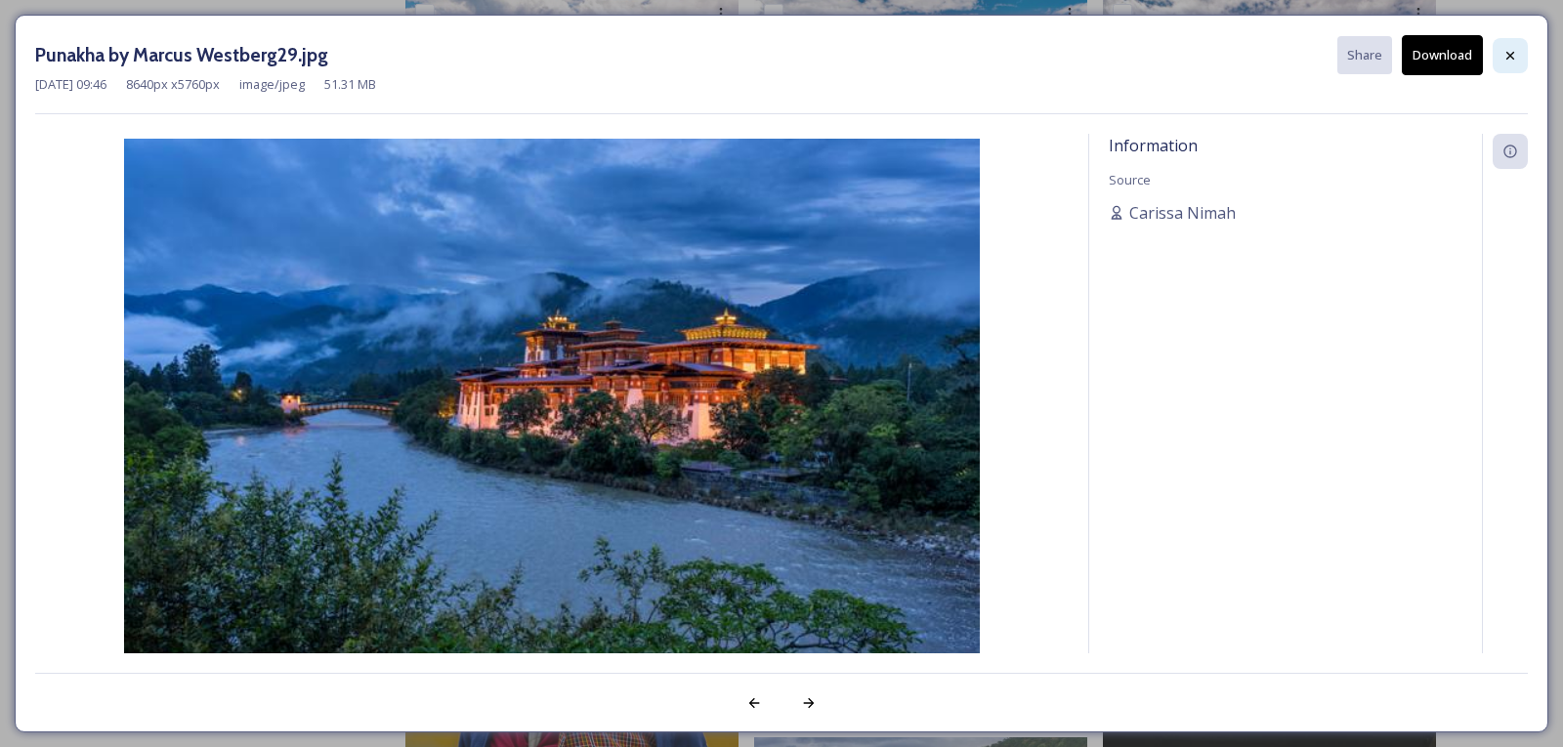
click at [1517, 54] on icon at bounding box center [1511, 56] width 16 height 16
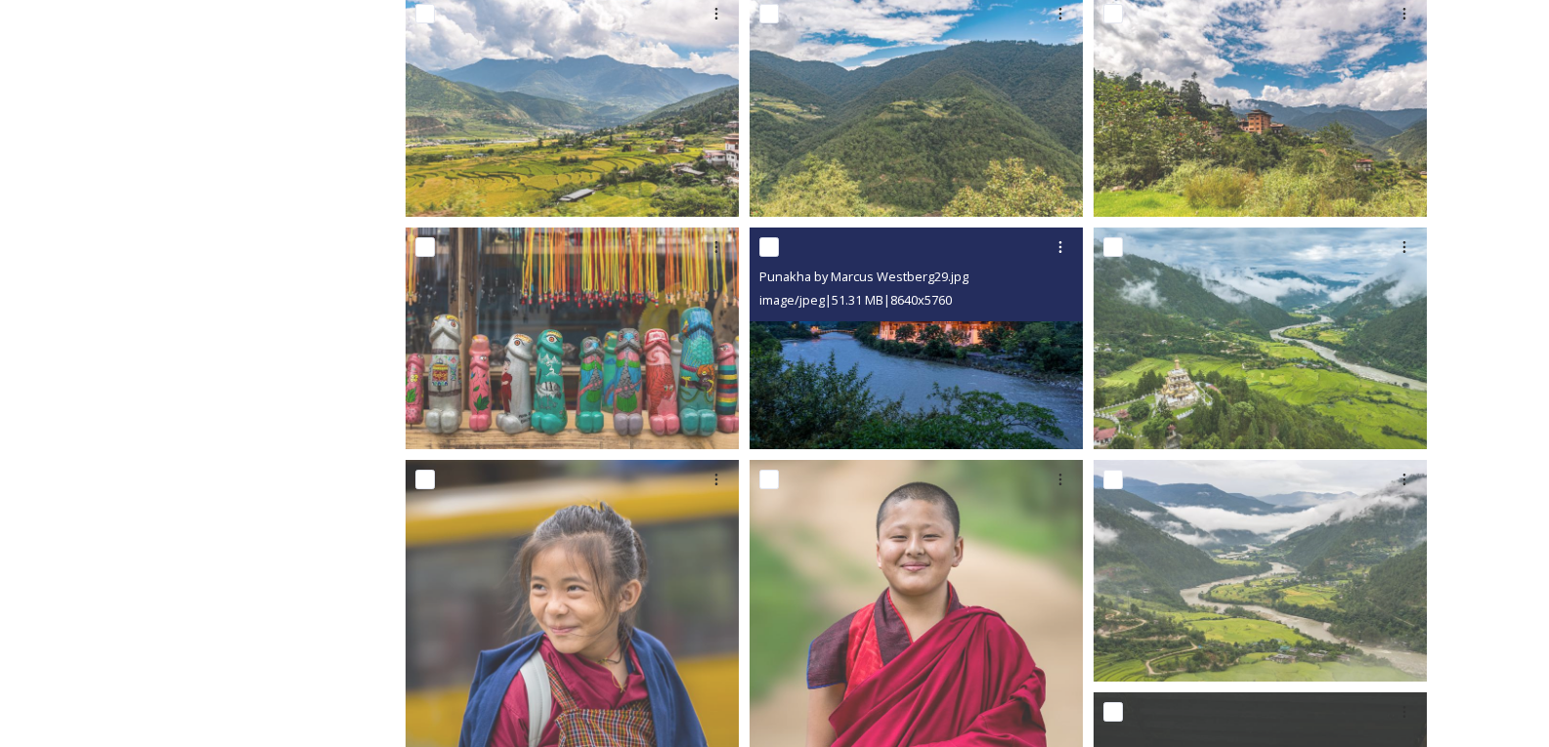
click at [768, 249] on input "checkbox" at bounding box center [769, 247] width 20 height 20
checkbox input "true"
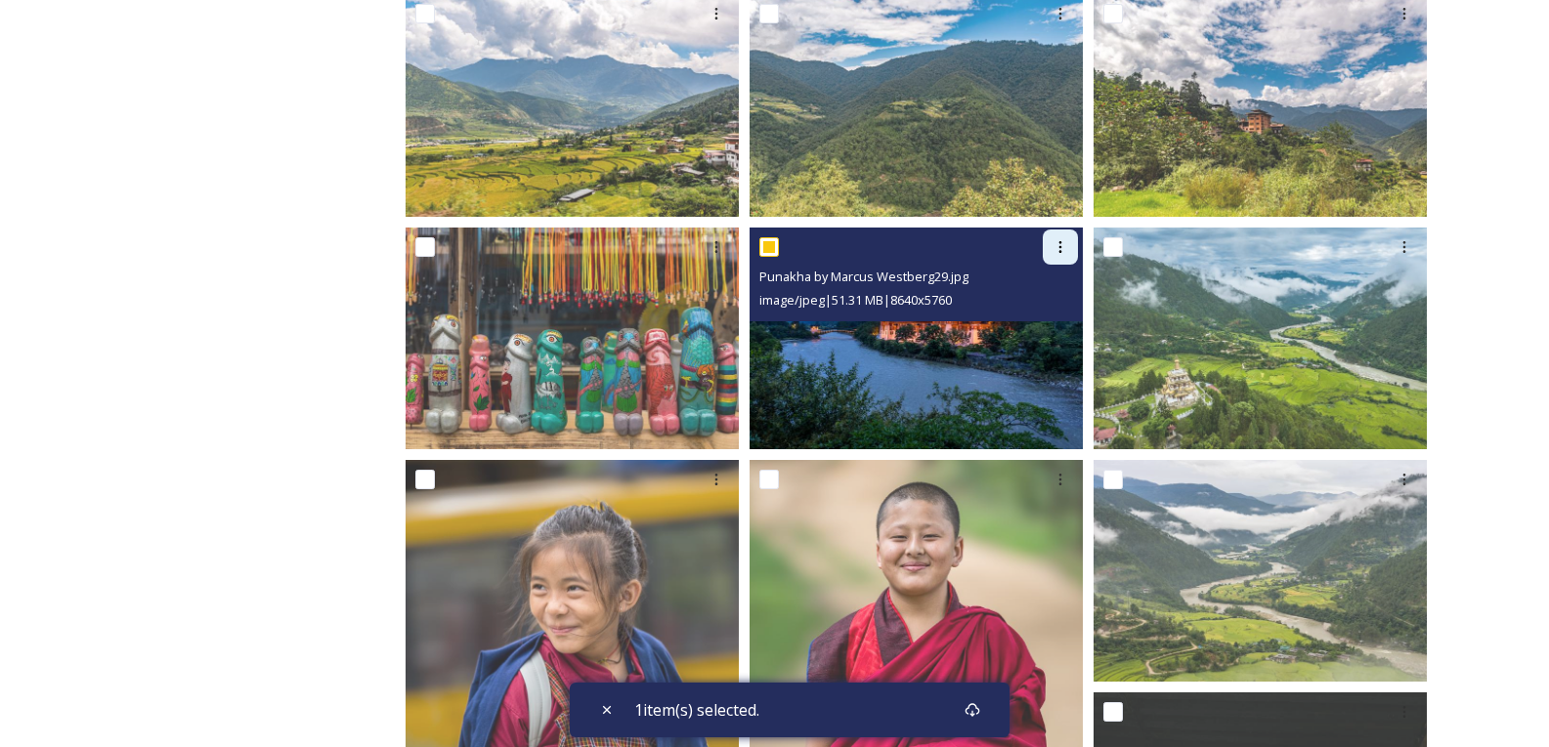
click at [1050, 248] on div at bounding box center [1060, 247] width 35 height 35
click at [1040, 328] on span "Download" at bounding box center [1037, 328] width 60 height 19
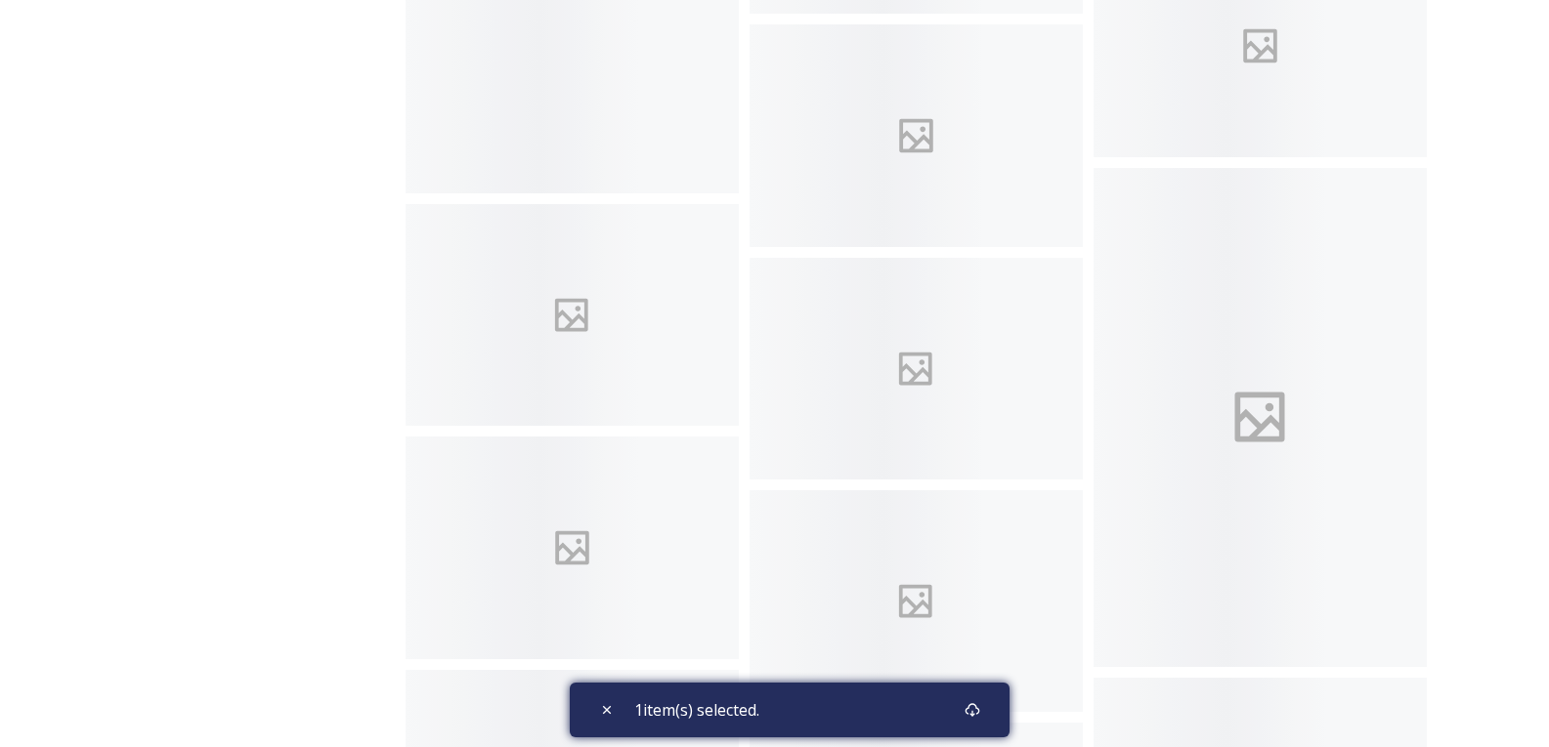
scroll to position [8305, 0]
click at [978, 708] on icon at bounding box center [972, 711] width 16 height 16
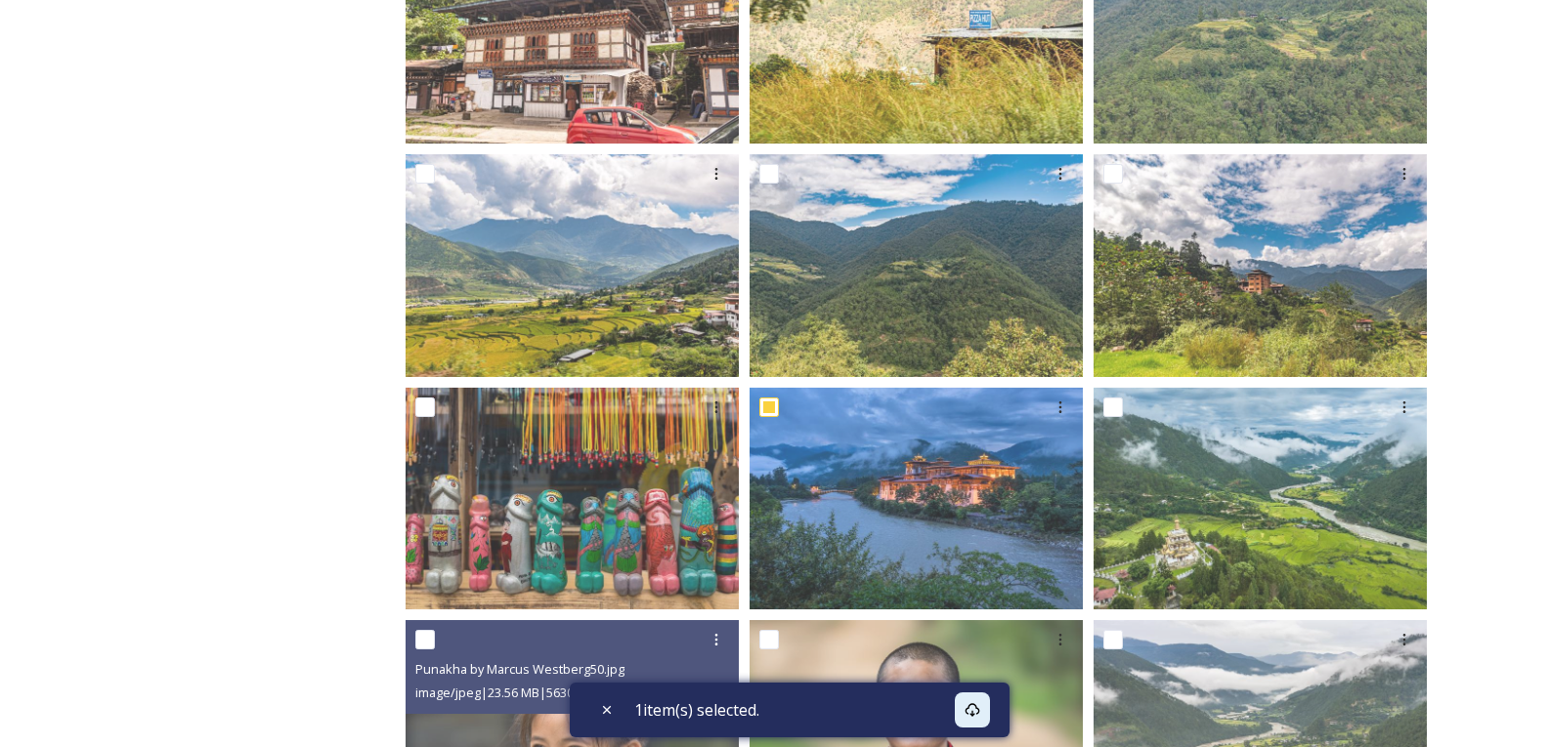
scroll to position [0, 0]
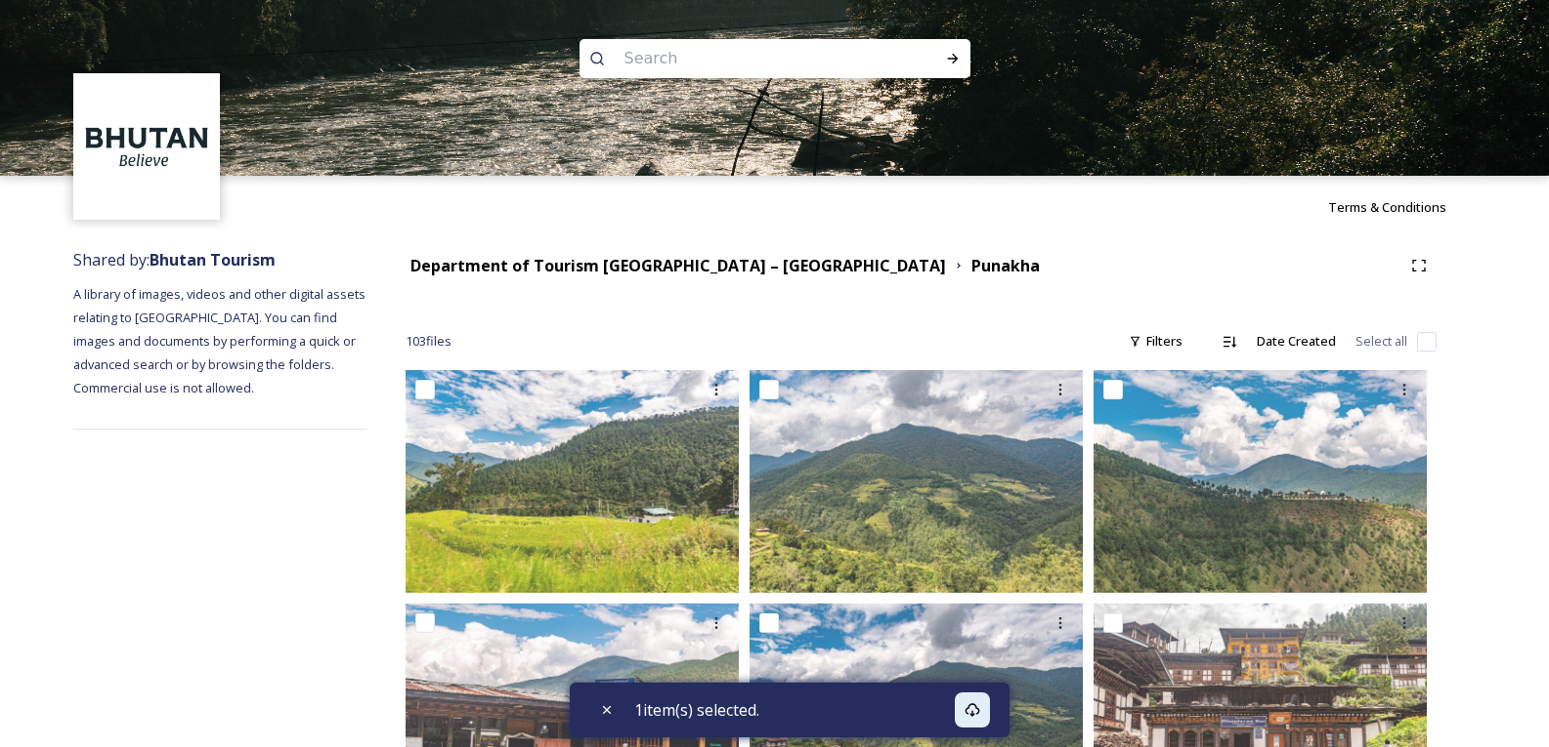
click at [621, 53] on input at bounding box center [749, 58] width 268 height 43
type input "dochula"
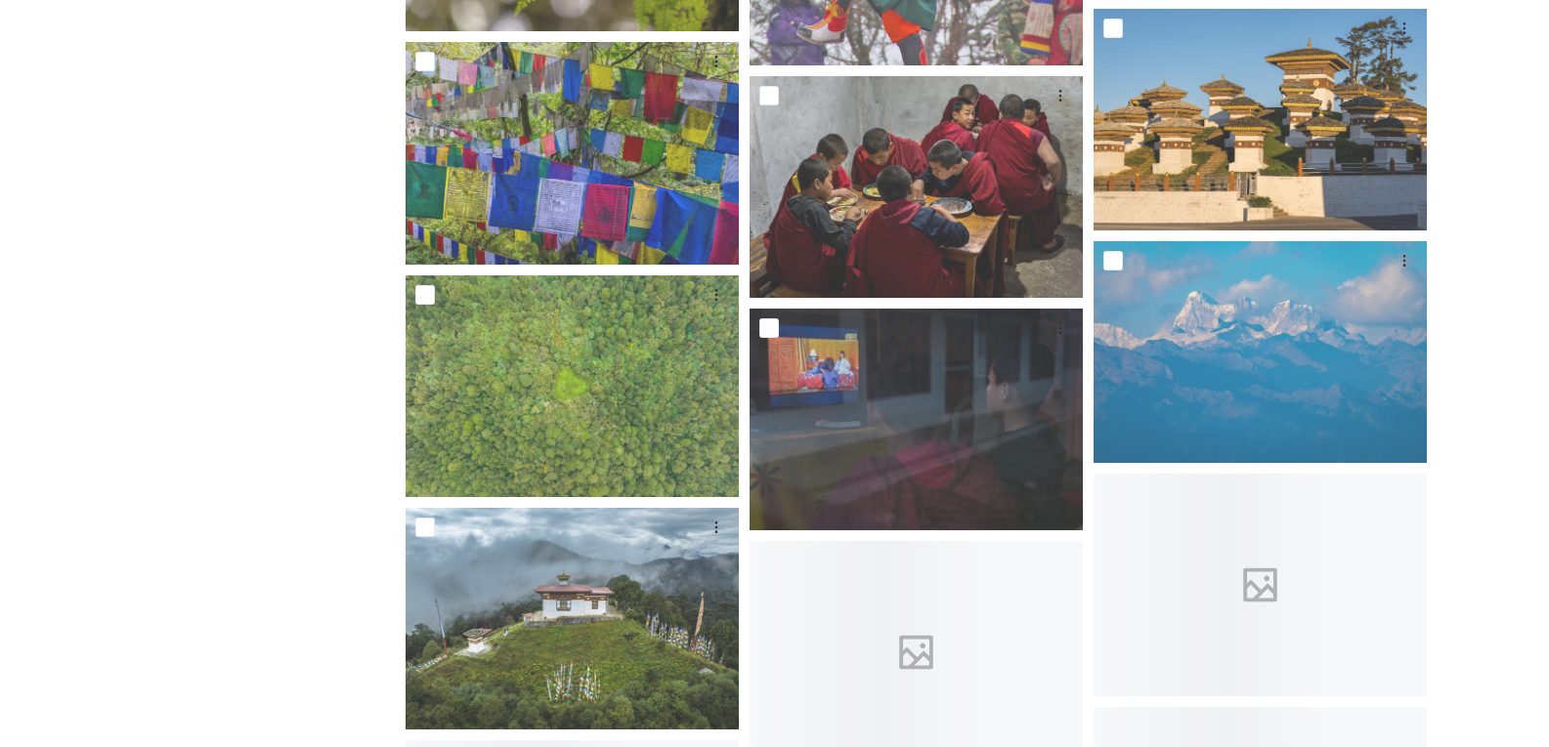
scroll to position [3545, 0]
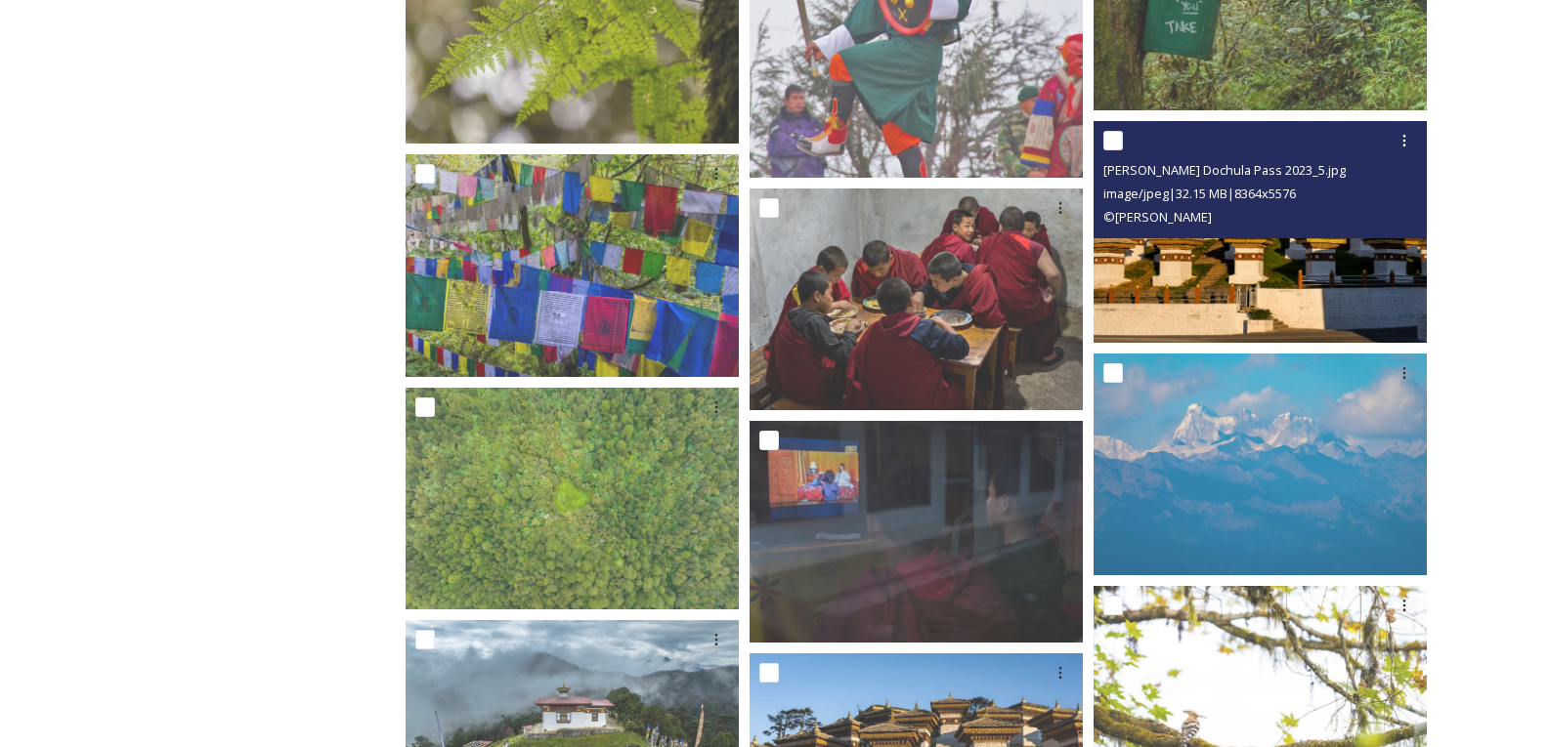
click at [1237, 265] on img at bounding box center [1259, 232] width 333 height 222
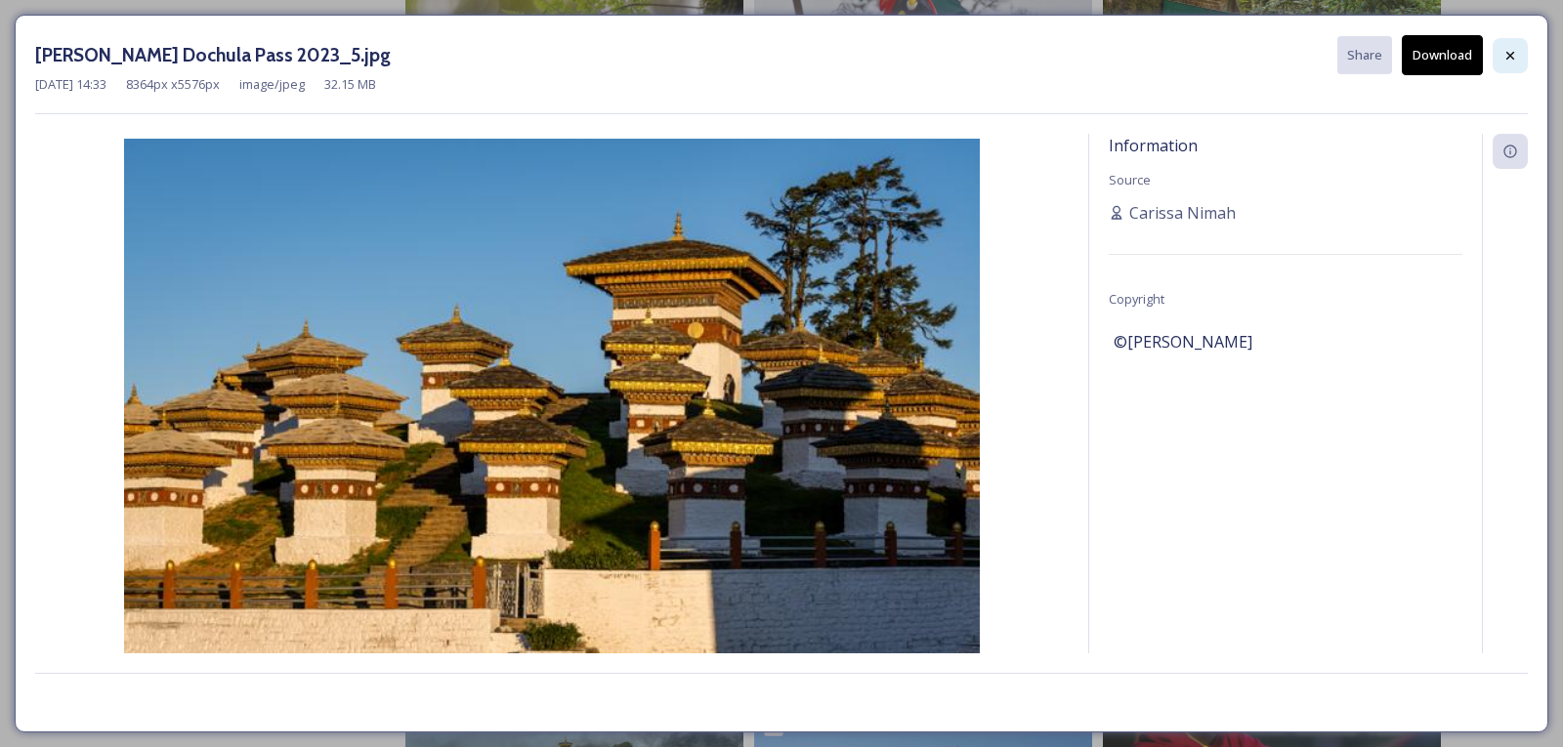
click at [1507, 53] on icon at bounding box center [1511, 56] width 16 height 16
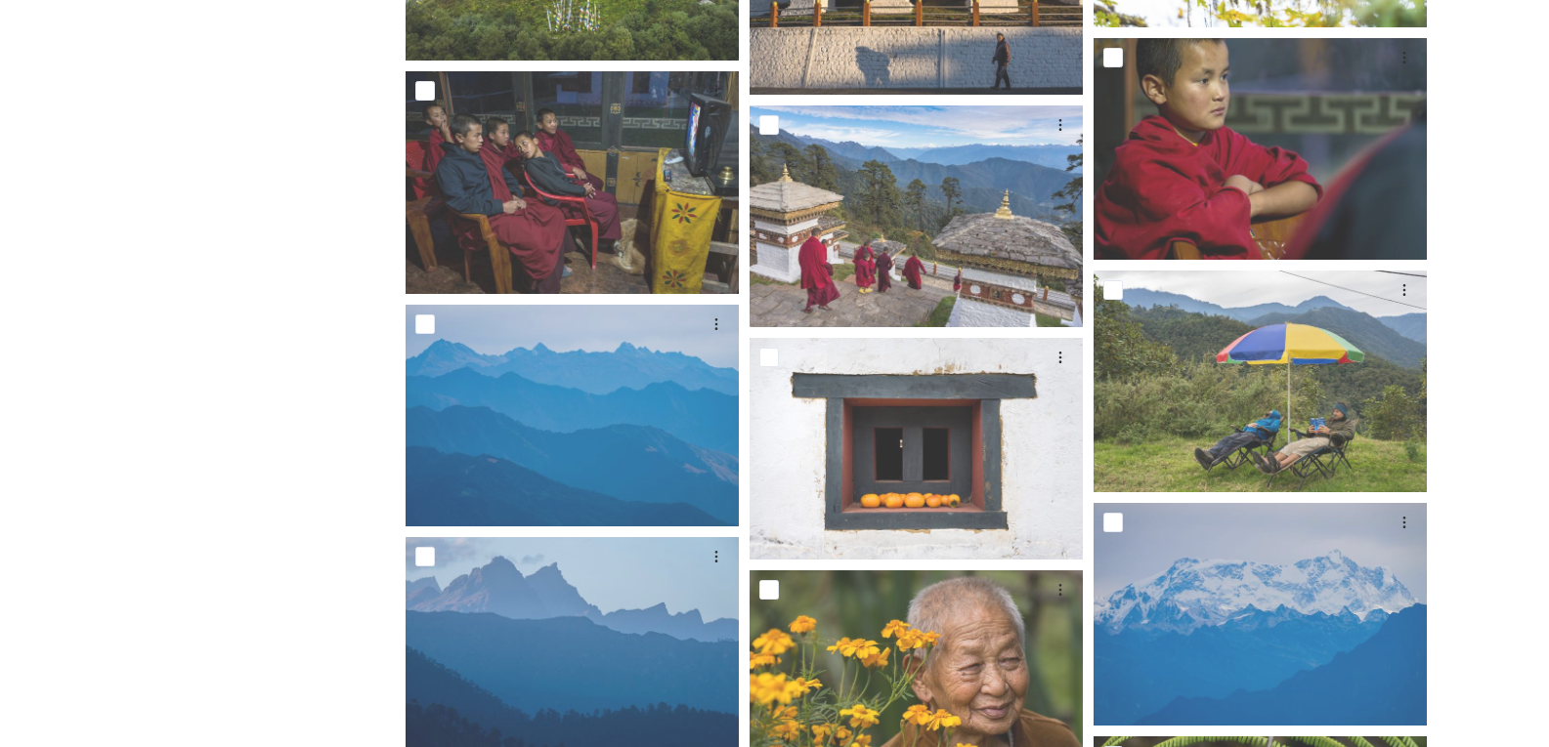
scroll to position [3740, 0]
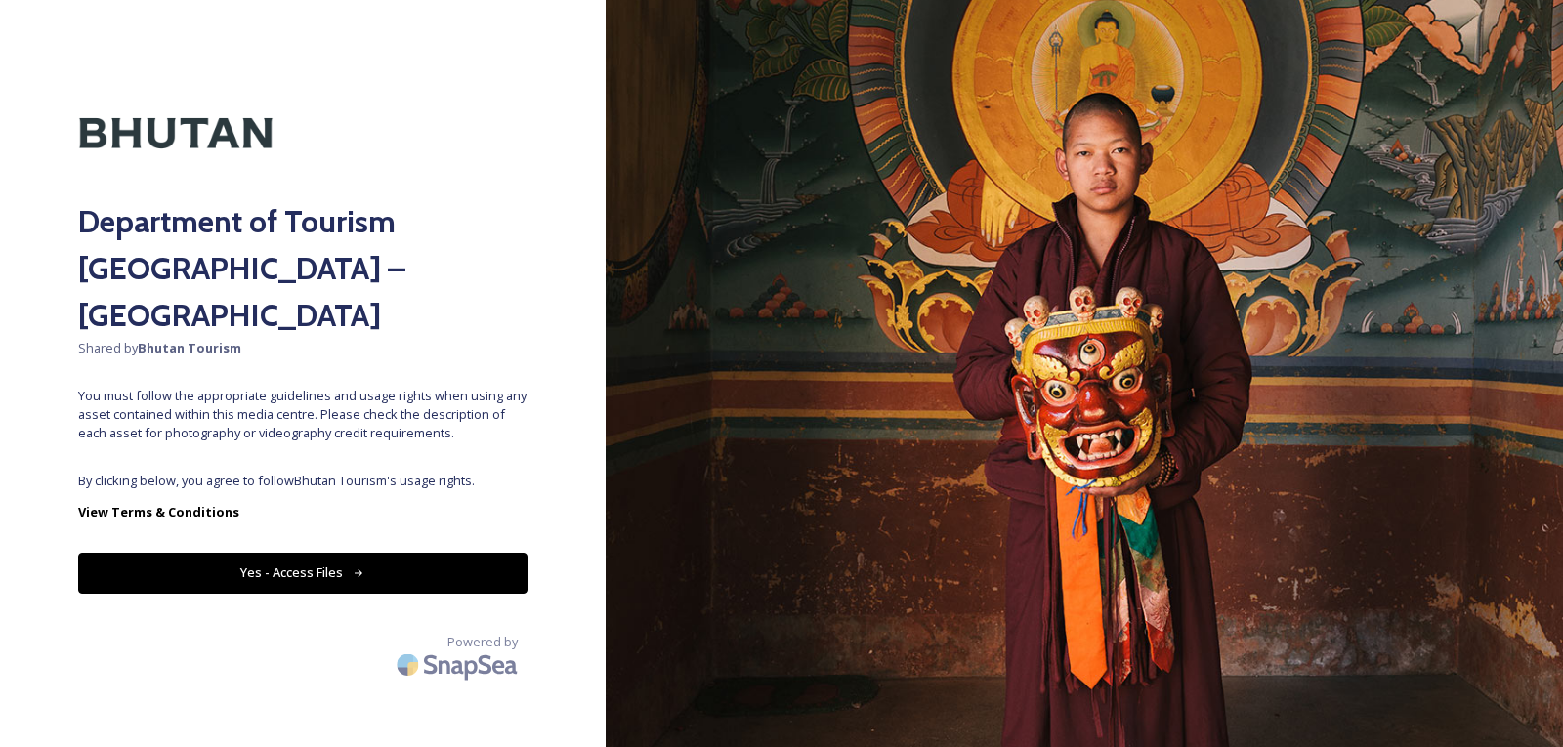
click at [296, 553] on button "Yes - Access Files" at bounding box center [302, 573] width 449 height 40
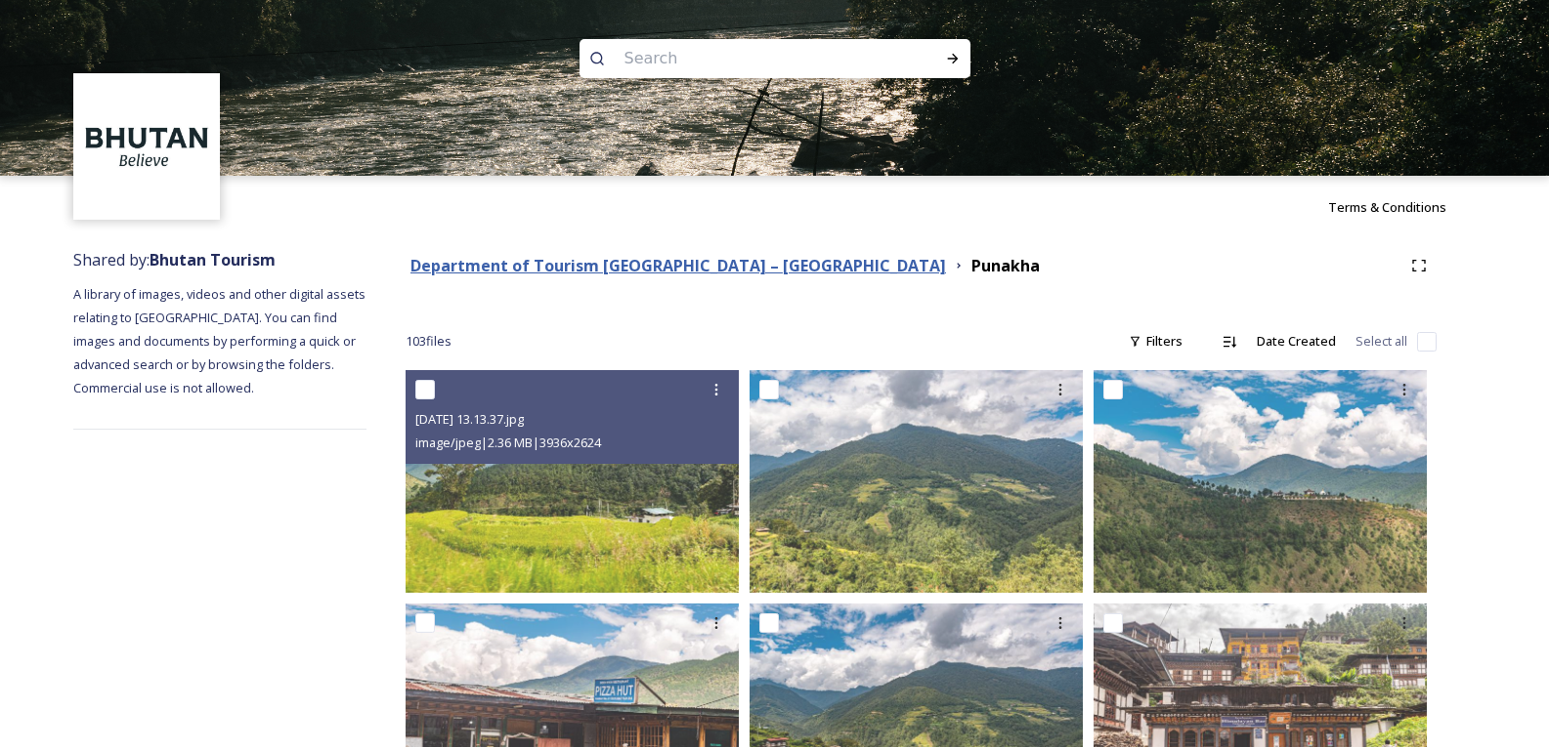
click at [552, 258] on strong "Department of Tourism [GEOGRAPHIC_DATA] – [GEOGRAPHIC_DATA]" at bounding box center [677, 265] width 535 height 21
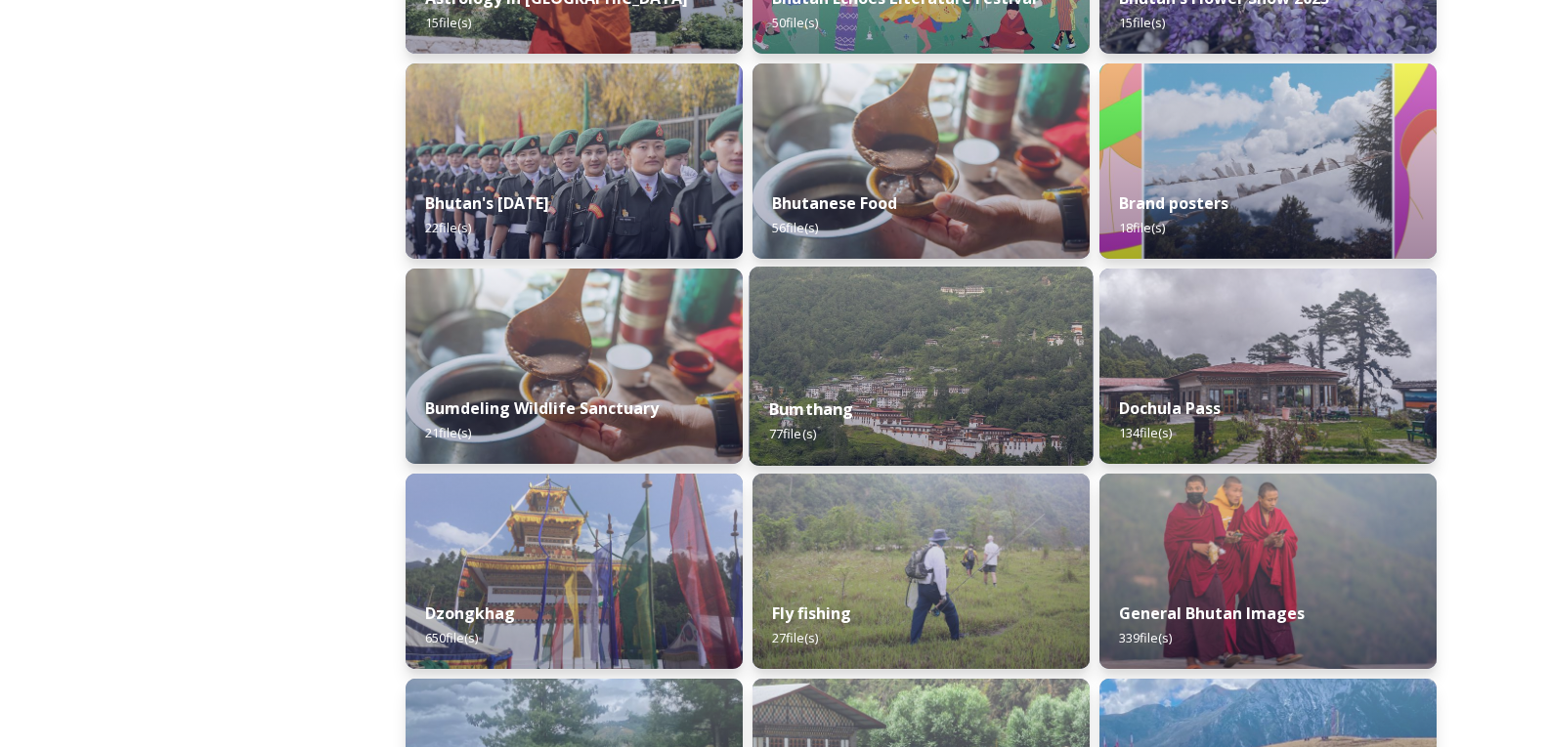
scroll to position [489, 0]
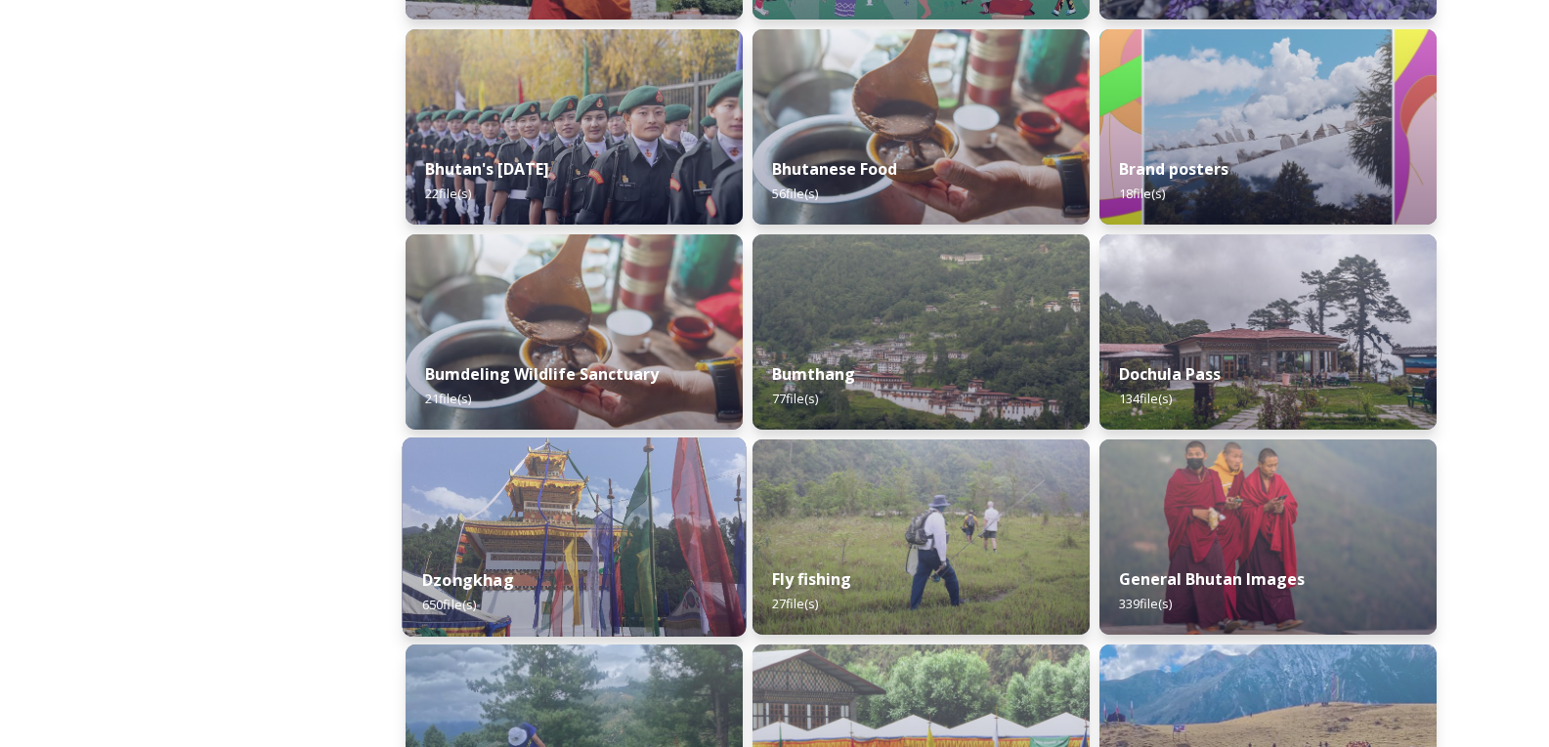
click at [606, 512] on img at bounding box center [575, 537] width 344 height 199
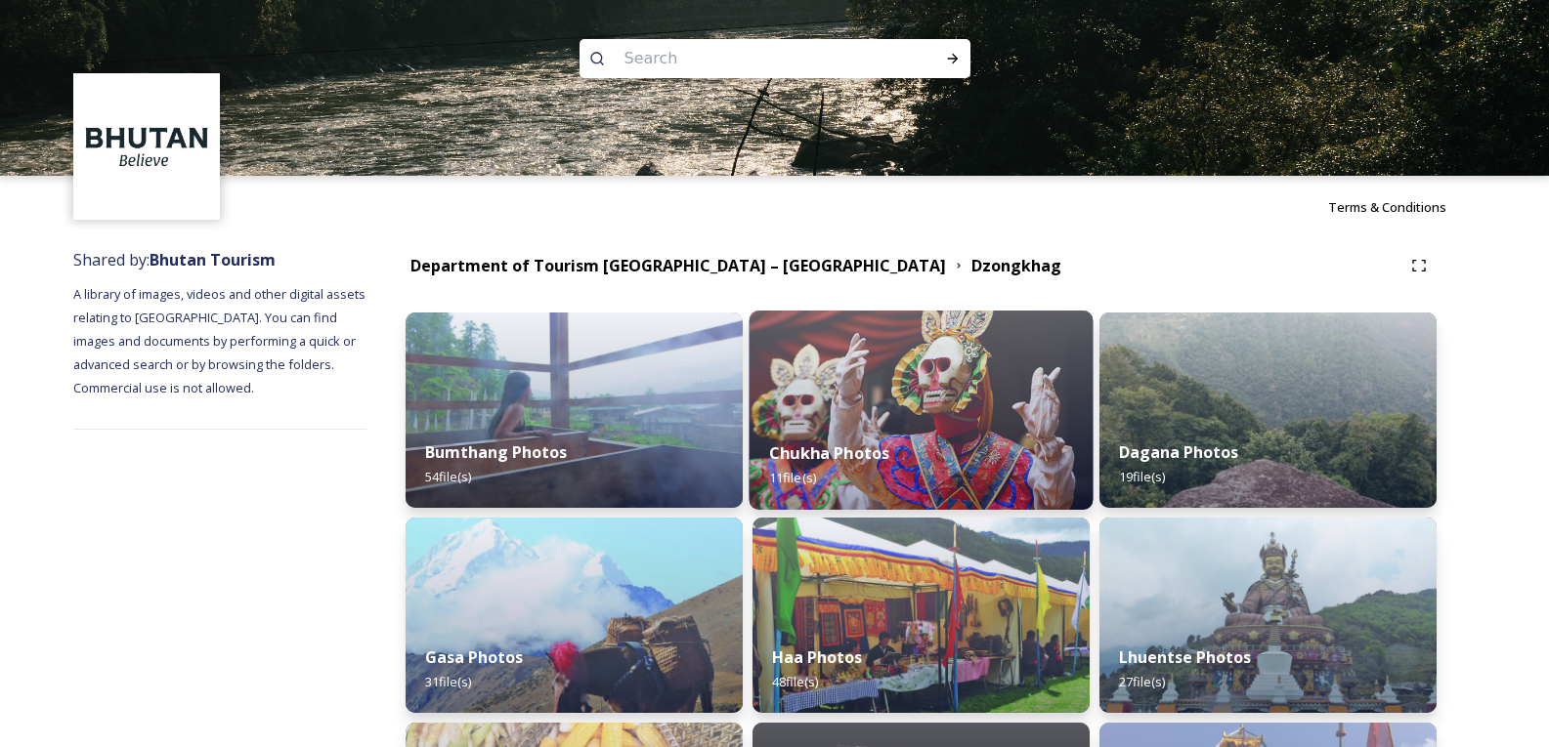
click at [914, 448] on div "Chukha Photos 11 file(s)" at bounding box center [921, 465] width 344 height 89
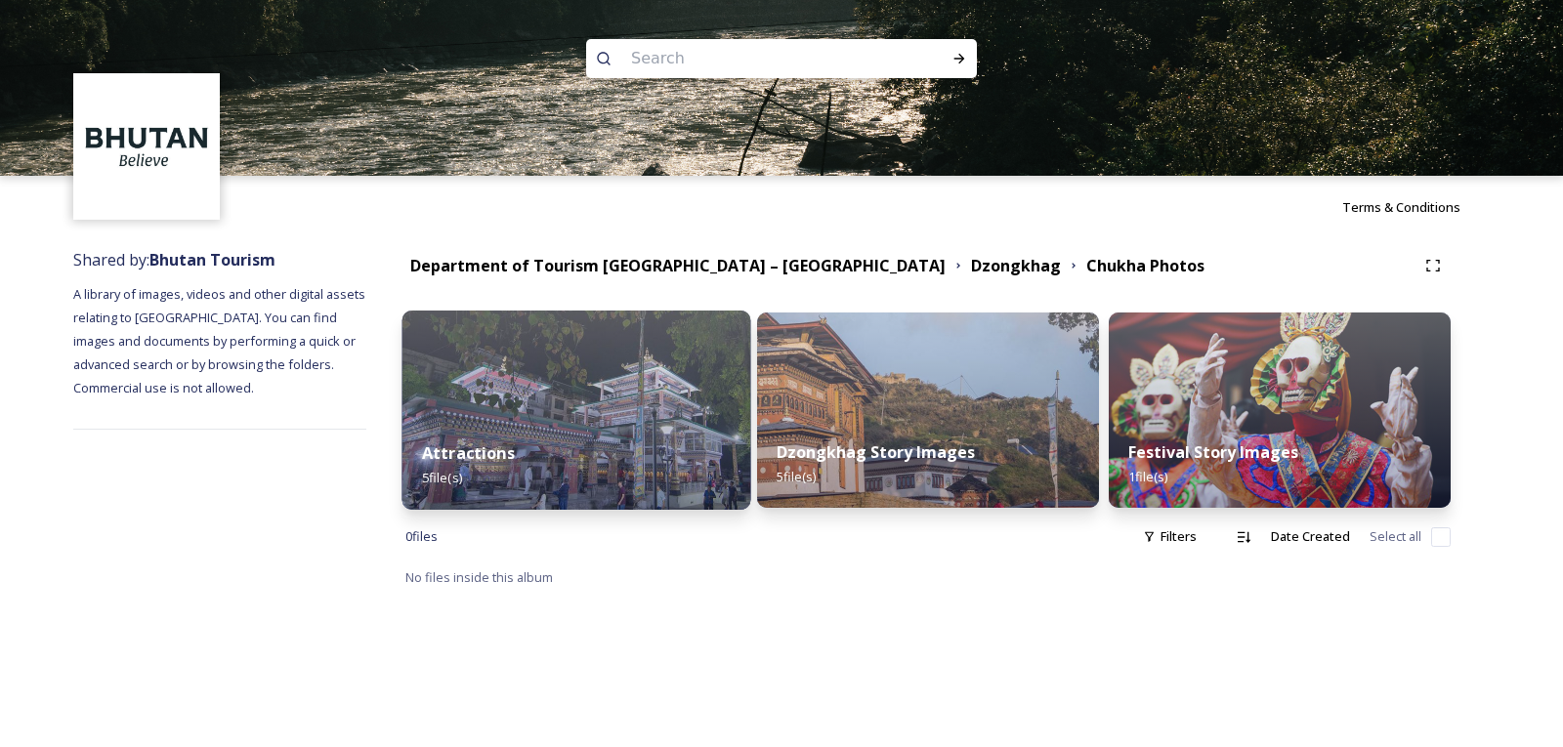
click at [642, 418] on img at bounding box center [577, 410] width 349 height 199
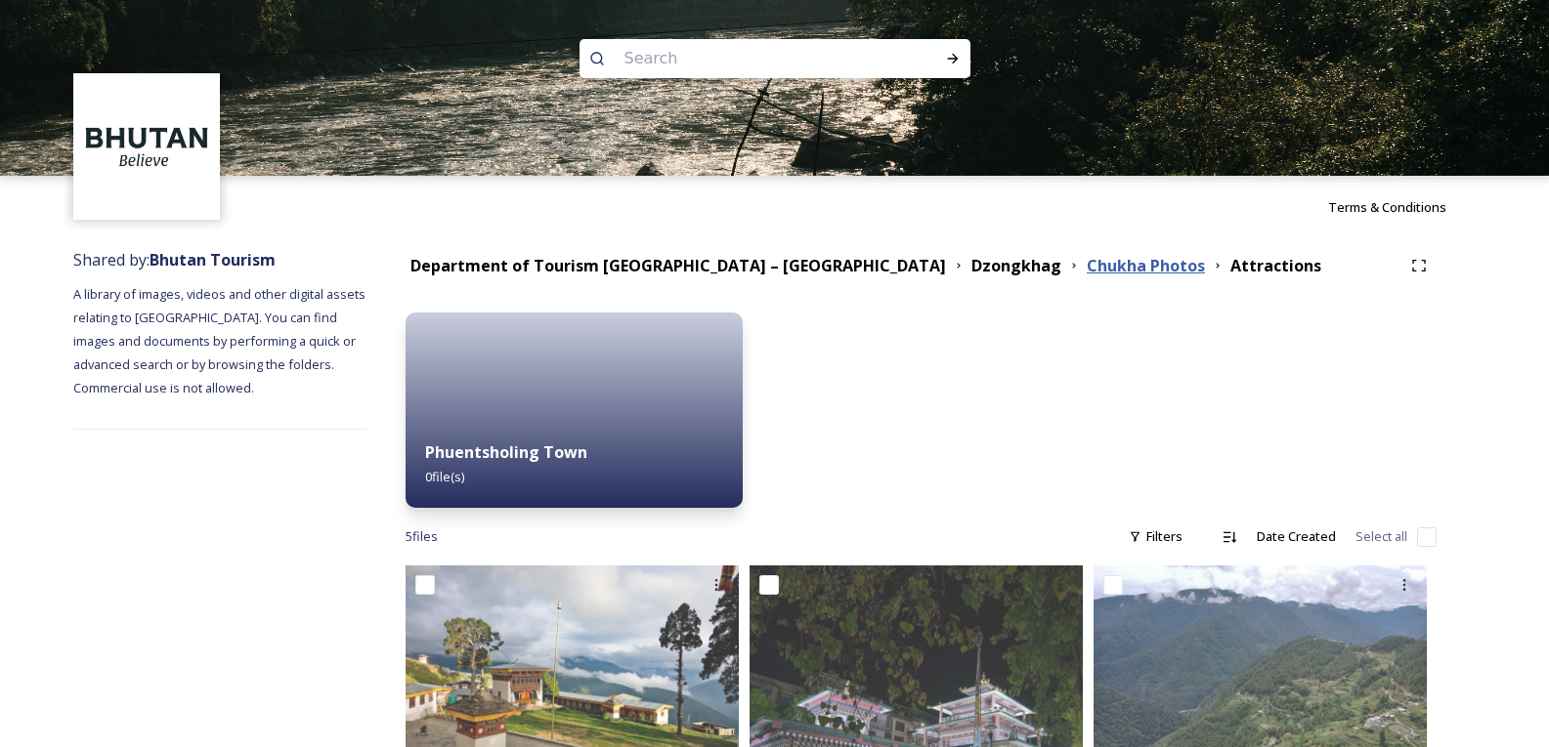
click at [1087, 276] on strong "Chukha Photos" at bounding box center [1146, 265] width 118 height 21
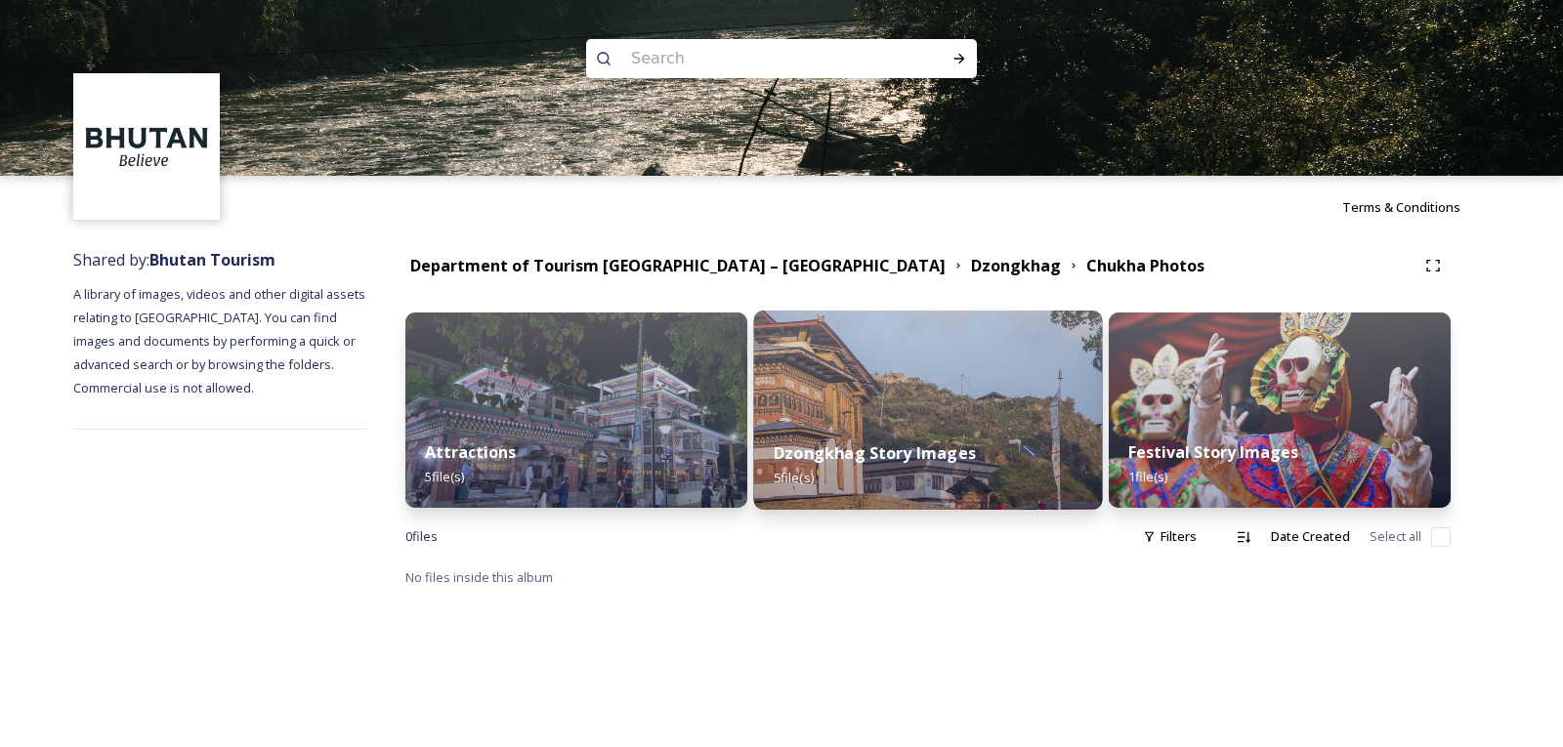
click at [976, 459] on div "Dzongkhag Story Images 5 file(s)" at bounding box center [928, 465] width 349 height 89
